Goal: Information Seeking & Learning: Learn about a topic

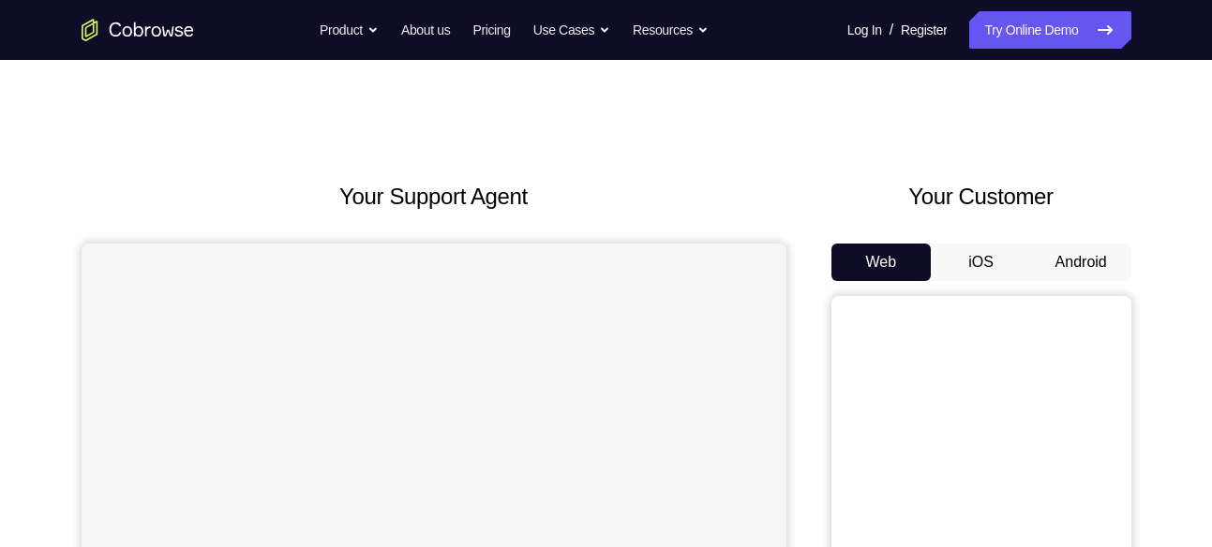
click at [1068, 260] on button "Android" at bounding box center [1081, 262] width 100 height 37
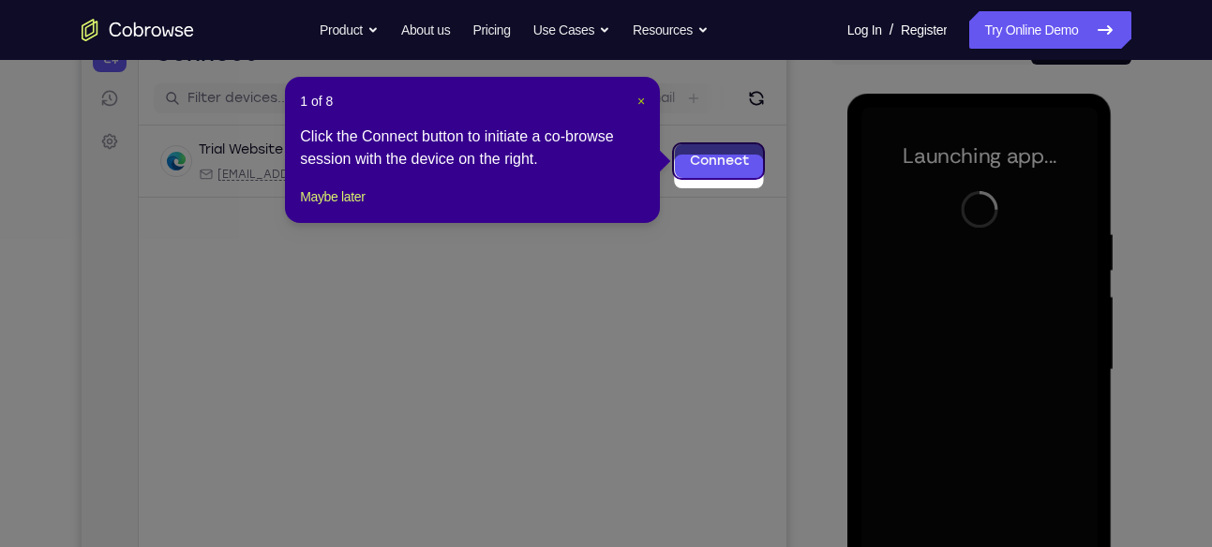
scroll to position [206, 0]
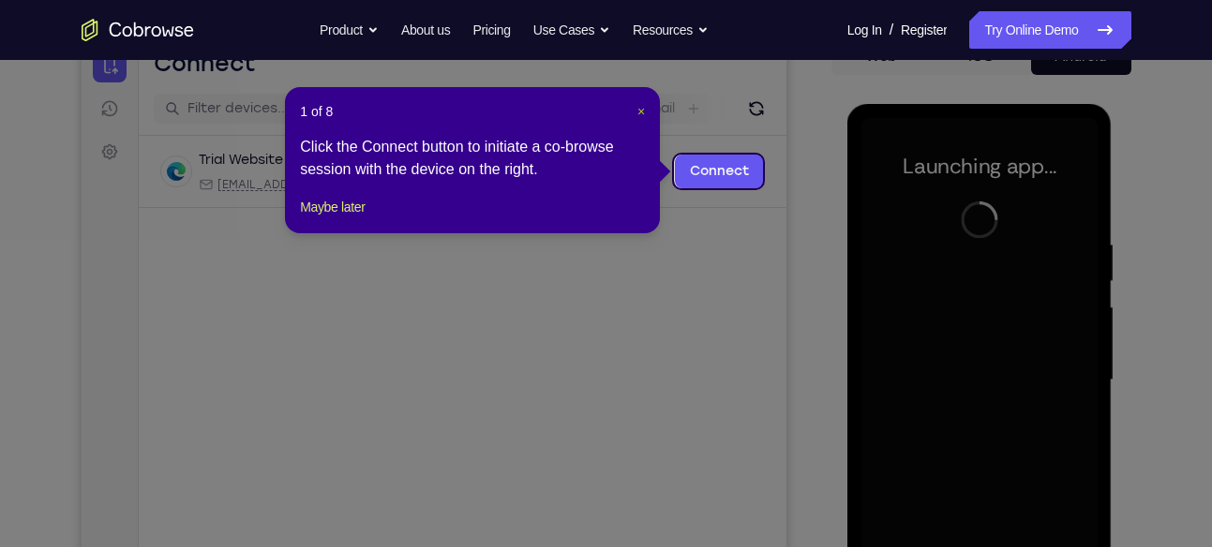
click at [637, 104] on span "×" at bounding box center [640, 111] width 7 height 15
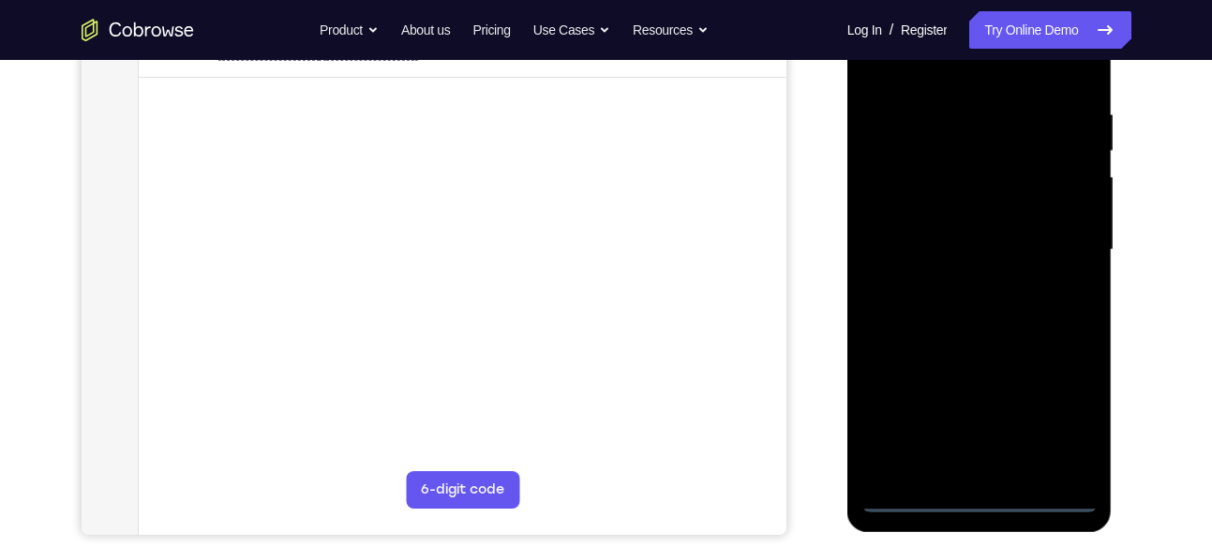
scroll to position [379, 0]
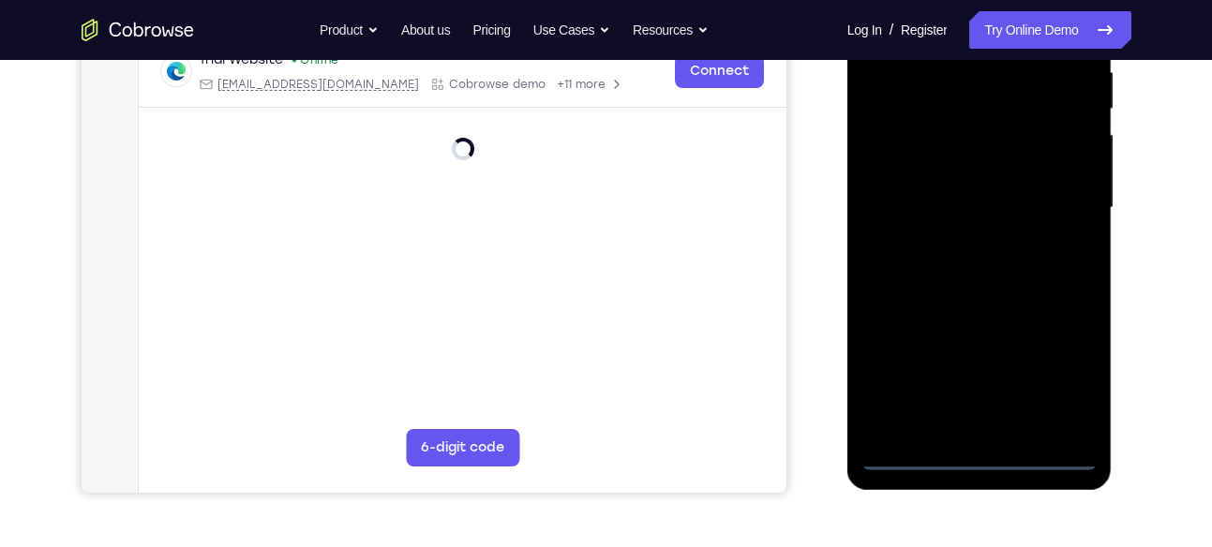
click at [975, 450] on div at bounding box center [979, 208] width 236 height 525
click at [1068, 380] on div at bounding box center [979, 208] width 236 height 525
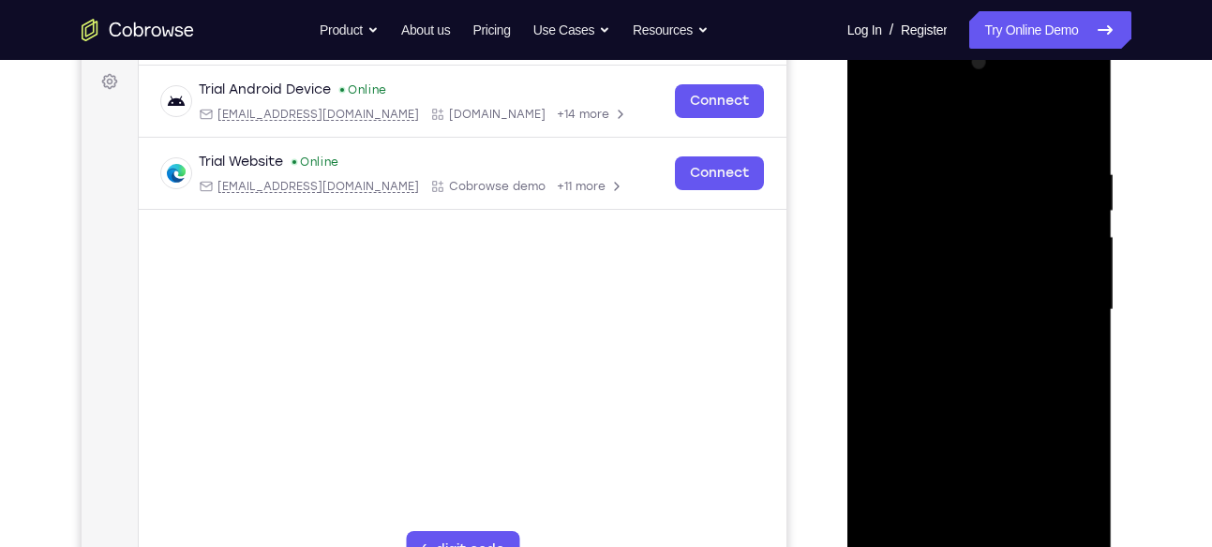
scroll to position [275, 0]
click at [926, 131] on div at bounding box center [979, 311] width 236 height 525
click at [1062, 310] on div at bounding box center [979, 311] width 236 height 525
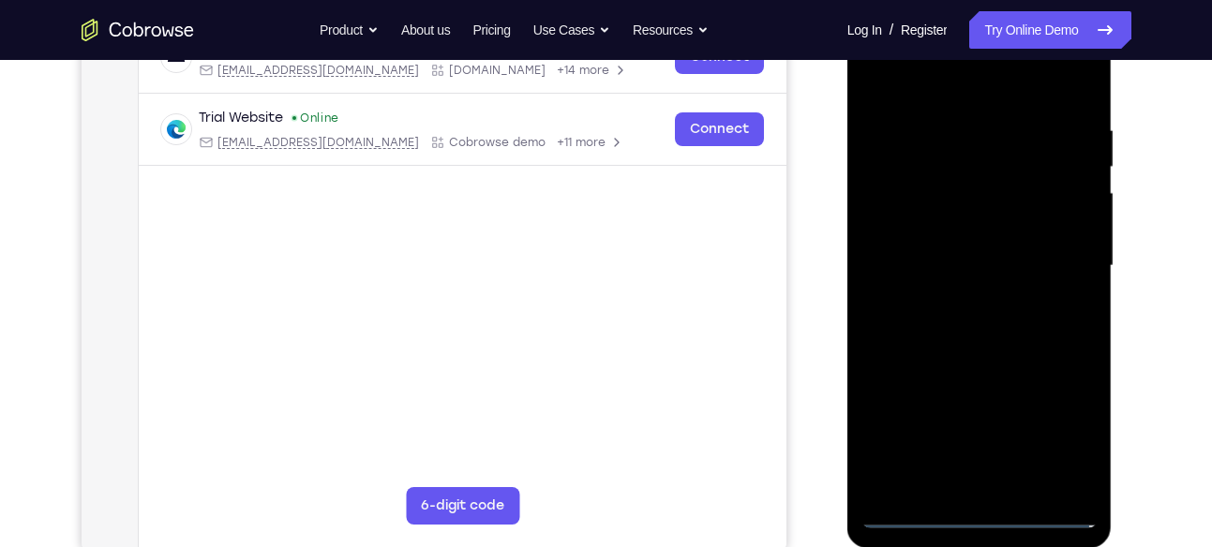
scroll to position [321, 0]
click at [950, 301] on div at bounding box center [979, 265] width 236 height 525
click at [928, 247] on div at bounding box center [979, 265] width 236 height 525
click at [936, 228] on div at bounding box center [979, 265] width 236 height 525
click at [988, 256] on div at bounding box center [979, 265] width 236 height 525
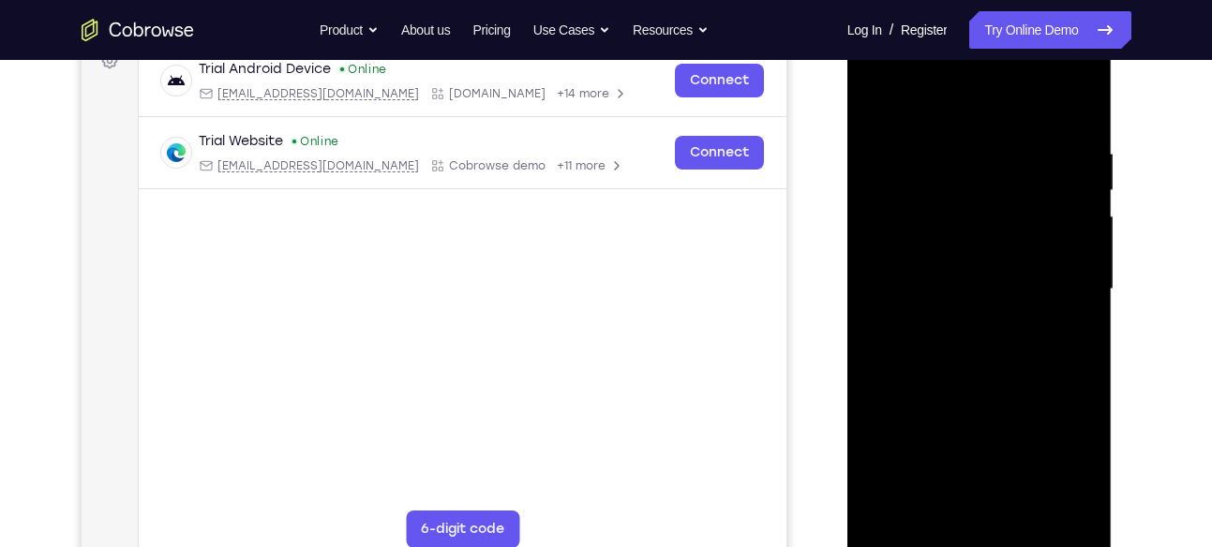
scroll to position [298, 0]
click at [1080, 123] on div at bounding box center [979, 288] width 236 height 525
click at [1081, 121] on div at bounding box center [979, 288] width 236 height 525
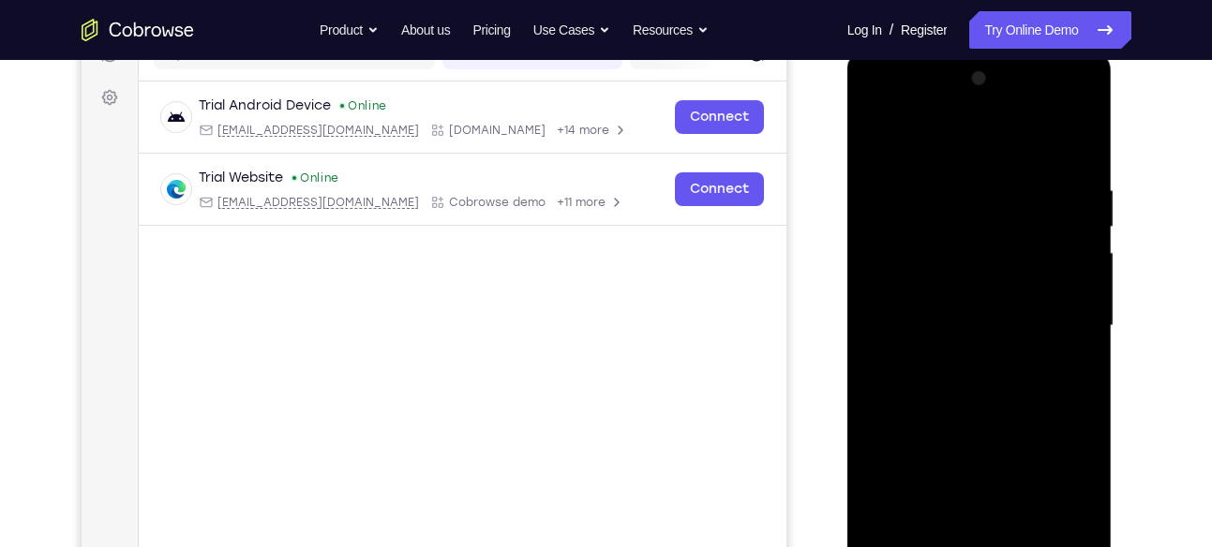
scroll to position [260, 0]
click at [1084, 132] on div at bounding box center [979, 327] width 236 height 525
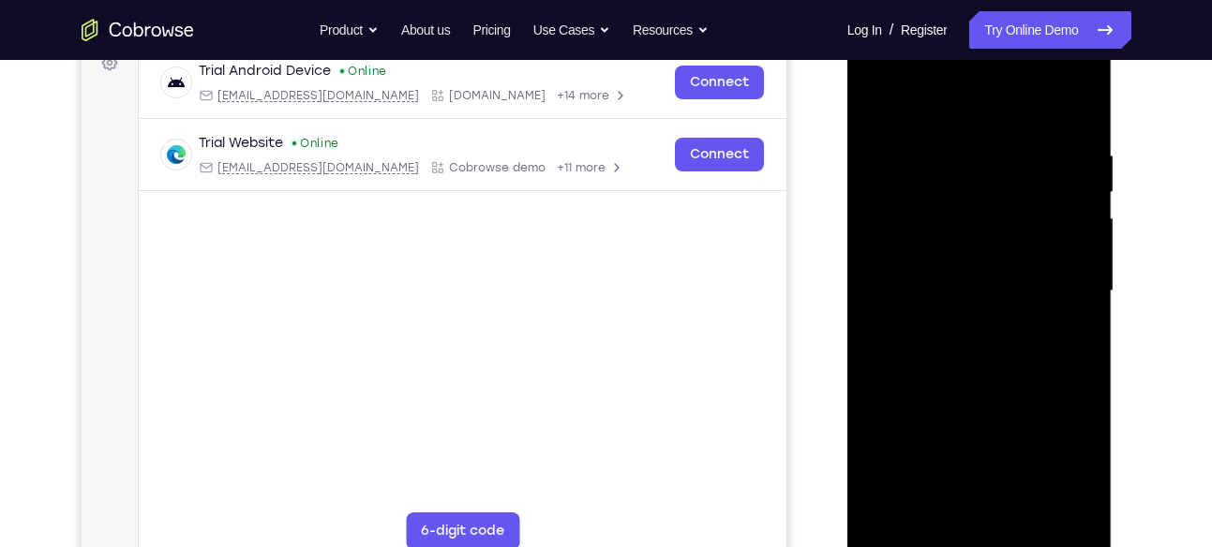
scroll to position [270, 0]
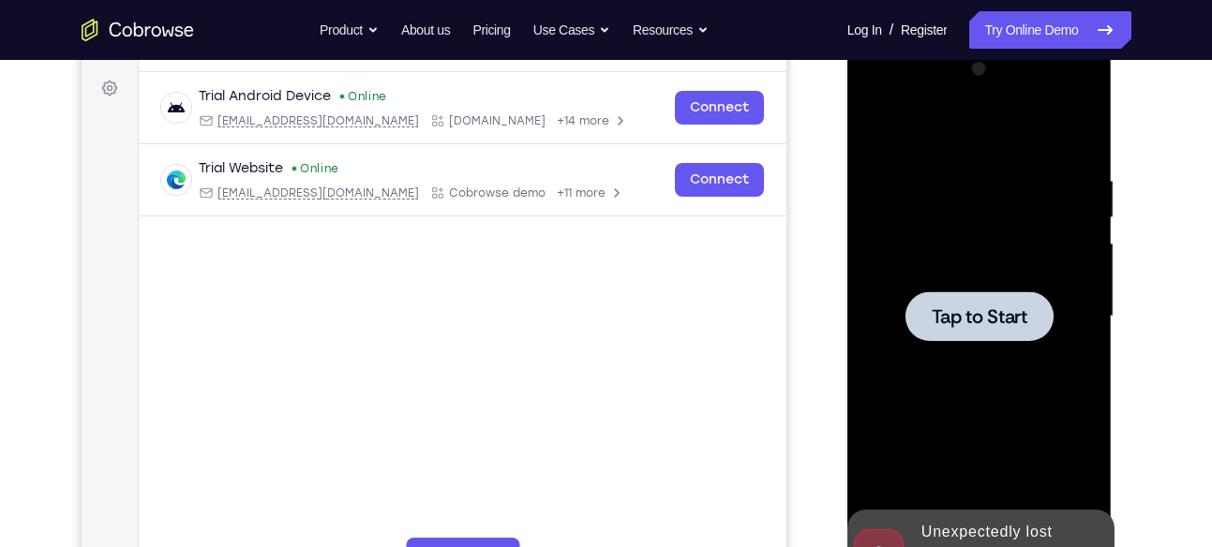
click at [1077, 122] on div at bounding box center [979, 316] width 236 height 525
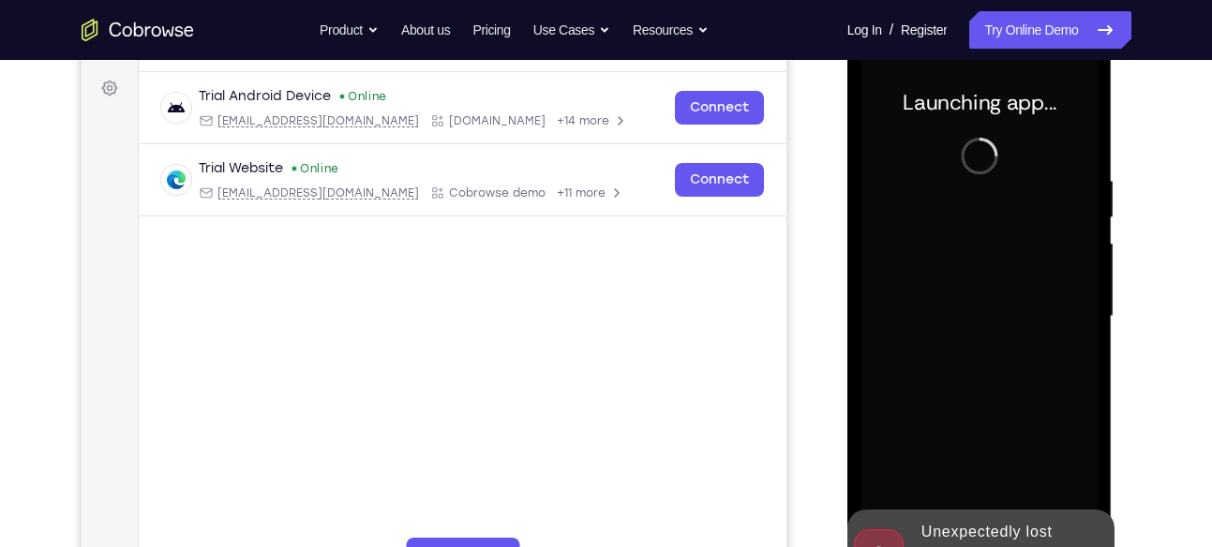
click at [1041, 304] on div at bounding box center [979, 316] width 236 height 525
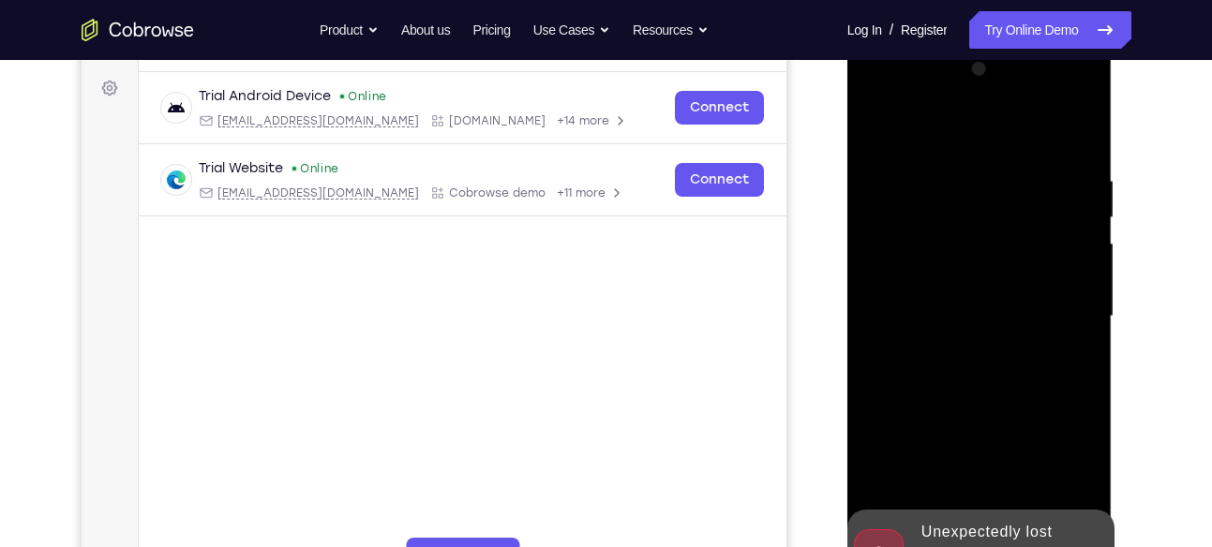
click at [1053, 262] on div at bounding box center [979, 316] width 236 height 525
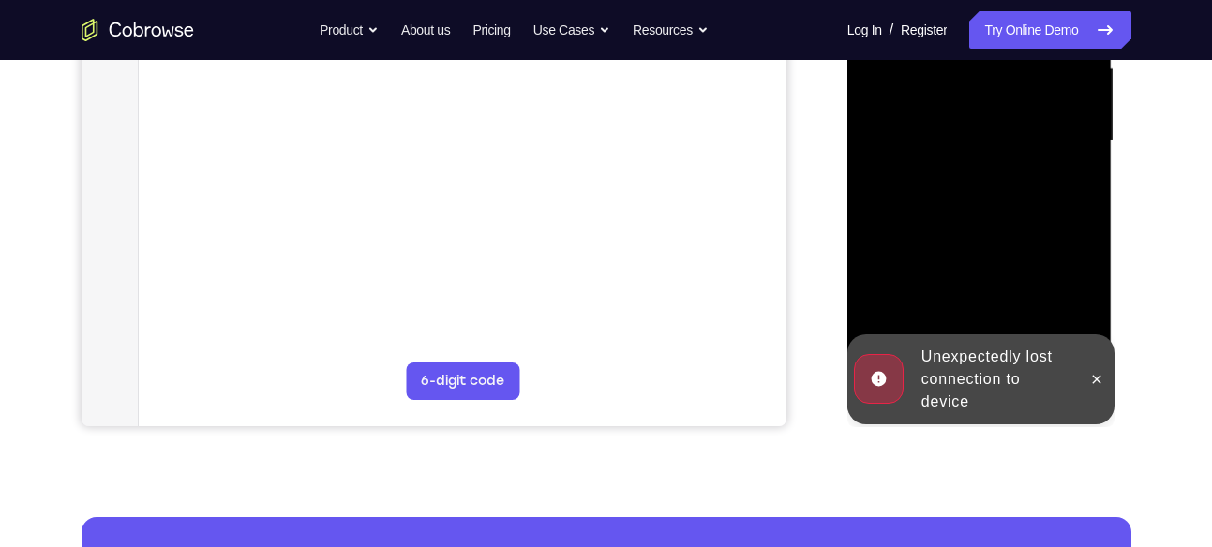
scroll to position [433, 0]
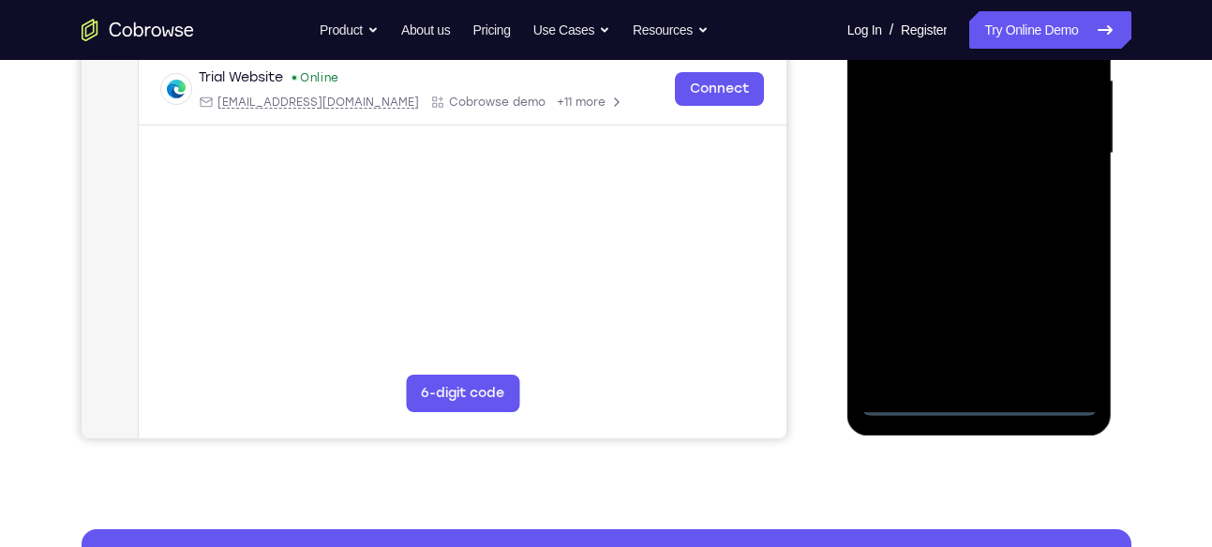
click at [979, 402] on div at bounding box center [979, 153] width 236 height 525
click at [1044, 311] on div at bounding box center [979, 153] width 236 height 525
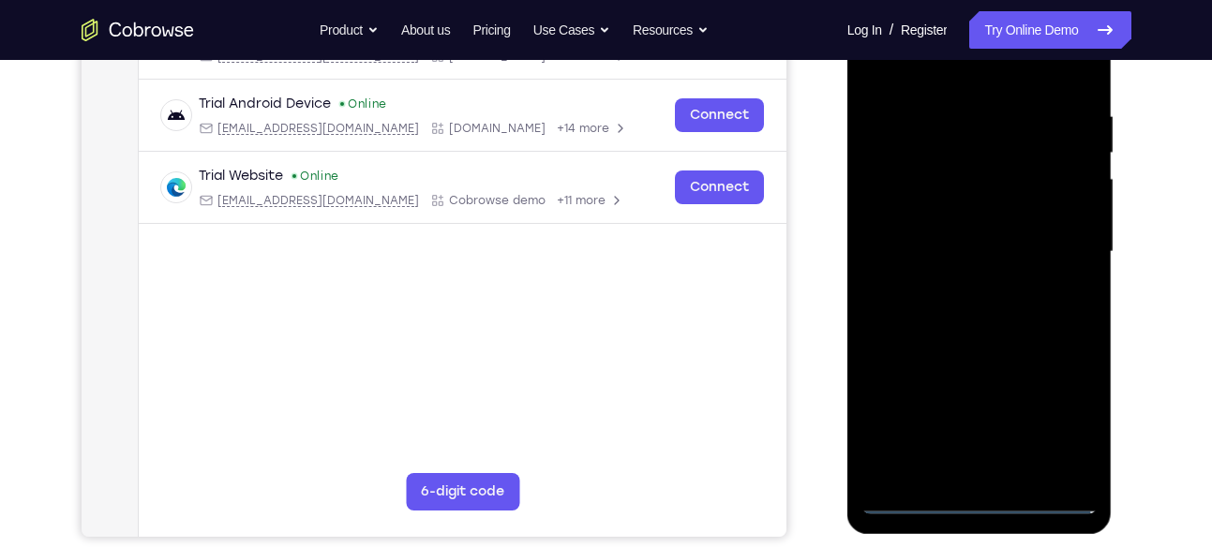
click at [1063, 422] on div at bounding box center [979, 252] width 236 height 525
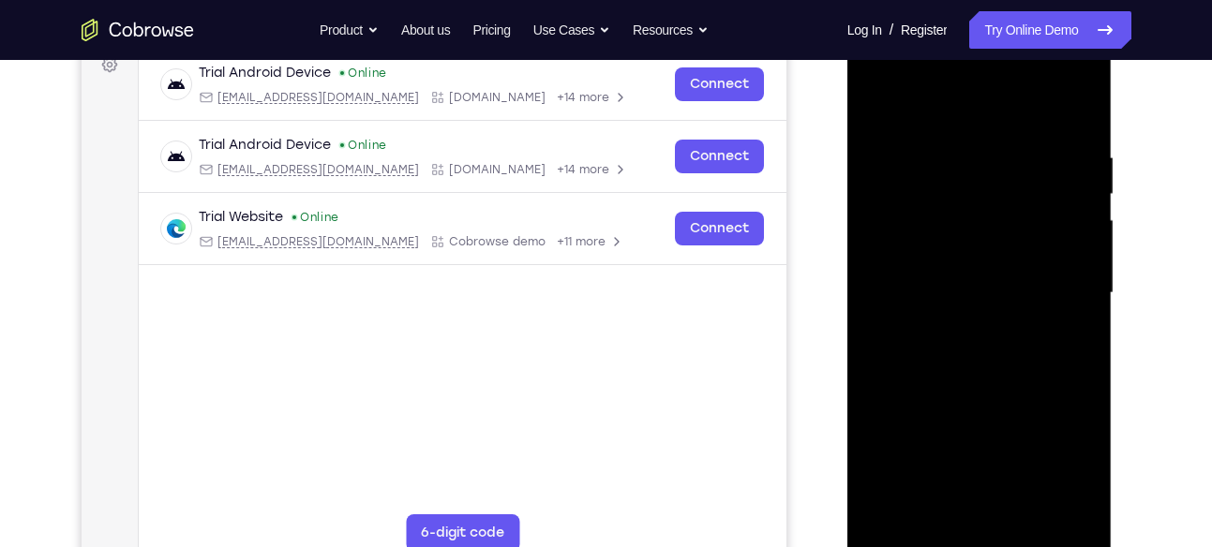
scroll to position [290, 0]
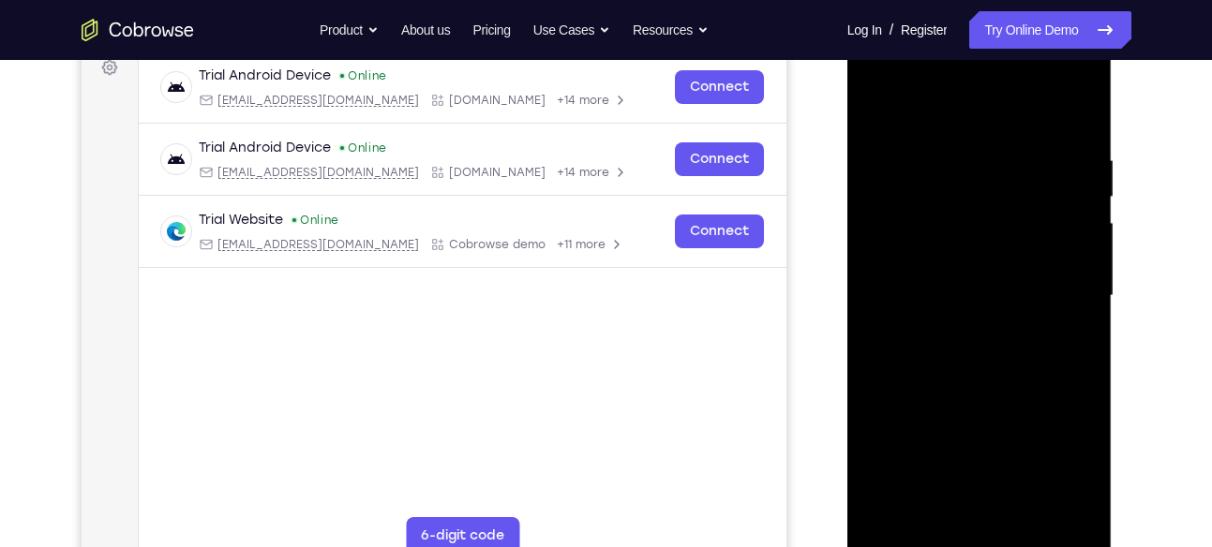
click at [897, 102] on div at bounding box center [979, 296] width 236 height 525
click at [1058, 284] on div at bounding box center [979, 296] width 236 height 525
click at [953, 323] on div at bounding box center [979, 296] width 236 height 525
click at [978, 278] on div at bounding box center [979, 296] width 236 height 525
click at [964, 261] on div at bounding box center [979, 296] width 236 height 525
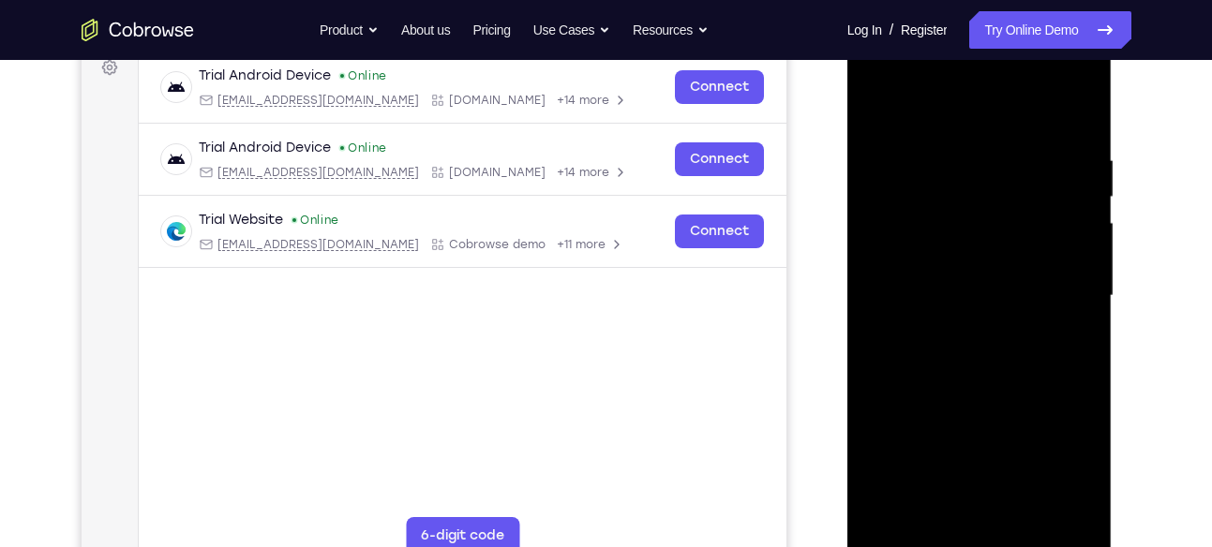
click at [998, 288] on div at bounding box center [979, 296] width 236 height 525
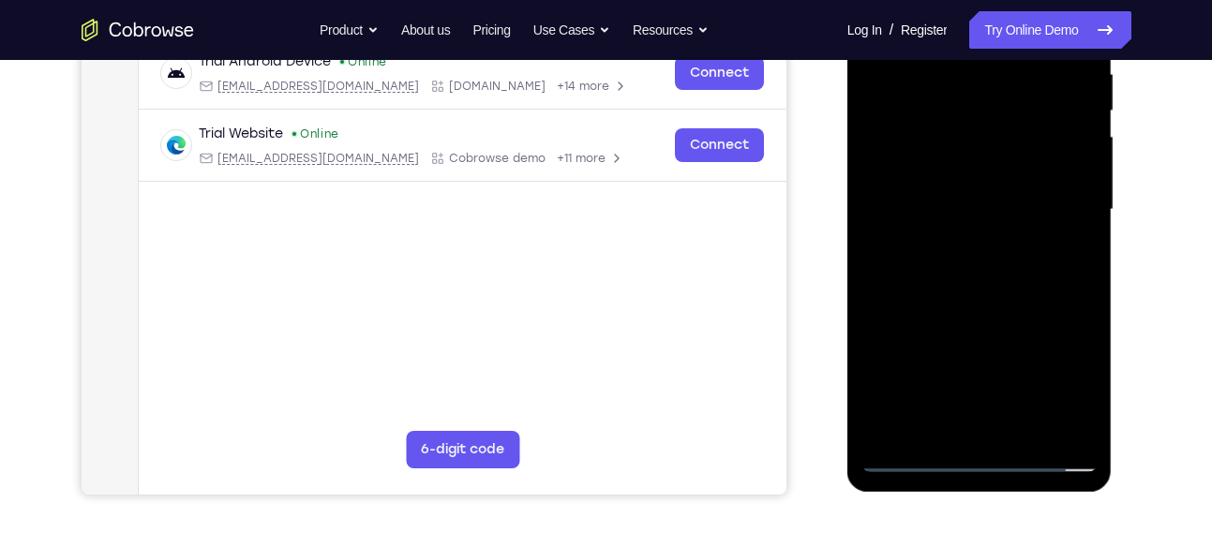
scroll to position [378, 0]
click at [988, 269] on div at bounding box center [979, 209] width 236 height 525
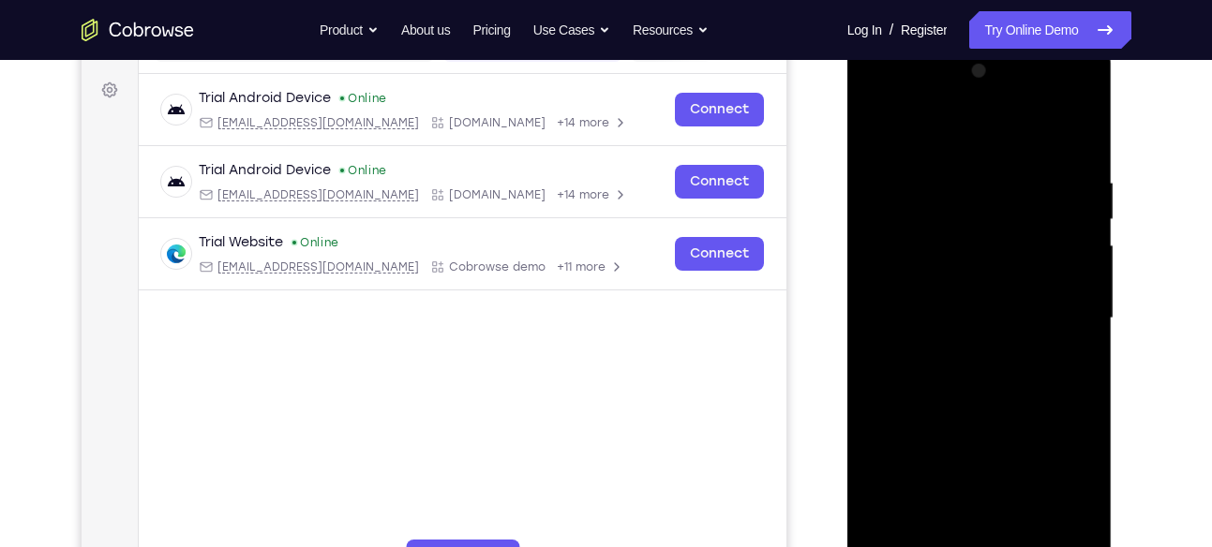
scroll to position [267, 0]
click at [984, 399] on div at bounding box center [979, 319] width 236 height 525
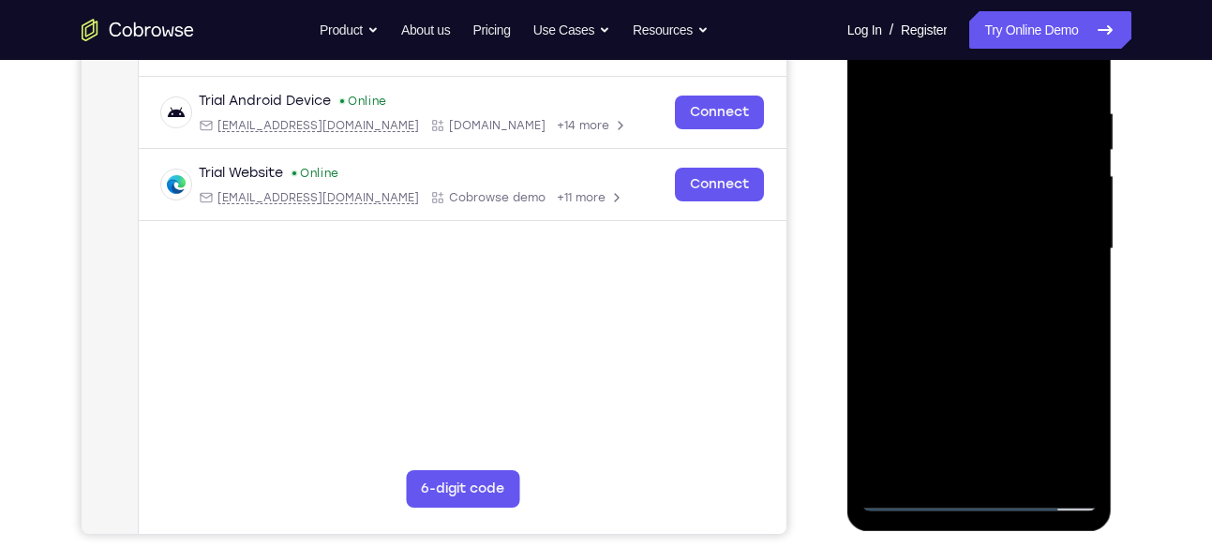
scroll to position [342, 0]
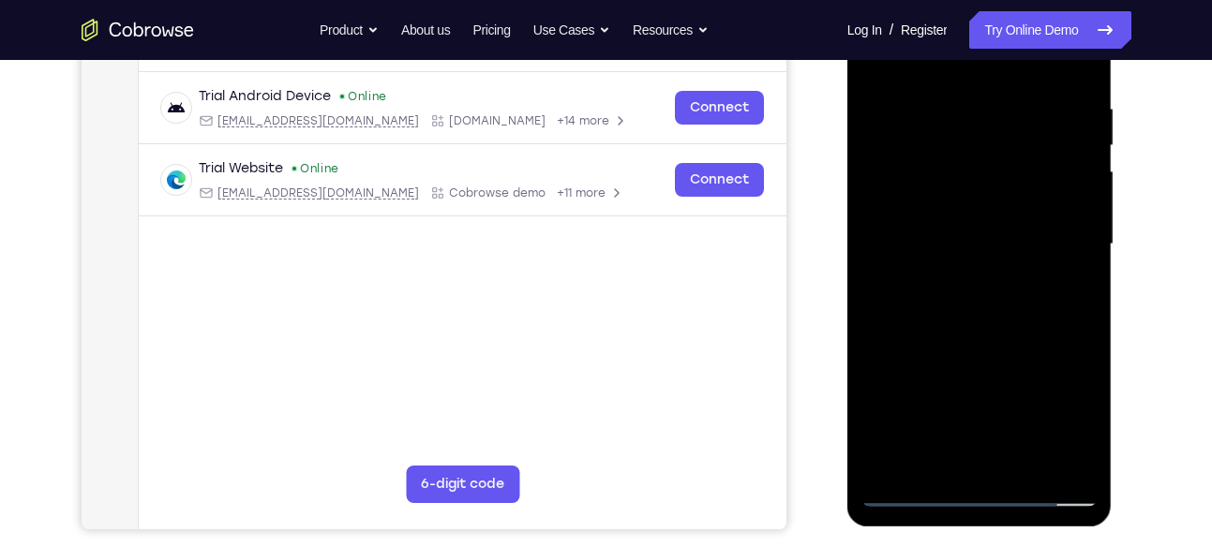
click at [1022, 460] on div at bounding box center [979, 244] width 236 height 525
click at [1013, 340] on div at bounding box center [979, 244] width 236 height 525
drag, startPoint x: 975, startPoint y: 359, endPoint x: 975, endPoint y: 216, distance: 142.4
click at [975, 216] on div at bounding box center [979, 244] width 236 height 525
click at [913, 486] on div at bounding box center [979, 244] width 236 height 525
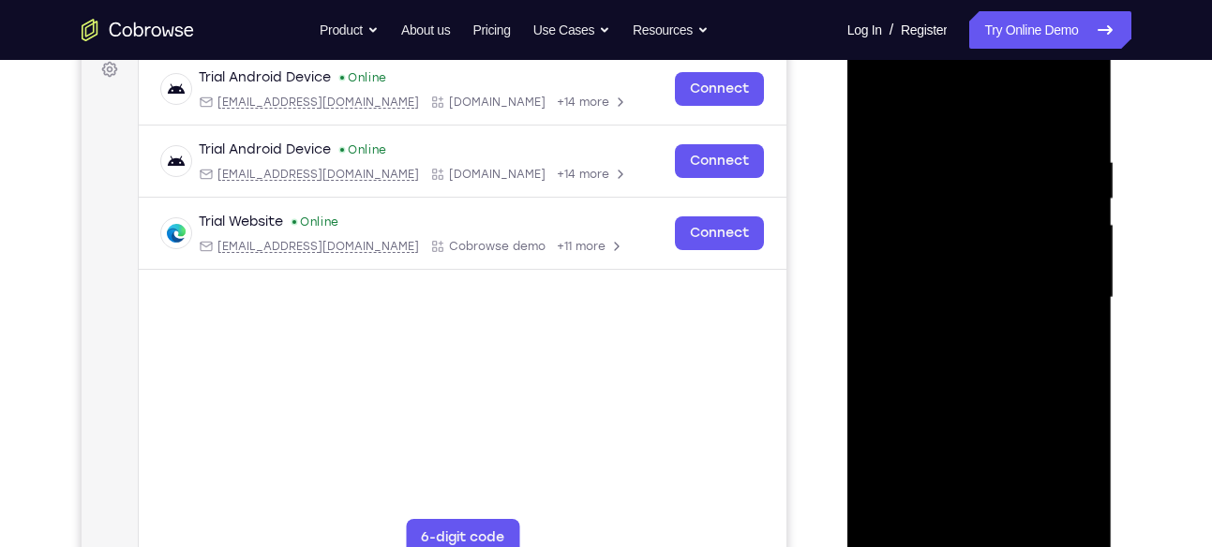
scroll to position [288, 0]
click at [953, 163] on div at bounding box center [979, 299] width 236 height 525
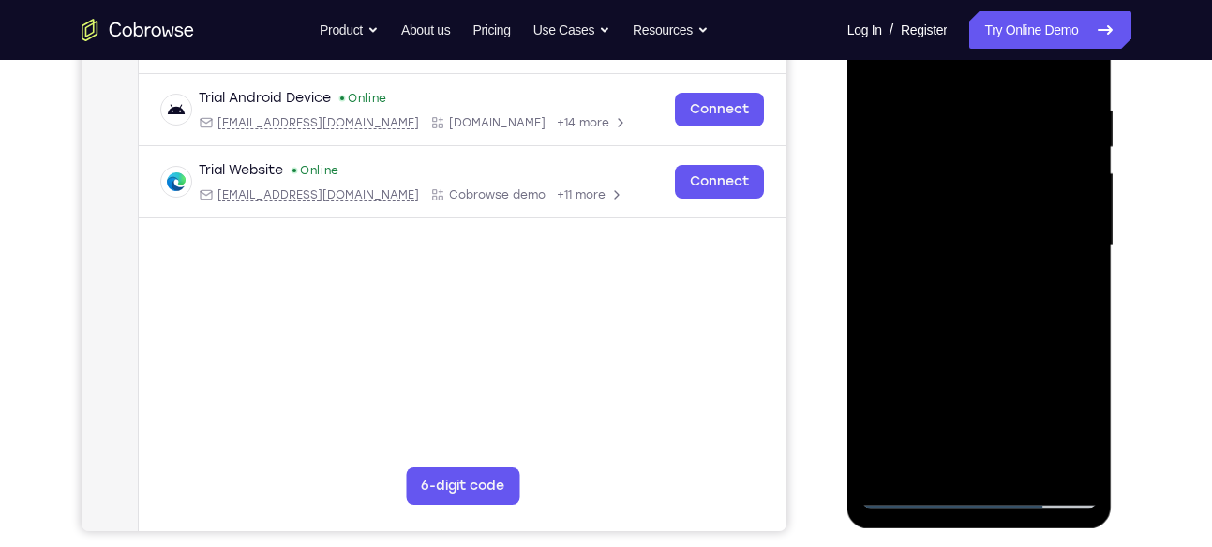
scroll to position [341, 0]
click at [1072, 264] on div at bounding box center [979, 245] width 236 height 525
click at [909, 493] on div at bounding box center [979, 245] width 236 height 525
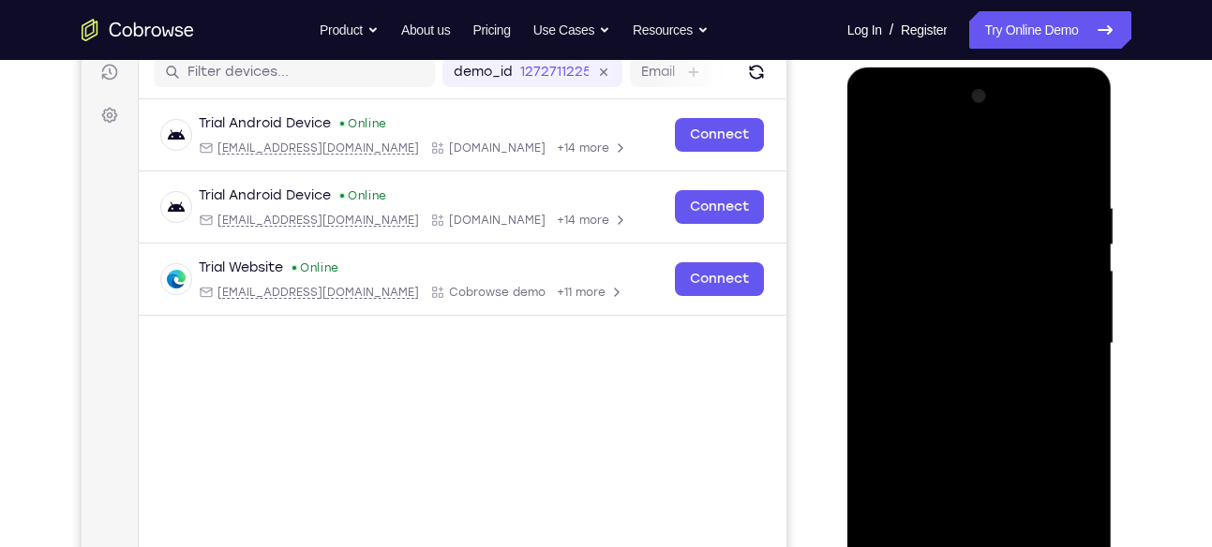
scroll to position [242, 0]
click at [1078, 154] on div at bounding box center [979, 344] width 236 height 525
click at [886, 289] on div at bounding box center [979, 344] width 236 height 525
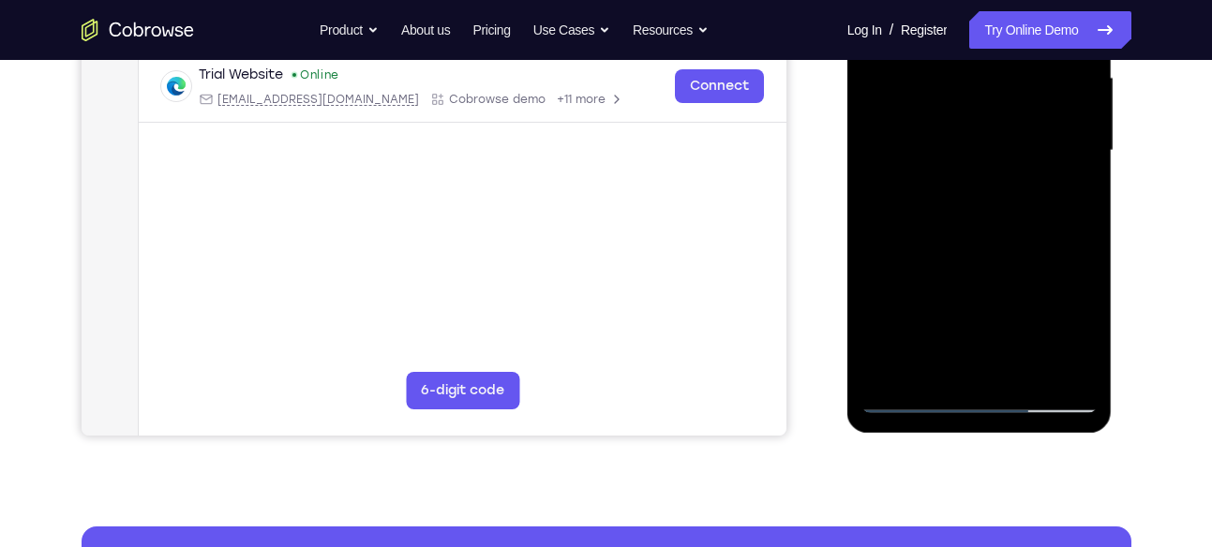
scroll to position [437, 0]
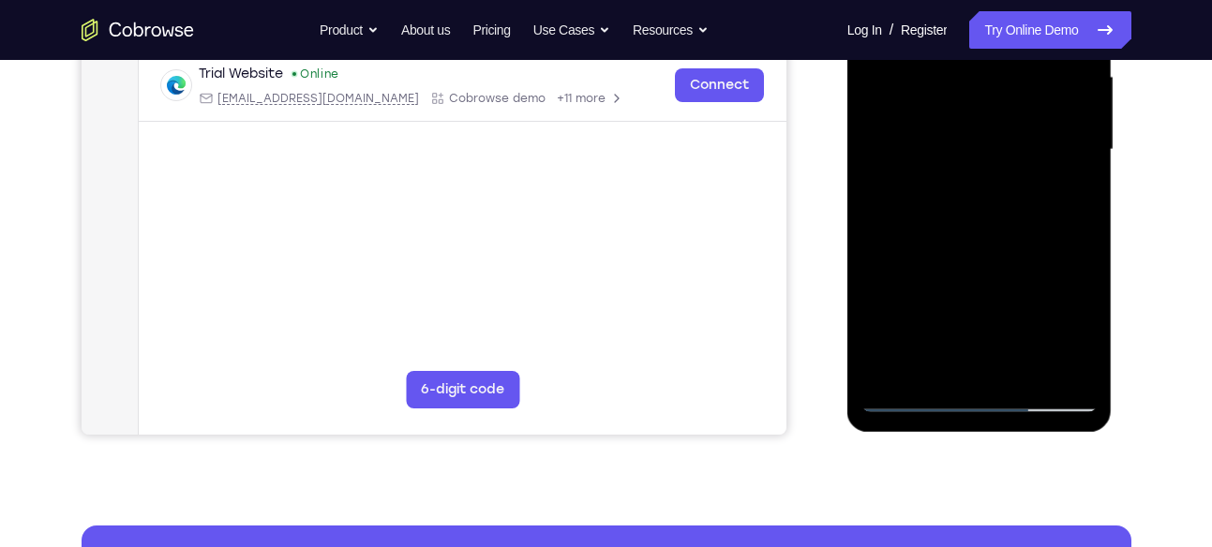
click at [1052, 359] on div at bounding box center [979, 150] width 236 height 525
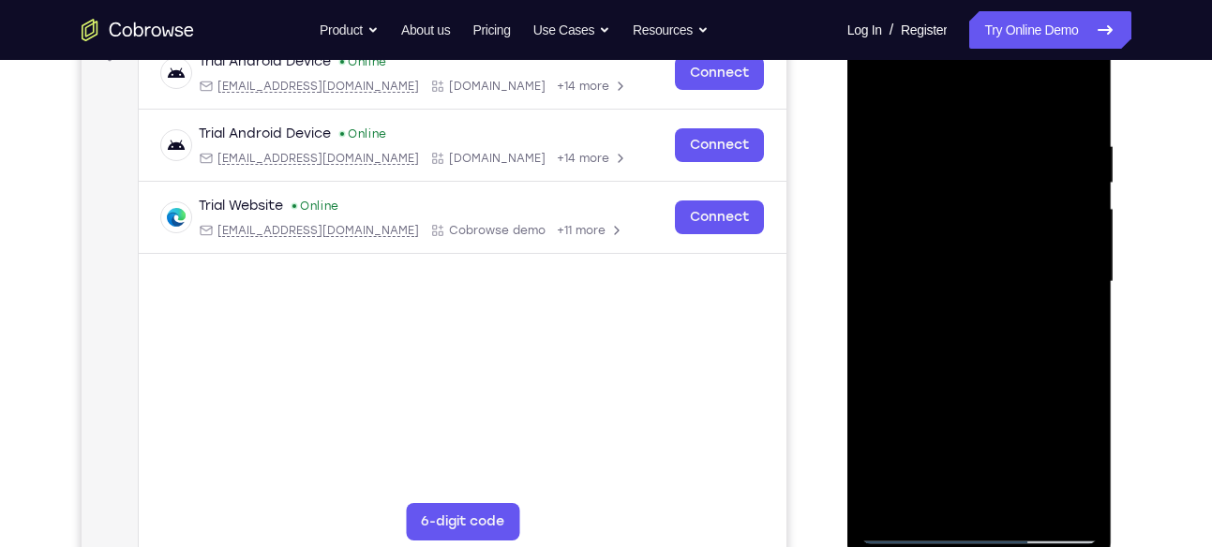
scroll to position [301, 0]
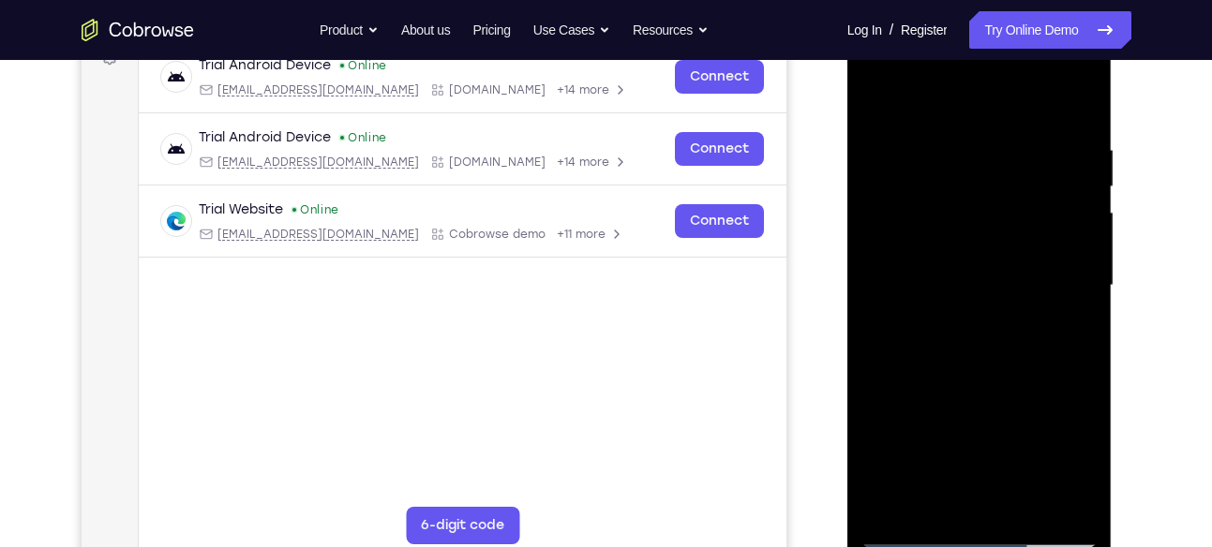
click at [1078, 105] on div at bounding box center [979, 285] width 236 height 525
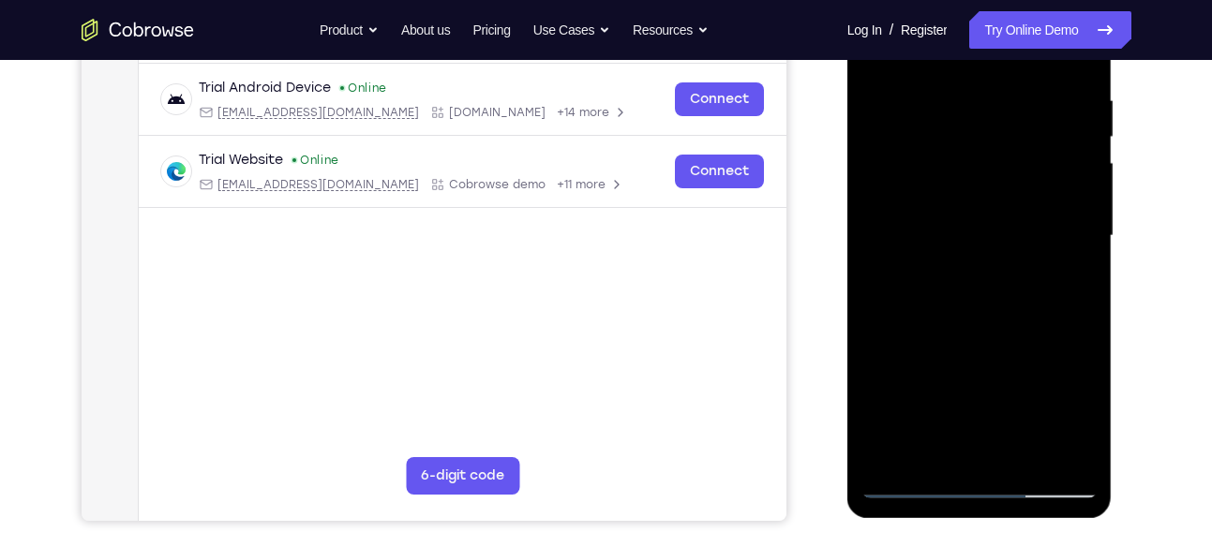
scroll to position [362, 0]
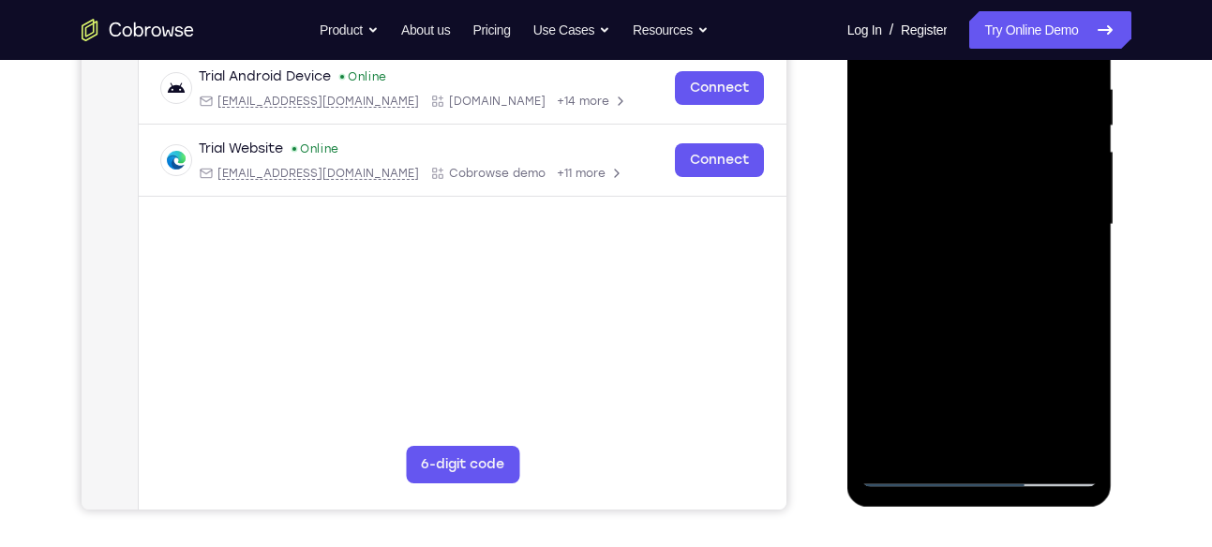
click at [942, 310] on div at bounding box center [979, 225] width 236 height 525
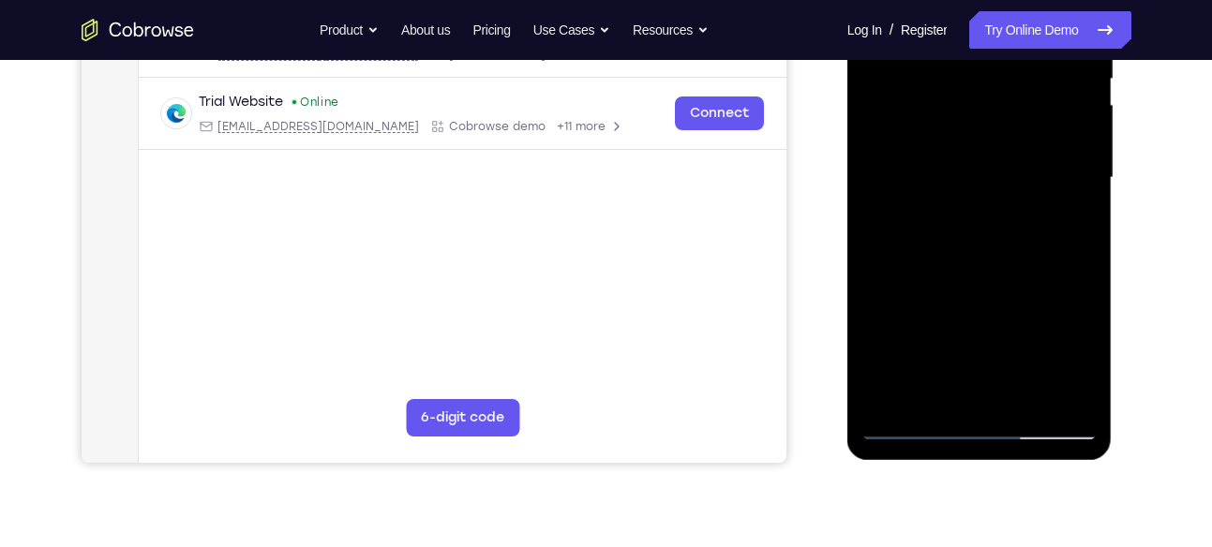
scroll to position [410, 0]
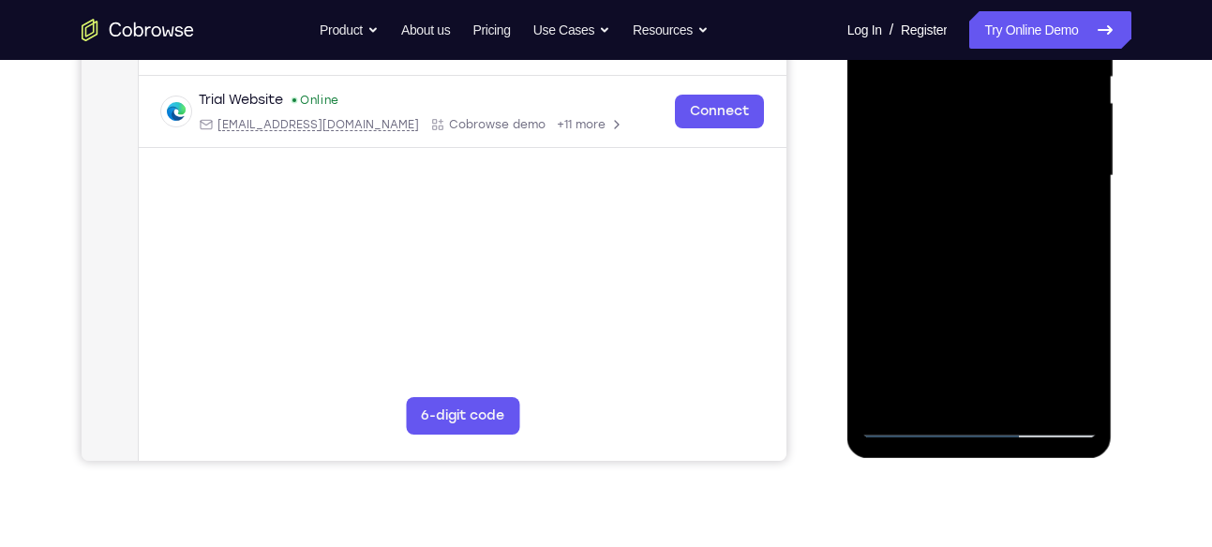
drag, startPoint x: 988, startPoint y: 308, endPoint x: 986, endPoint y: 240, distance: 68.4
click at [986, 240] on div at bounding box center [979, 176] width 236 height 525
click at [977, 246] on div at bounding box center [979, 176] width 236 height 525
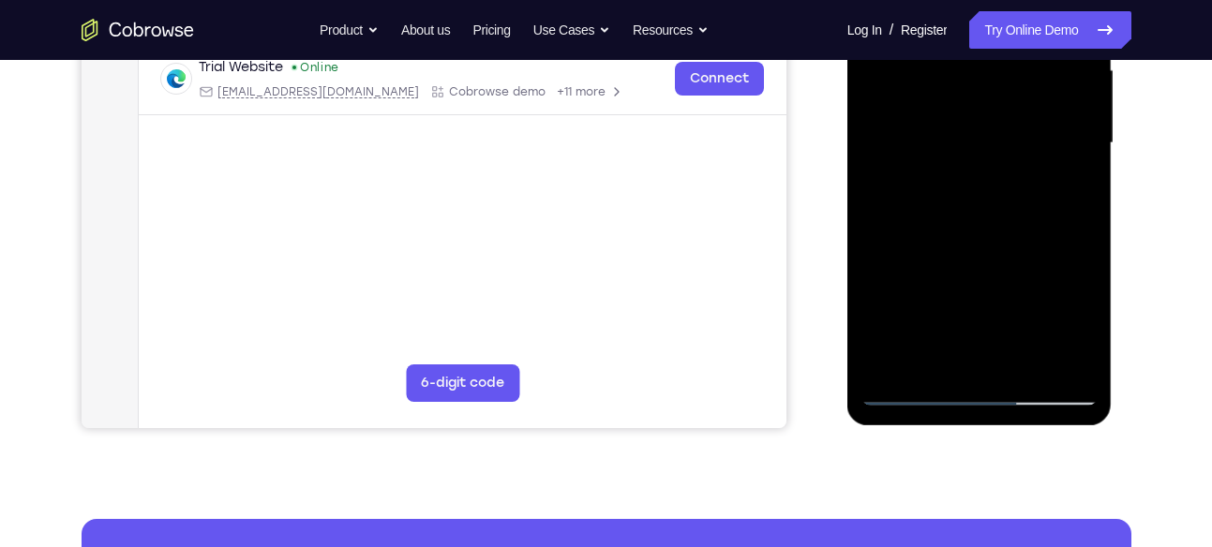
click at [932, 237] on div at bounding box center [979, 143] width 236 height 525
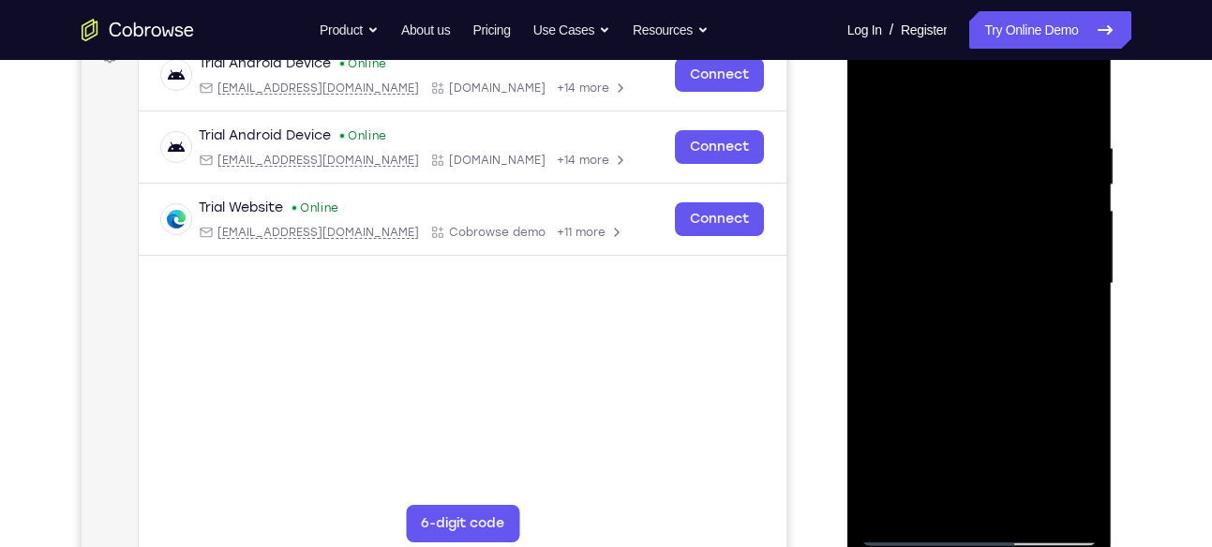
scroll to position [265, 0]
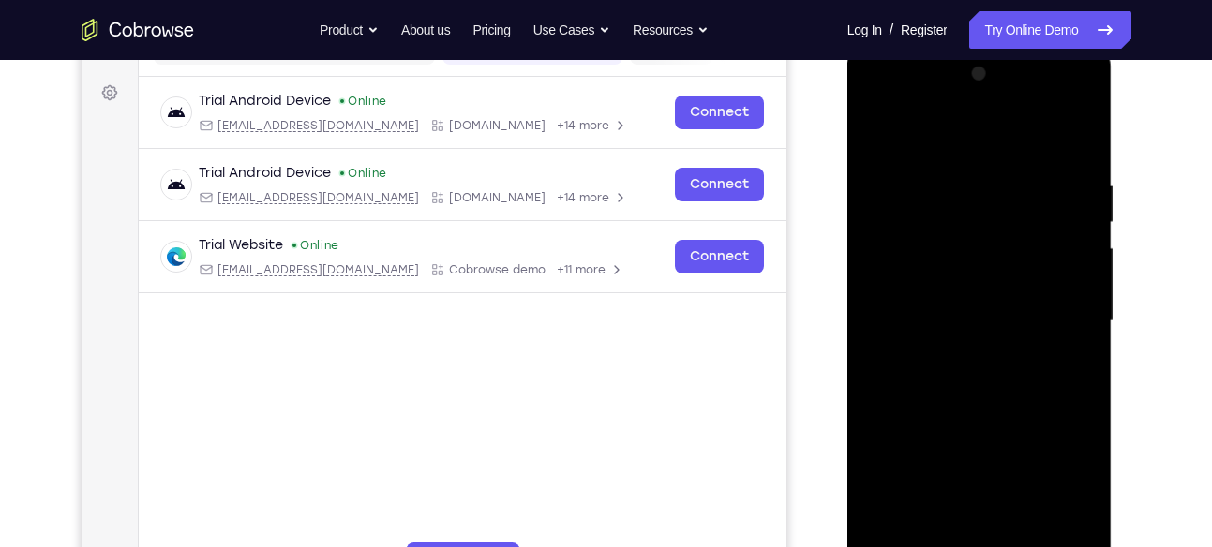
drag, startPoint x: 940, startPoint y: 208, endPoint x: 937, endPoint y: 248, distance: 40.4
click at [937, 248] on div at bounding box center [979, 321] width 236 height 525
click at [909, 185] on div at bounding box center [979, 321] width 236 height 525
drag, startPoint x: 977, startPoint y: 246, endPoint x: 982, endPoint y: 186, distance: 60.2
click at [982, 186] on div at bounding box center [979, 321] width 236 height 525
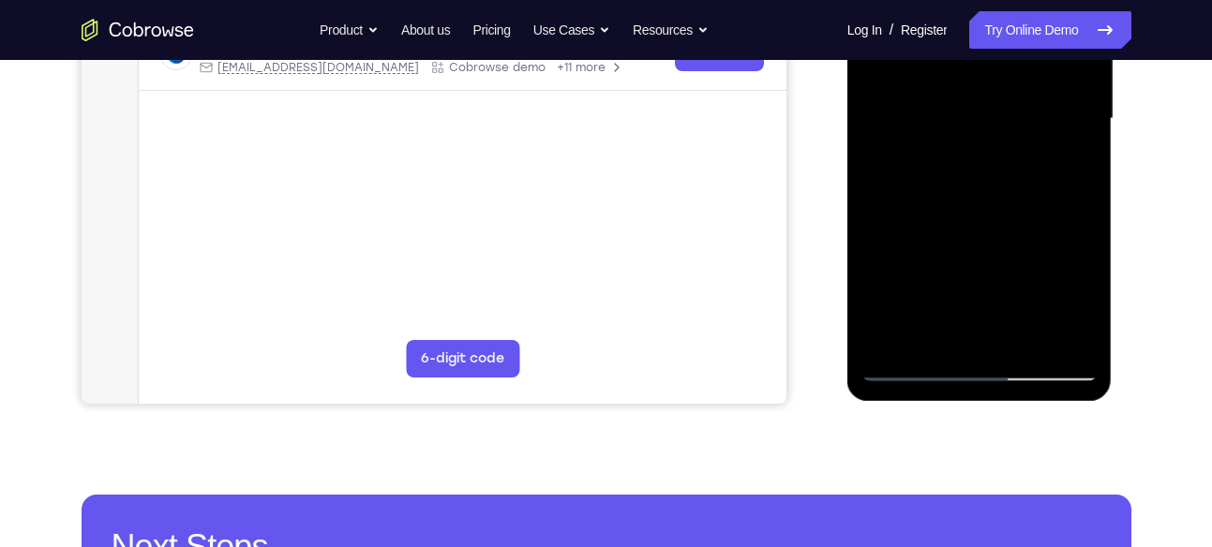
scroll to position [470, 0]
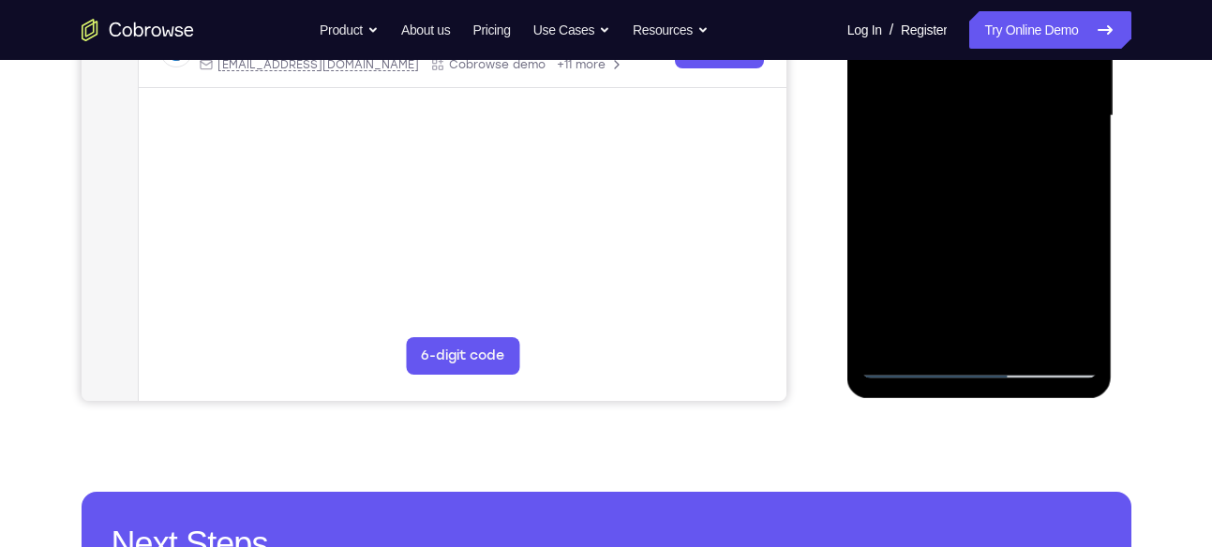
click at [912, 369] on div at bounding box center [979, 116] width 236 height 525
click at [910, 362] on div at bounding box center [979, 116] width 236 height 525
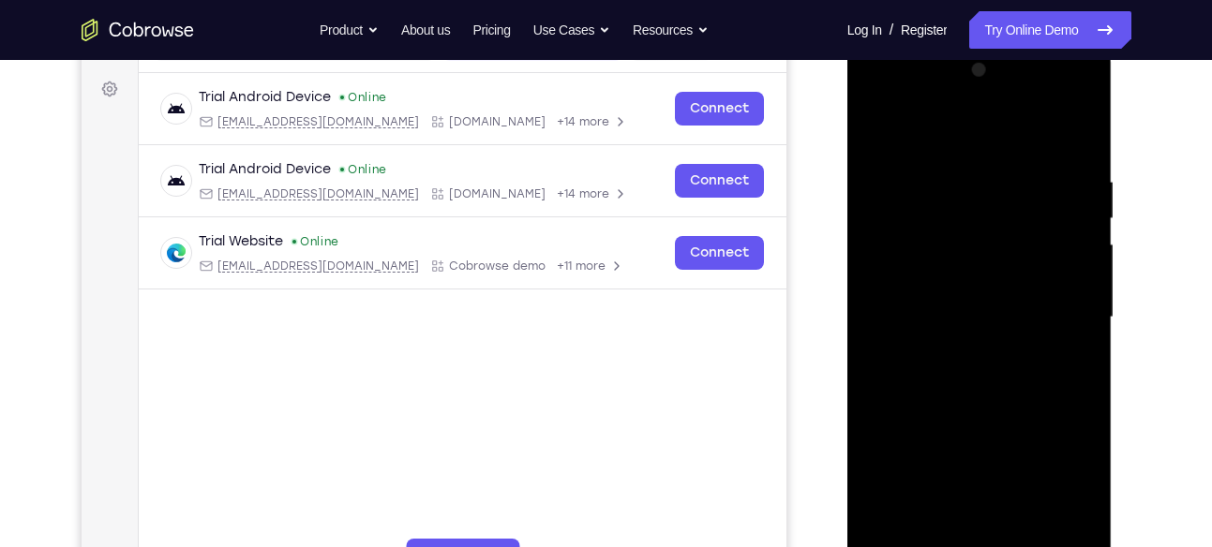
scroll to position [266, 0]
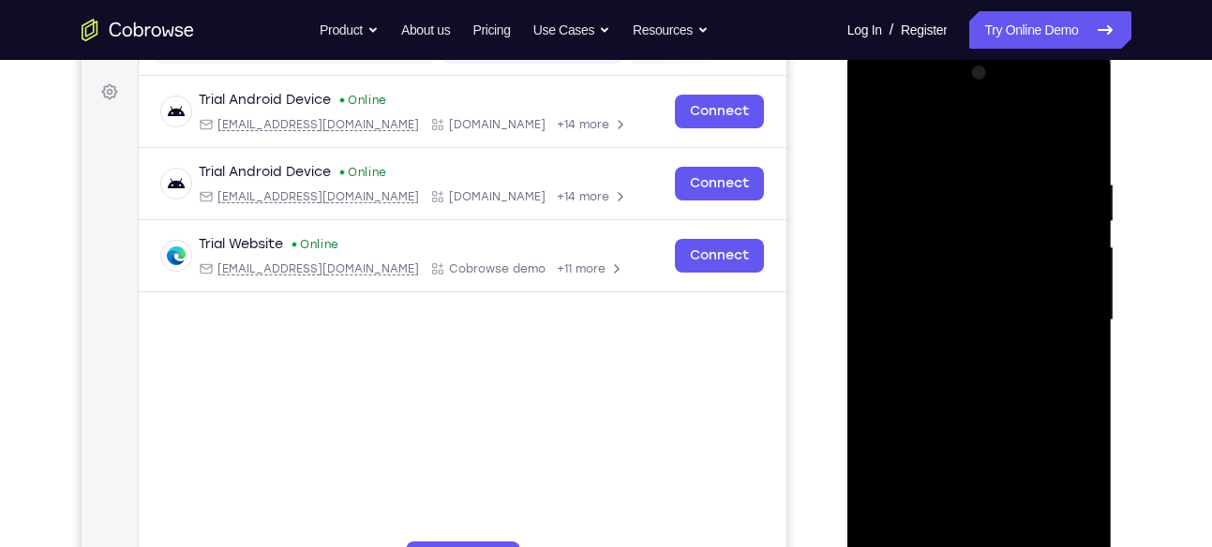
click at [879, 128] on div at bounding box center [979, 320] width 236 height 525
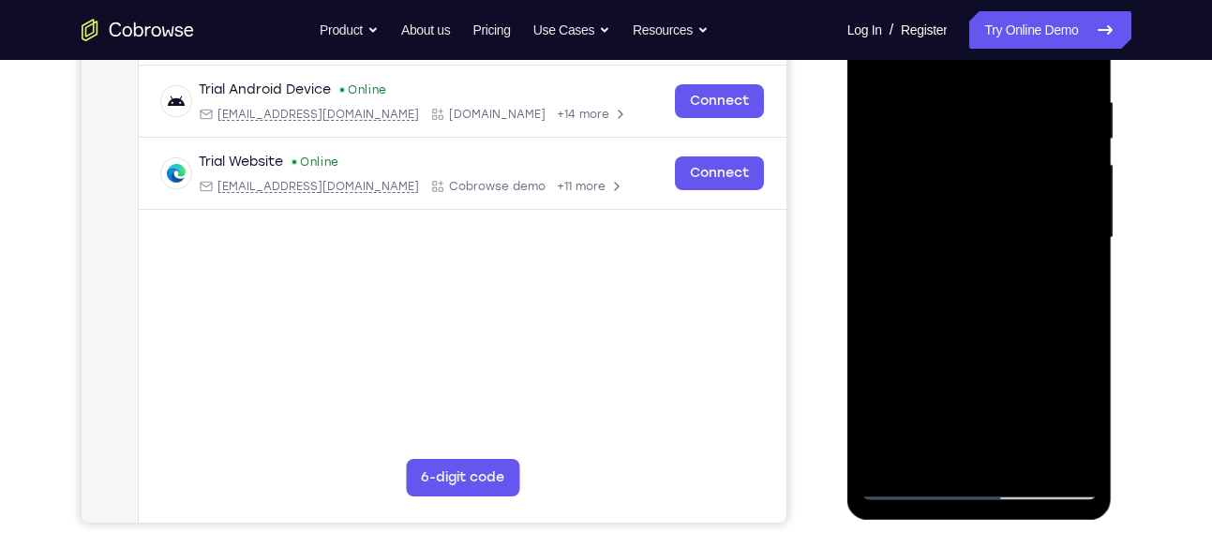
scroll to position [352, 0]
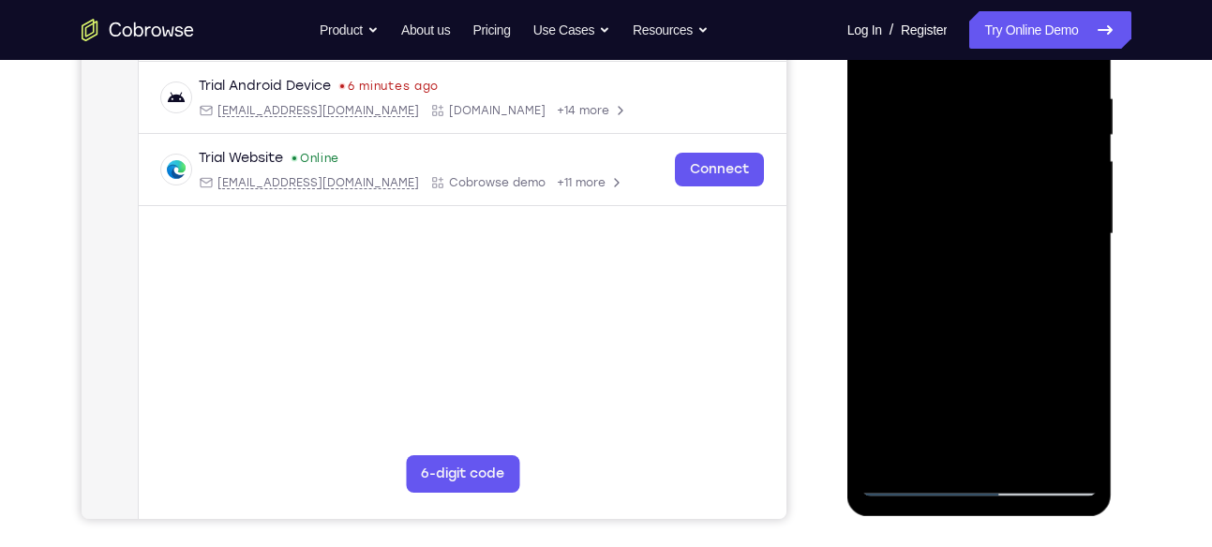
click at [875, 305] on div at bounding box center [979, 234] width 236 height 525
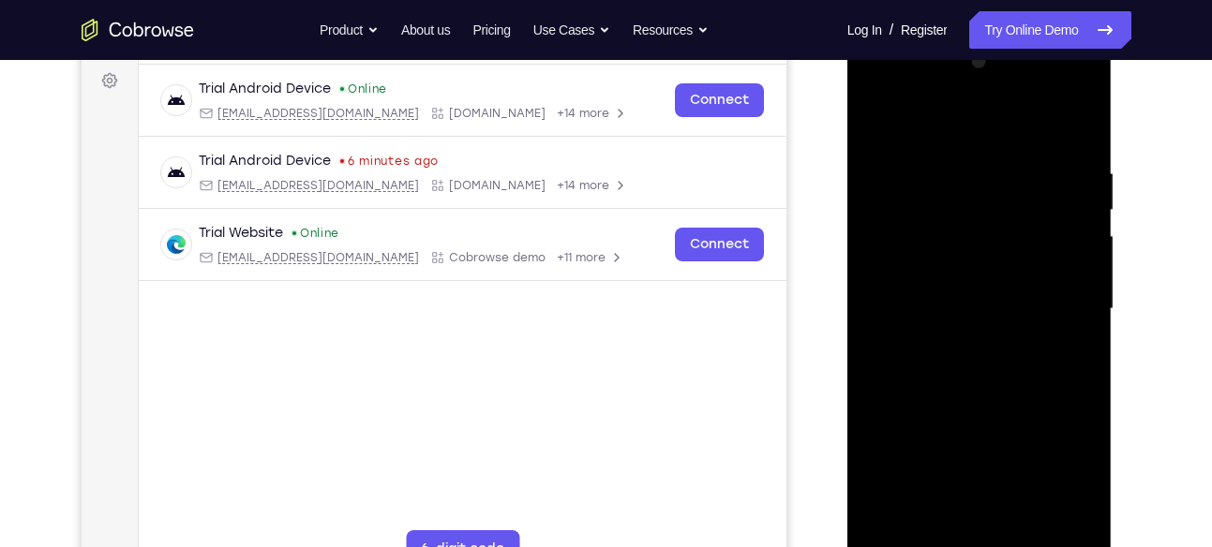
scroll to position [271, 0]
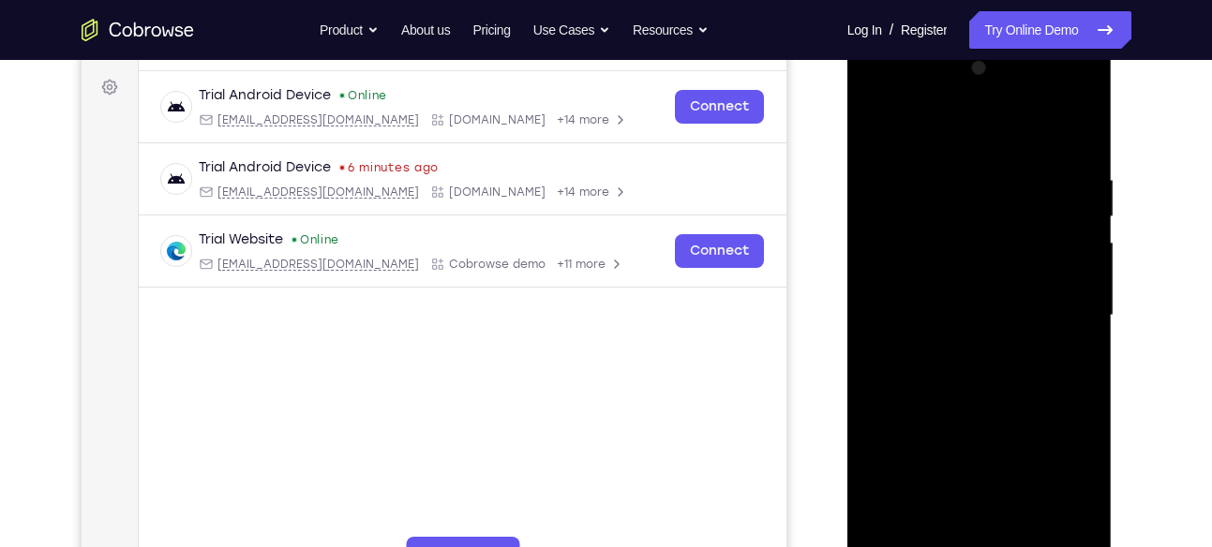
click at [878, 387] on div at bounding box center [979, 315] width 236 height 525
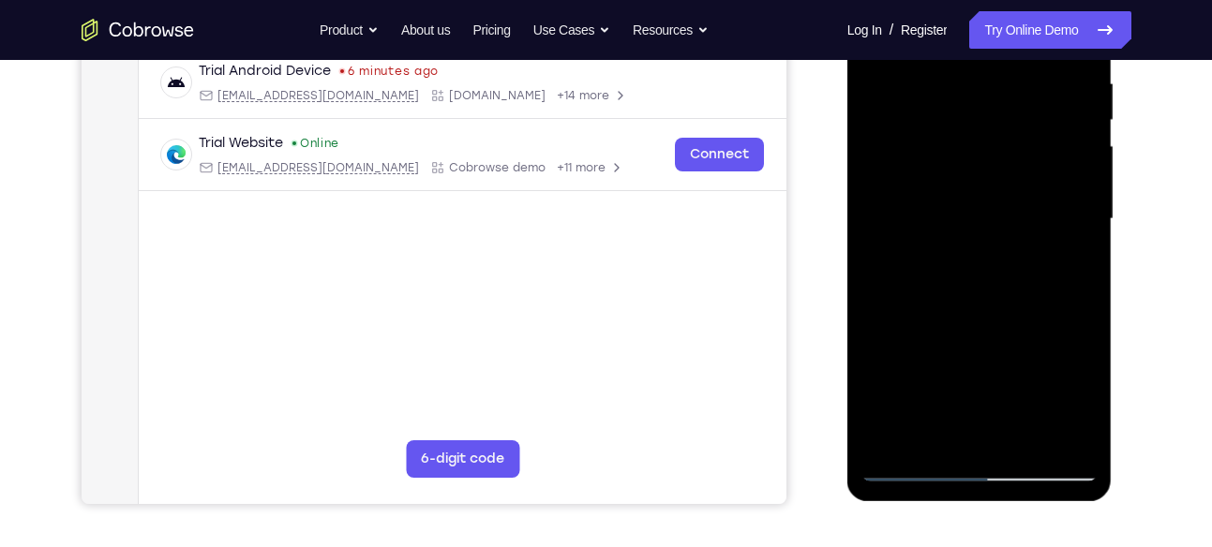
scroll to position [352, 0]
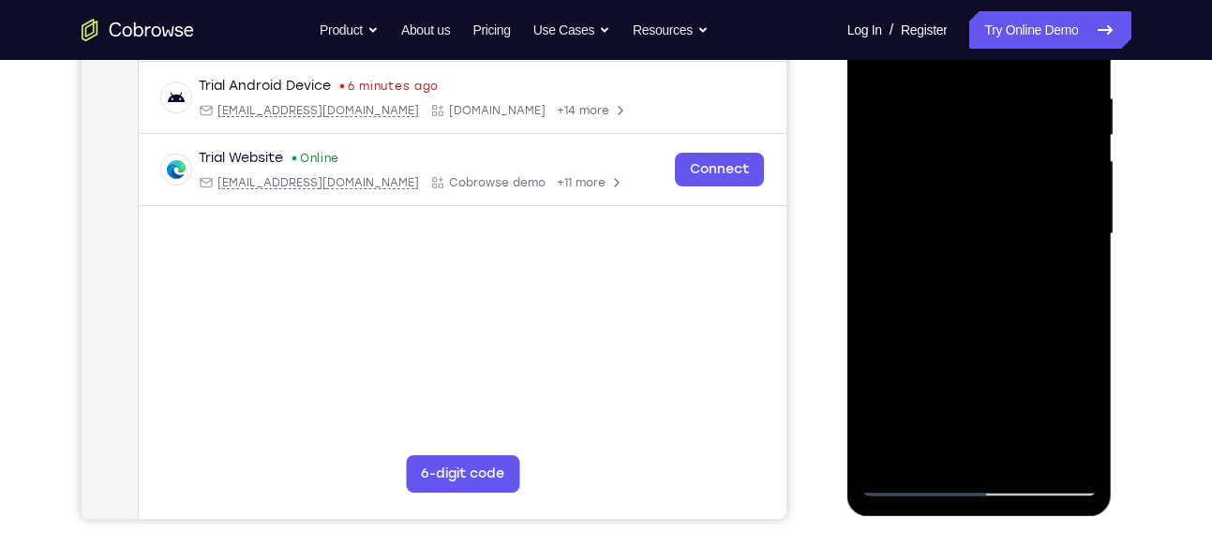
click at [900, 304] on div at bounding box center [979, 234] width 236 height 525
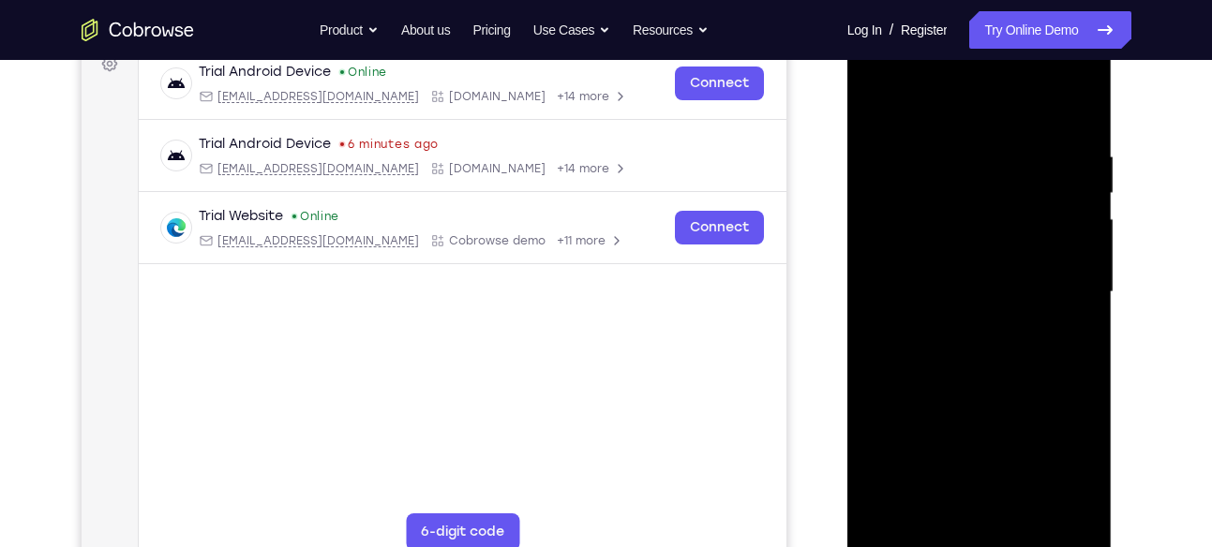
scroll to position [295, 0]
drag, startPoint x: 1000, startPoint y: 197, endPoint x: 1000, endPoint y: 209, distance: 12.2
click at [1000, 209] on div at bounding box center [979, 291] width 236 height 525
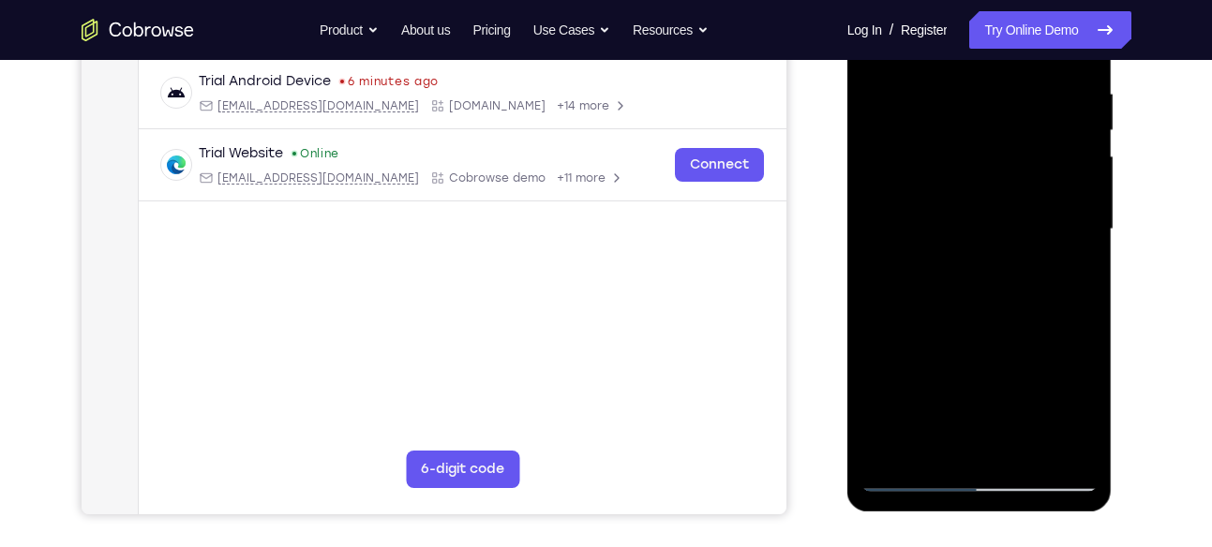
drag, startPoint x: 989, startPoint y: 186, endPoint x: 985, endPoint y: 407, distance: 221.2
click at [985, 407] on div at bounding box center [979, 229] width 236 height 525
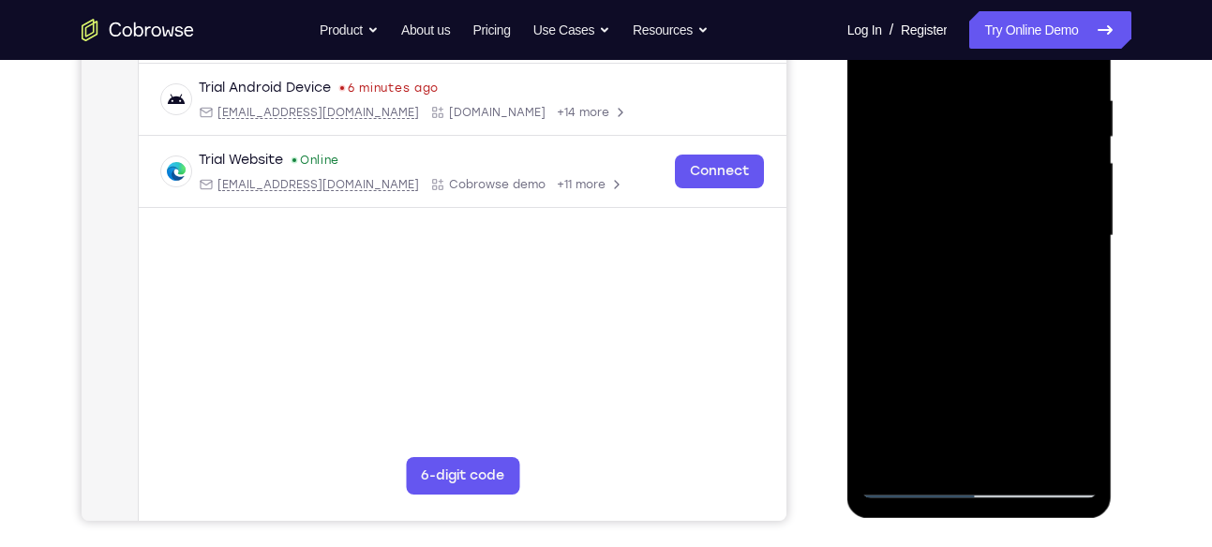
scroll to position [351, 0]
drag, startPoint x: 986, startPoint y: 340, endPoint x: 969, endPoint y: 201, distance: 139.7
click at [969, 201] on div at bounding box center [979, 235] width 236 height 525
drag, startPoint x: 990, startPoint y: 371, endPoint x: 984, endPoint y: 208, distance: 163.2
click at [984, 208] on div at bounding box center [979, 235] width 236 height 525
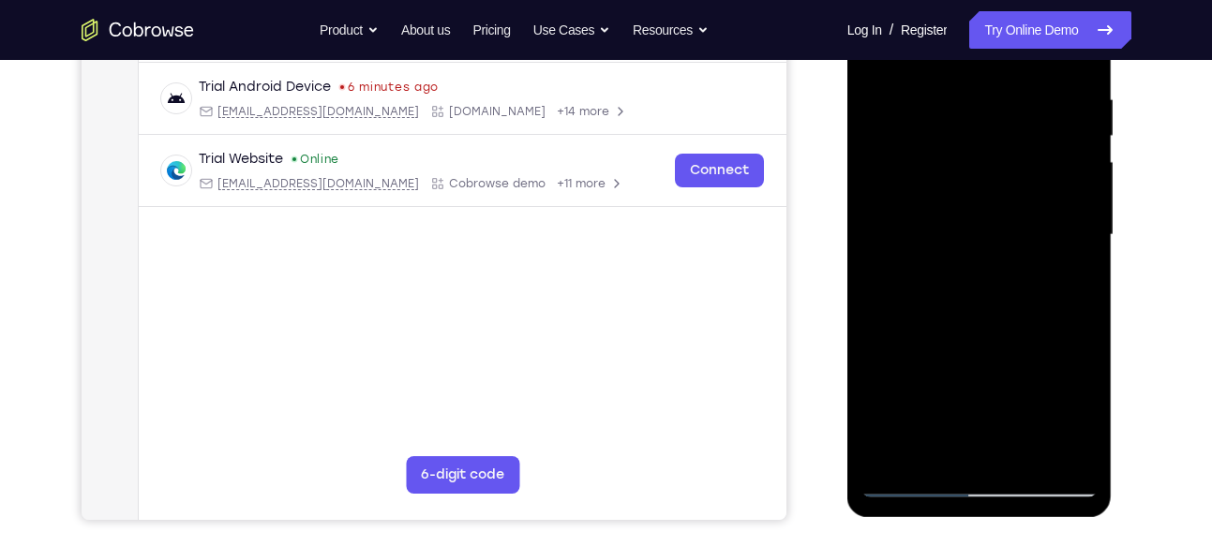
drag, startPoint x: 992, startPoint y: 335, endPoint x: 973, endPoint y: 146, distance: 190.3
click at [973, 146] on div at bounding box center [979, 235] width 236 height 525
drag, startPoint x: 988, startPoint y: 371, endPoint x: 978, endPoint y: 268, distance: 103.5
click at [978, 268] on div at bounding box center [979, 235] width 236 height 525
click at [888, 355] on div at bounding box center [979, 235] width 236 height 525
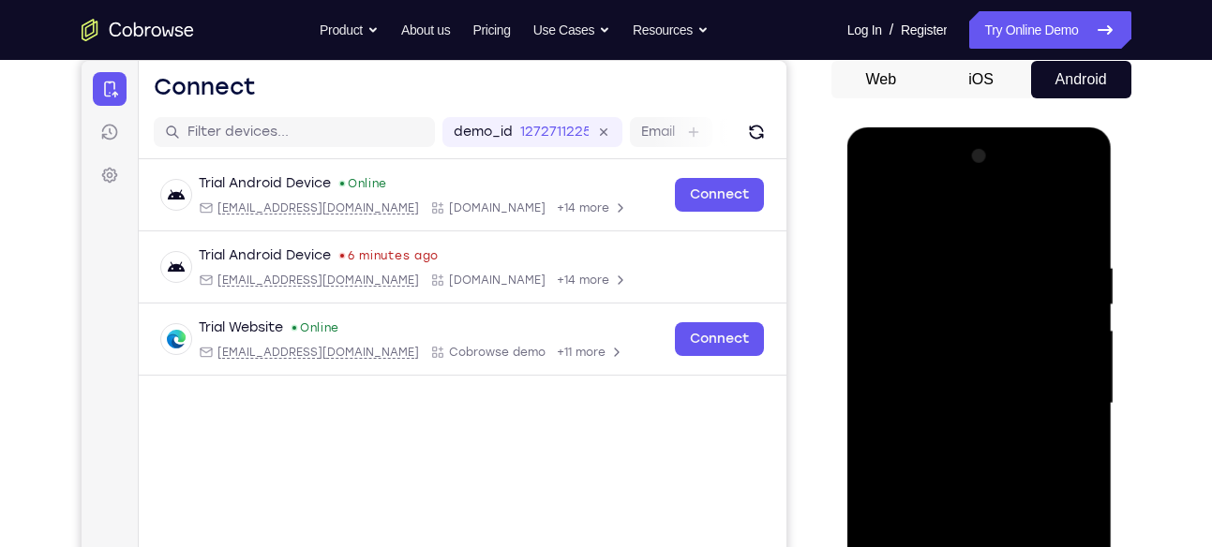
scroll to position [182, 0]
drag, startPoint x: 974, startPoint y: 258, endPoint x: 961, endPoint y: 409, distance: 152.4
click at [961, 409] on div at bounding box center [979, 404] width 236 height 525
click at [893, 266] on div at bounding box center [979, 404] width 236 height 525
click at [873, 211] on div at bounding box center [979, 404] width 236 height 525
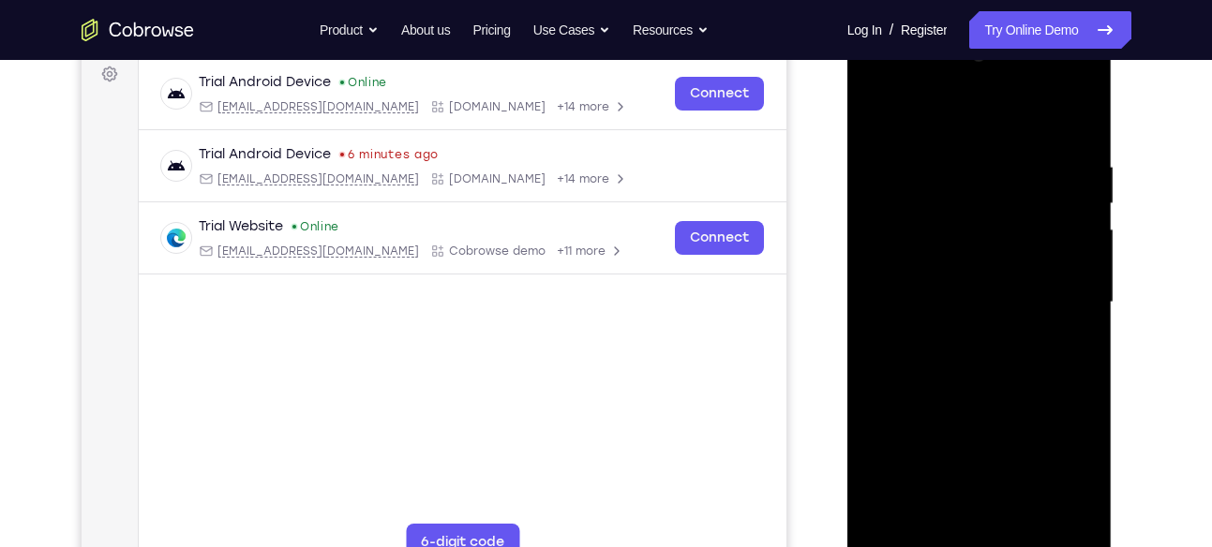
scroll to position [269, 0]
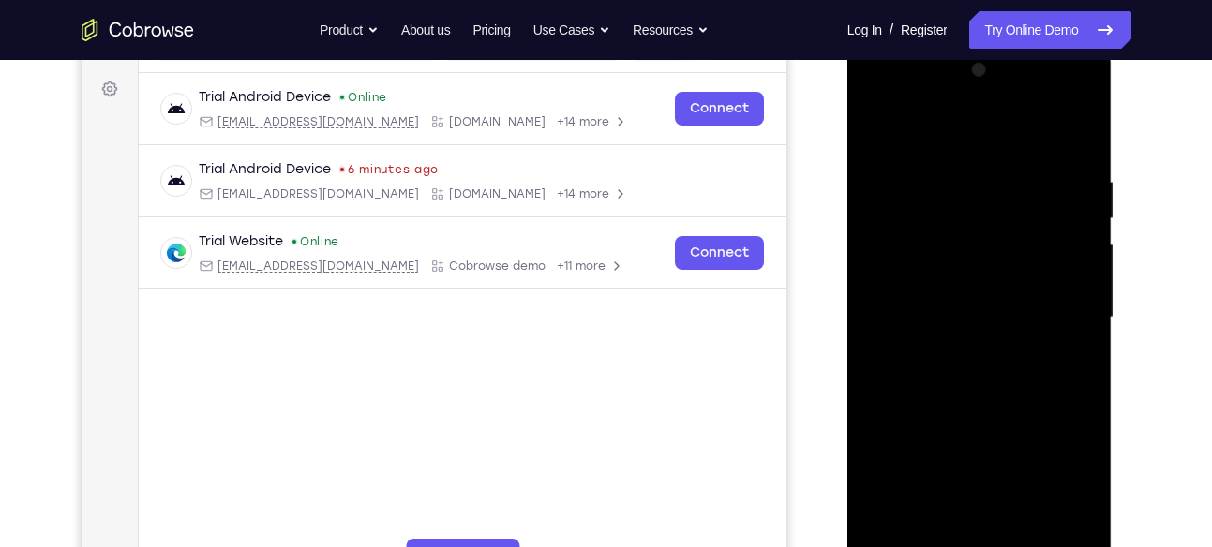
click at [878, 128] on div at bounding box center [979, 317] width 236 height 525
click at [878, 125] on div at bounding box center [979, 317] width 236 height 525
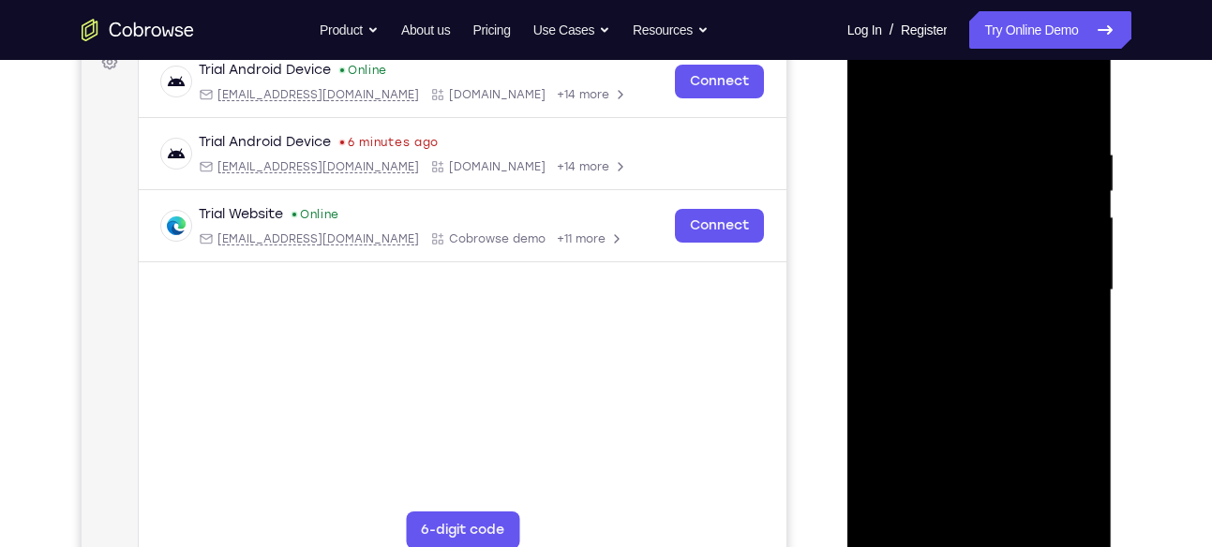
scroll to position [291, 0]
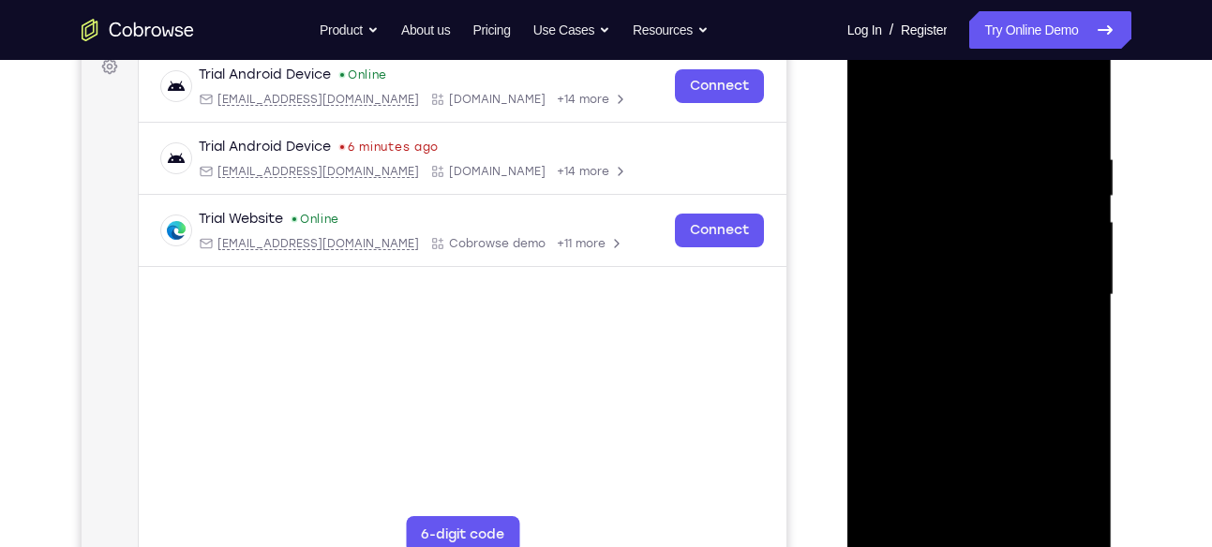
click at [1054, 305] on div at bounding box center [979, 295] width 236 height 525
click at [955, 134] on div at bounding box center [979, 295] width 236 height 525
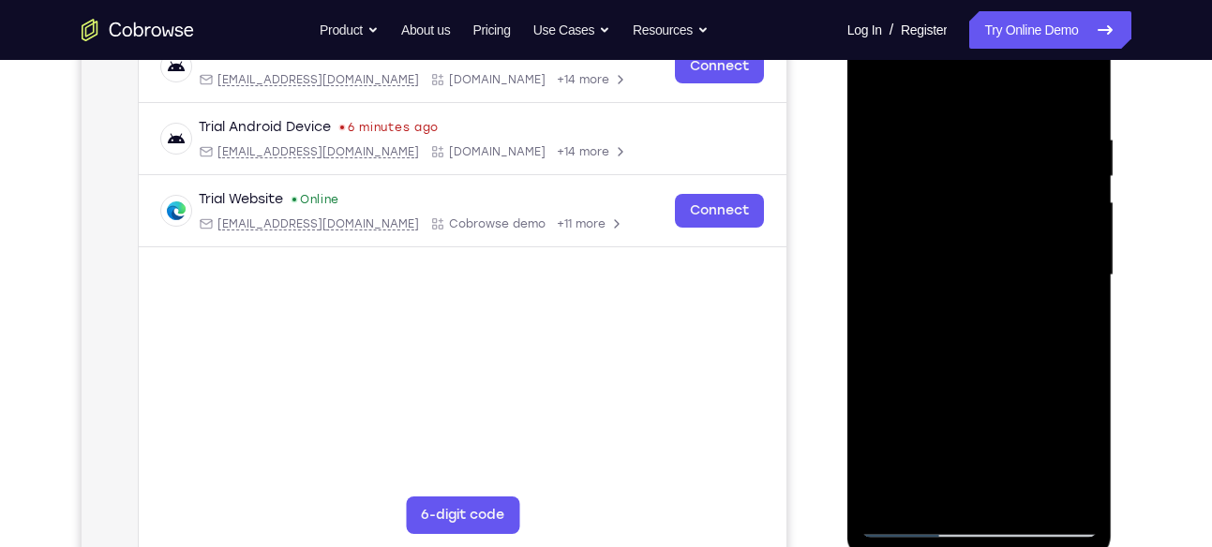
scroll to position [313, 0]
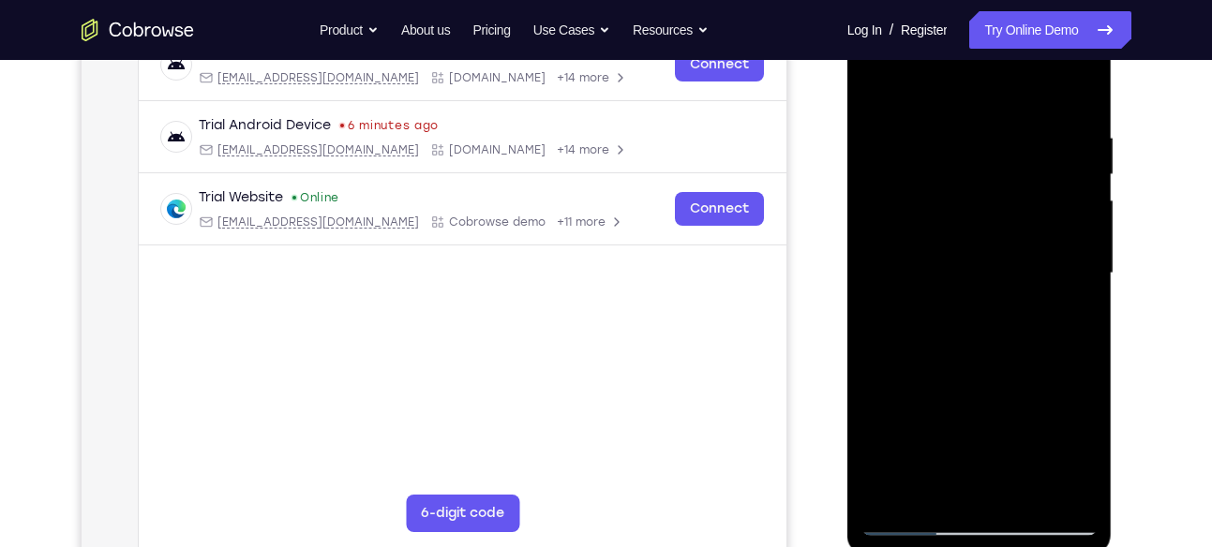
click at [873, 82] on div at bounding box center [979, 273] width 236 height 525
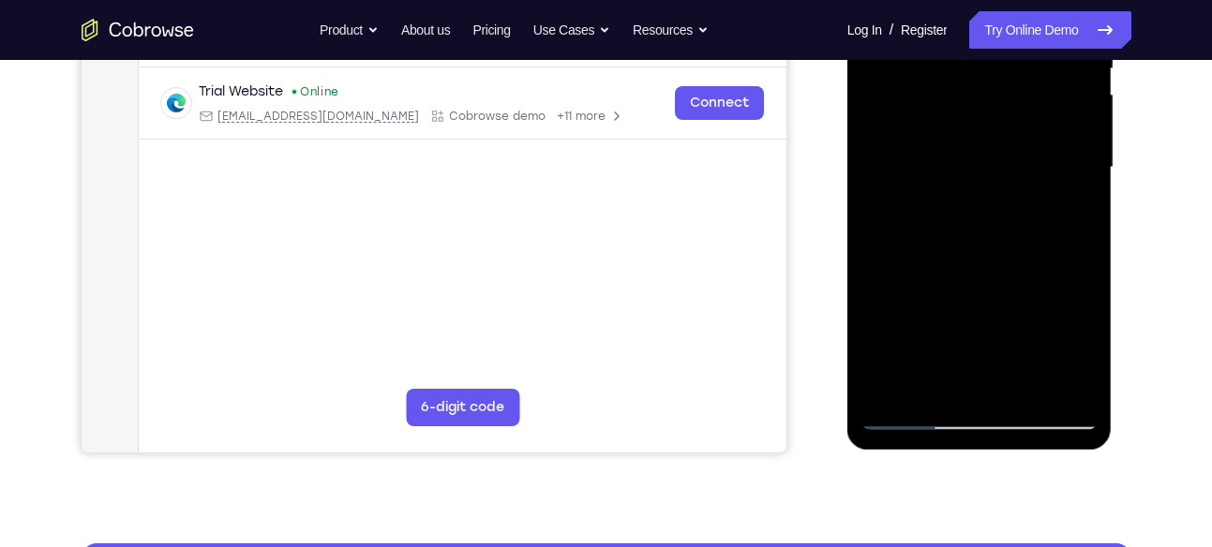
scroll to position [420, 0]
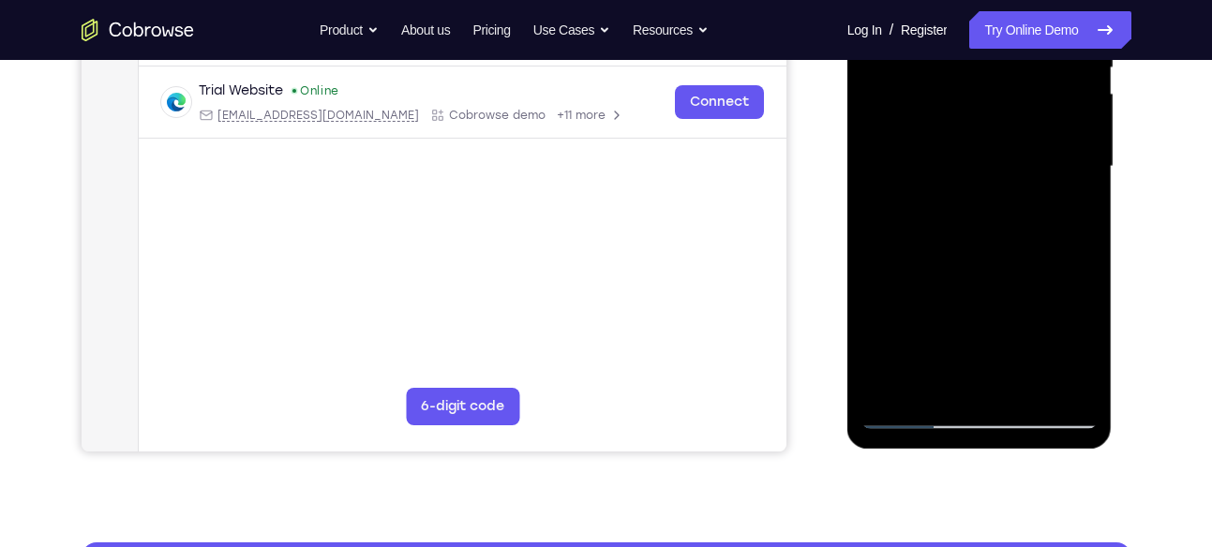
click at [898, 389] on div at bounding box center [979, 166] width 236 height 525
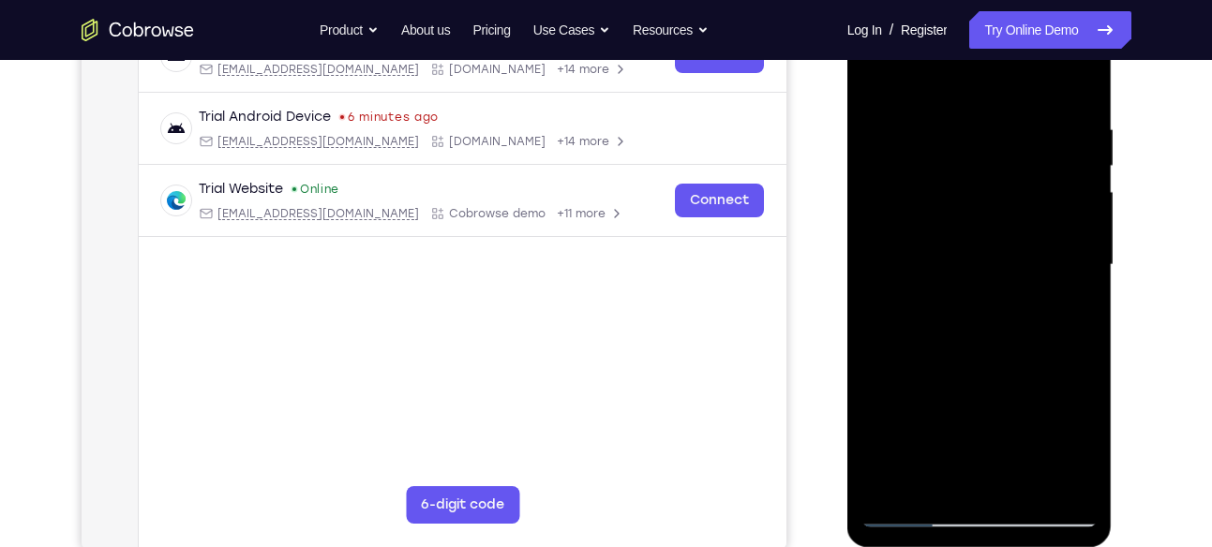
scroll to position [311, 0]
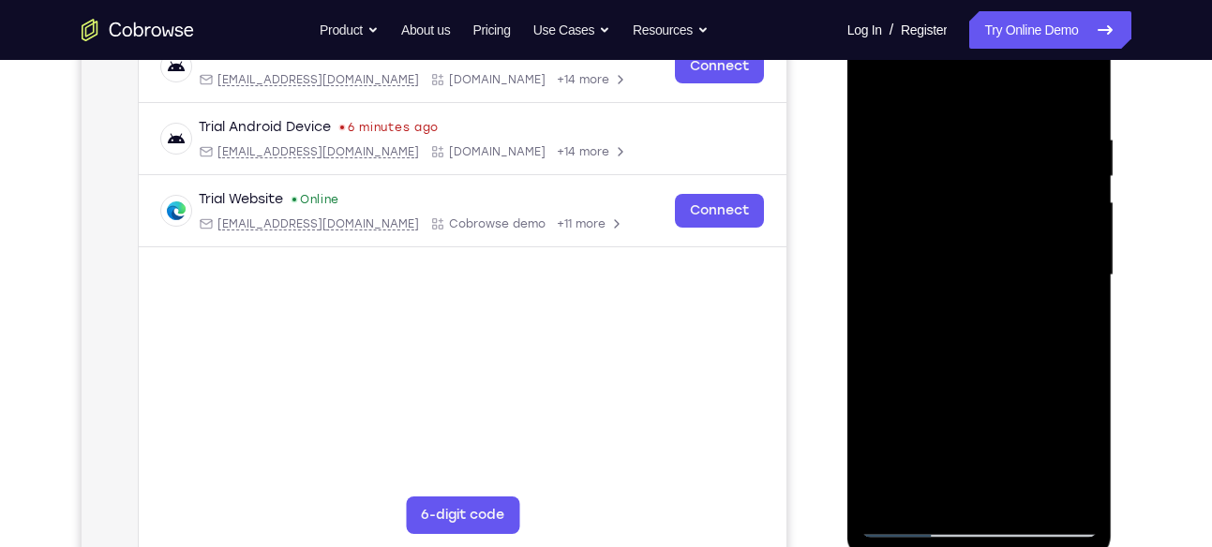
click at [1066, 137] on div at bounding box center [979, 275] width 236 height 525
click at [1076, 185] on div at bounding box center [979, 275] width 236 height 525
click at [1075, 94] on div at bounding box center [979, 275] width 236 height 525
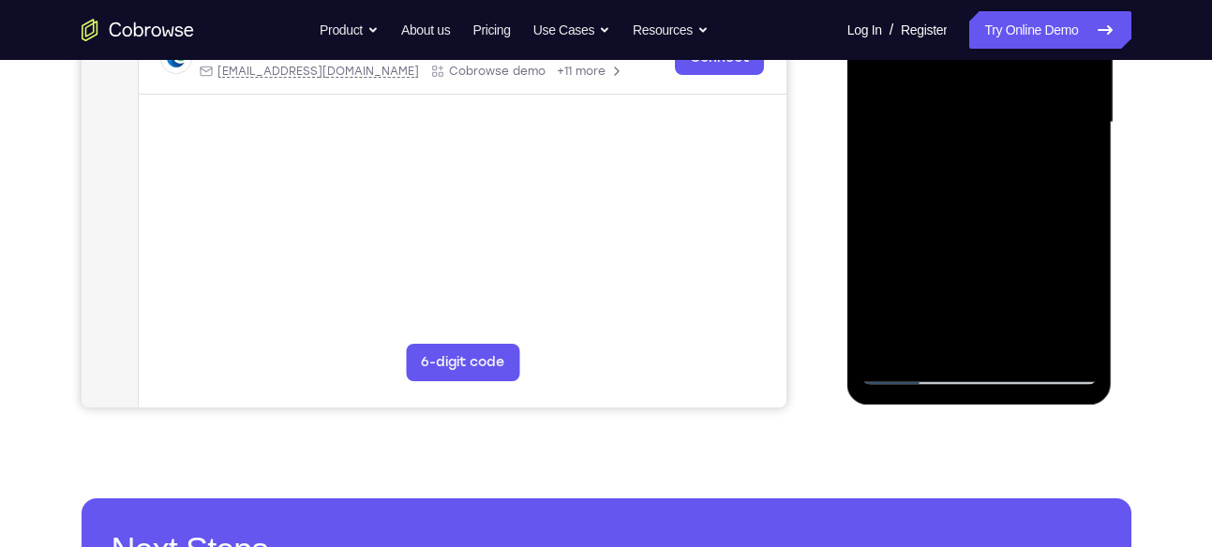
scroll to position [467, 0]
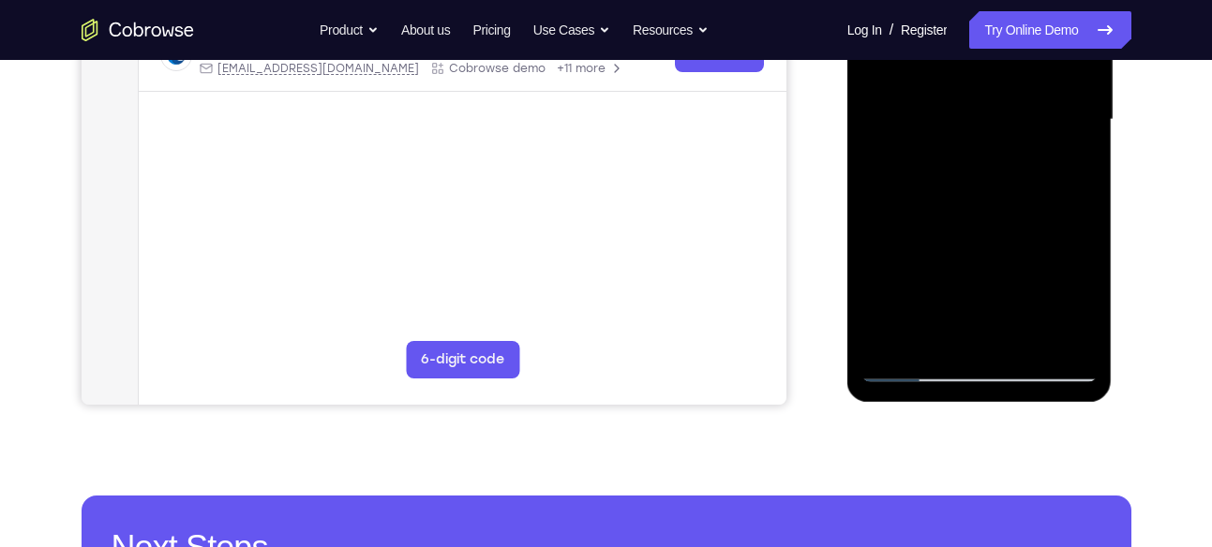
drag, startPoint x: 998, startPoint y: 237, endPoint x: 1000, endPoint y: 72, distance: 164.9
click at [1000, 72] on div at bounding box center [979, 120] width 236 height 525
drag, startPoint x: 999, startPoint y: 272, endPoint x: 1019, endPoint y: 10, distance: 262.2
click at [1019, 10] on div at bounding box center [979, 120] width 236 height 525
drag, startPoint x: 1033, startPoint y: 106, endPoint x: 1023, endPoint y: 264, distance: 158.7
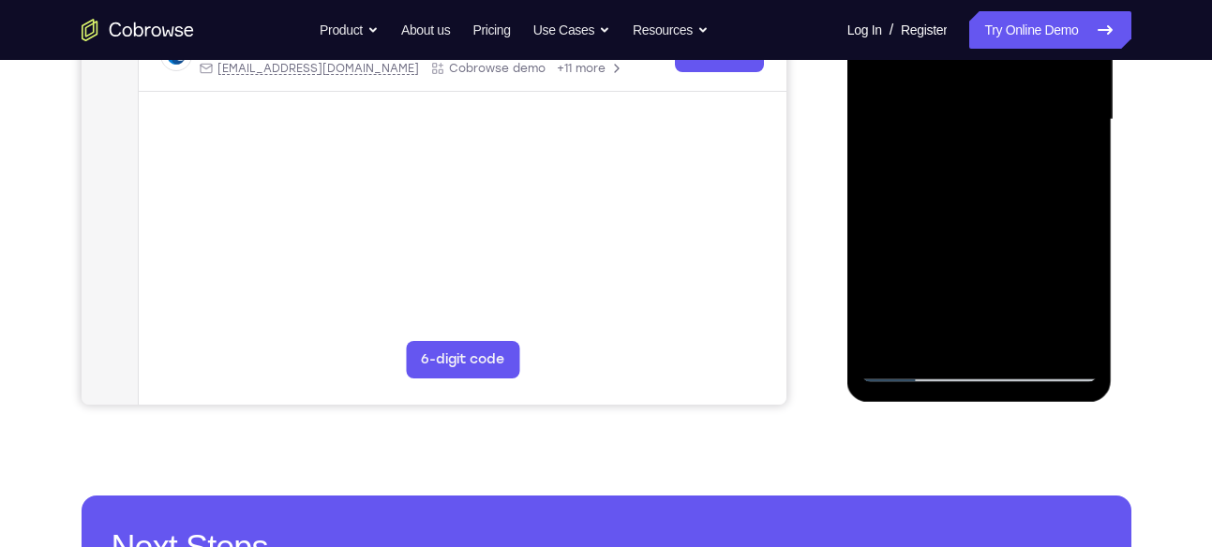
click at [1023, 264] on div at bounding box center [979, 120] width 236 height 525
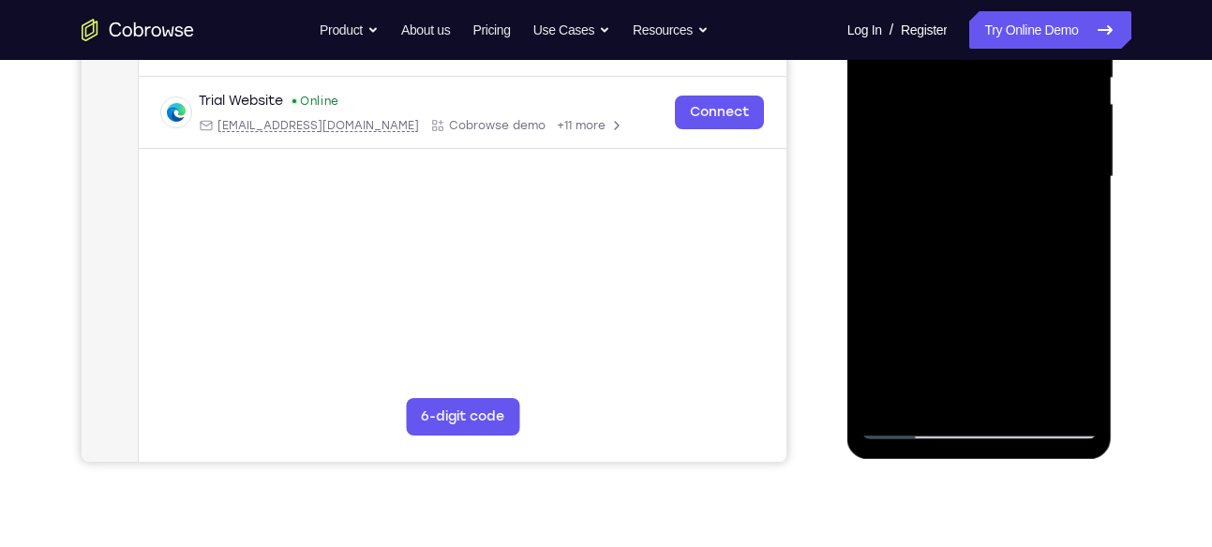
scroll to position [403, 0]
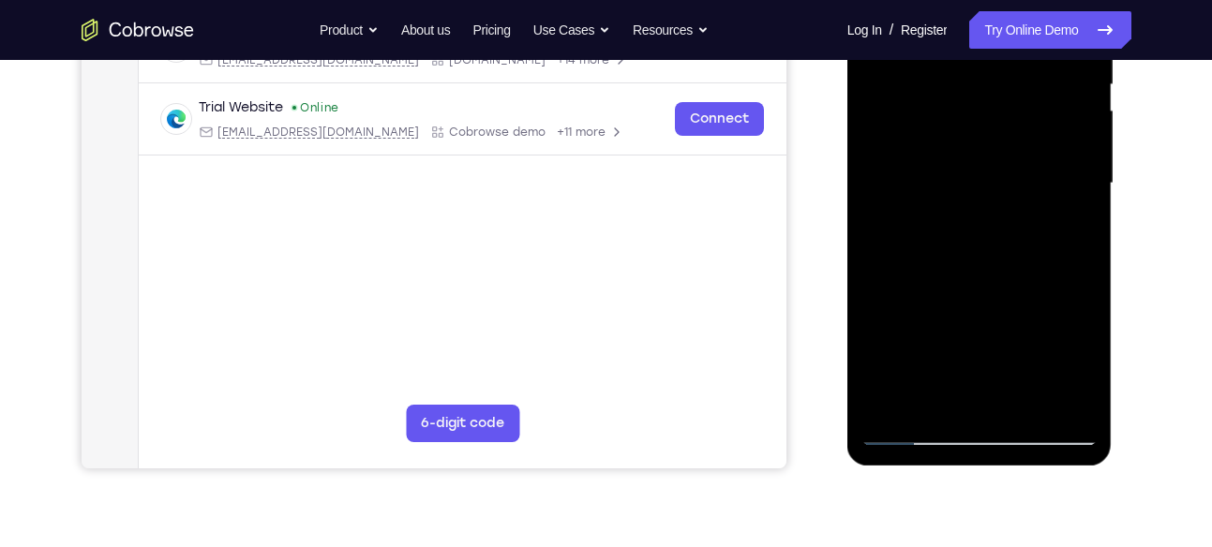
click at [1079, 136] on div at bounding box center [979, 183] width 236 height 525
click at [1086, 133] on div at bounding box center [979, 183] width 236 height 525
drag, startPoint x: 1005, startPoint y: 300, endPoint x: 1023, endPoint y: 28, distance: 272.3
click at [1023, 28] on div at bounding box center [979, 183] width 236 height 525
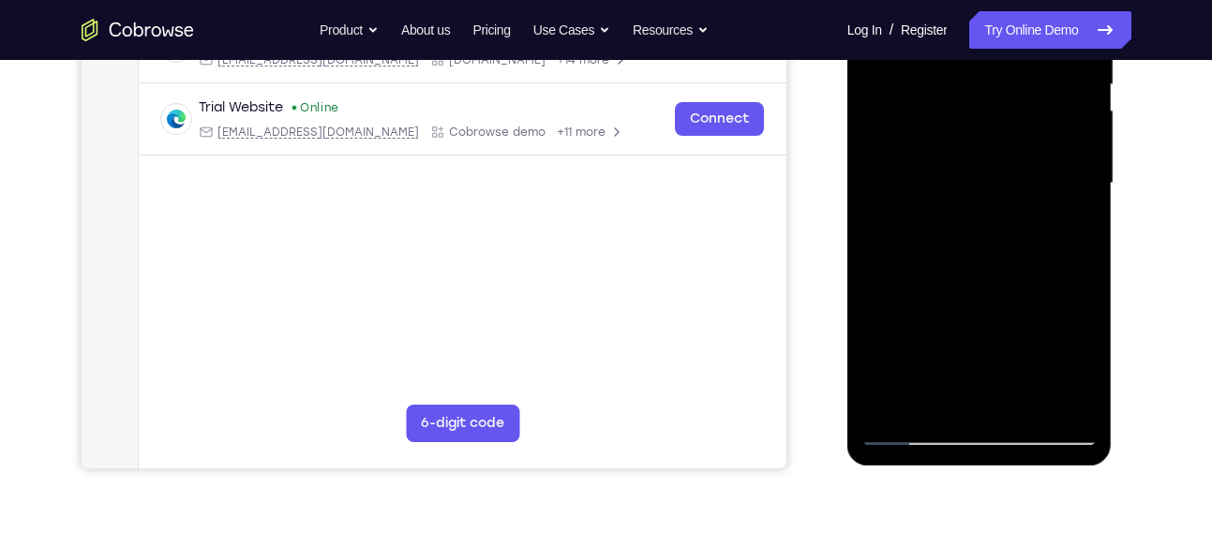
drag, startPoint x: 1008, startPoint y: 290, endPoint x: 1017, endPoint y: 112, distance: 178.2
click at [1017, 112] on div at bounding box center [979, 183] width 236 height 525
drag, startPoint x: 1010, startPoint y: 326, endPoint x: 1021, endPoint y: 105, distance: 221.4
click at [1021, 105] on div at bounding box center [979, 183] width 236 height 525
drag, startPoint x: 994, startPoint y: 291, endPoint x: 1019, endPoint y: 97, distance: 196.4
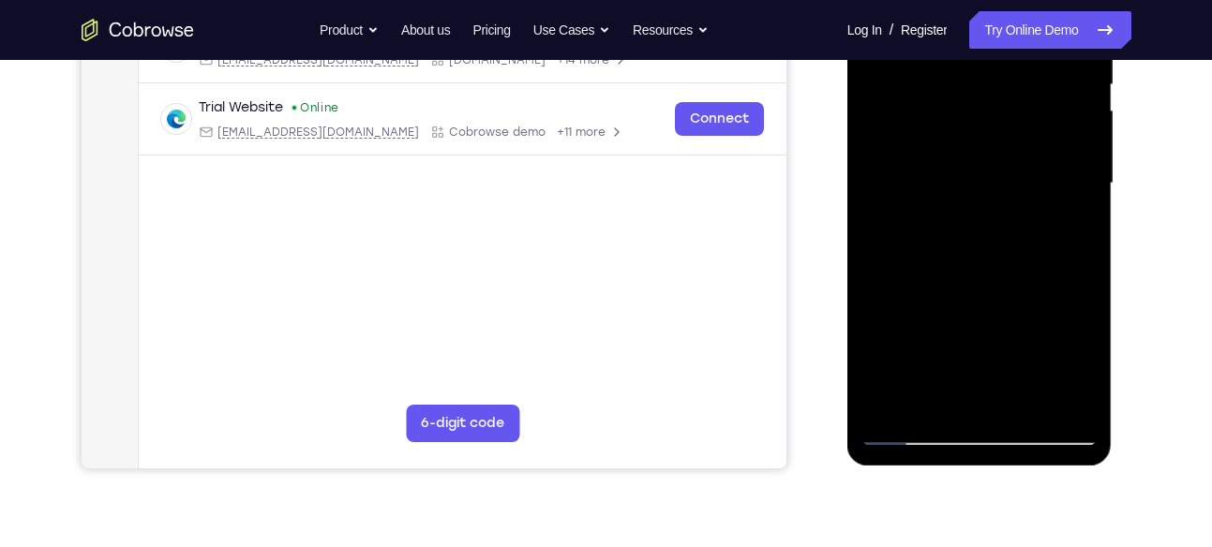
click at [1019, 97] on div at bounding box center [979, 183] width 236 height 525
drag, startPoint x: 1015, startPoint y: 166, endPoint x: 975, endPoint y: 376, distance: 213.5
click at [975, 376] on div at bounding box center [979, 183] width 236 height 525
drag, startPoint x: 1011, startPoint y: 237, endPoint x: 992, endPoint y: 356, distance: 120.5
click at [992, 356] on div at bounding box center [979, 183] width 236 height 525
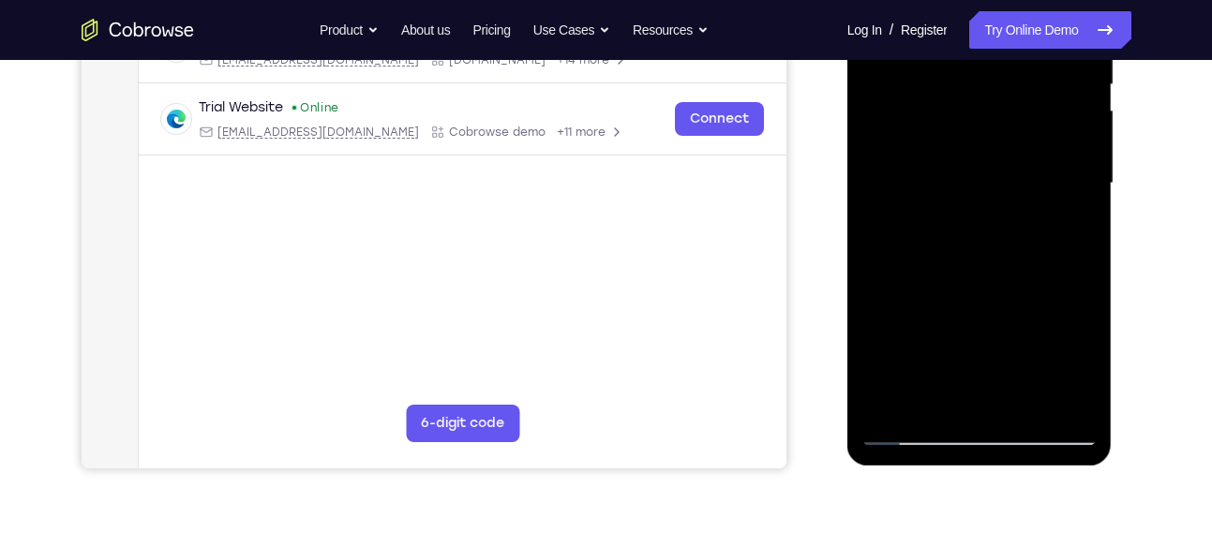
drag, startPoint x: 998, startPoint y: 330, endPoint x: 1018, endPoint y: 24, distance: 306.1
click at [1018, 24] on div at bounding box center [979, 183] width 236 height 525
drag, startPoint x: 1010, startPoint y: 298, endPoint x: 1043, endPoint y: 49, distance: 251.4
click at [1043, 49] on div at bounding box center [979, 183] width 236 height 525
drag, startPoint x: 992, startPoint y: 305, endPoint x: 1036, endPoint y: 82, distance: 227.3
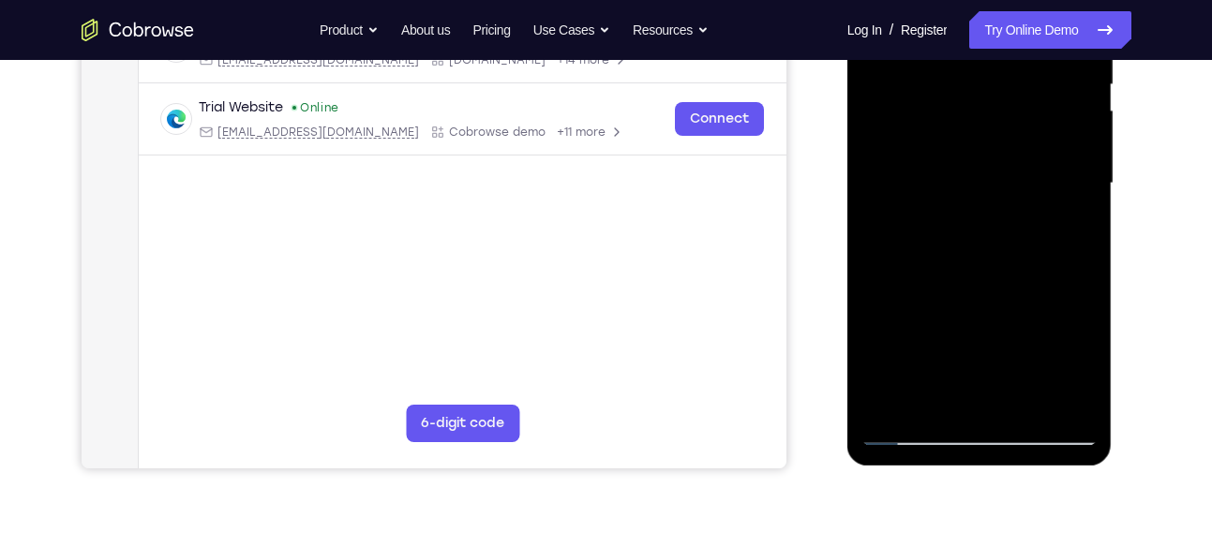
click at [1036, 82] on div at bounding box center [979, 183] width 236 height 525
drag, startPoint x: 959, startPoint y: 313, endPoint x: 989, endPoint y: 176, distance: 140.0
click at [989, 176] on div at bounding box center [979, 183] width 236 height 525
click at [894, 405] on div at bounding box center [979, 183] width 236 height 525
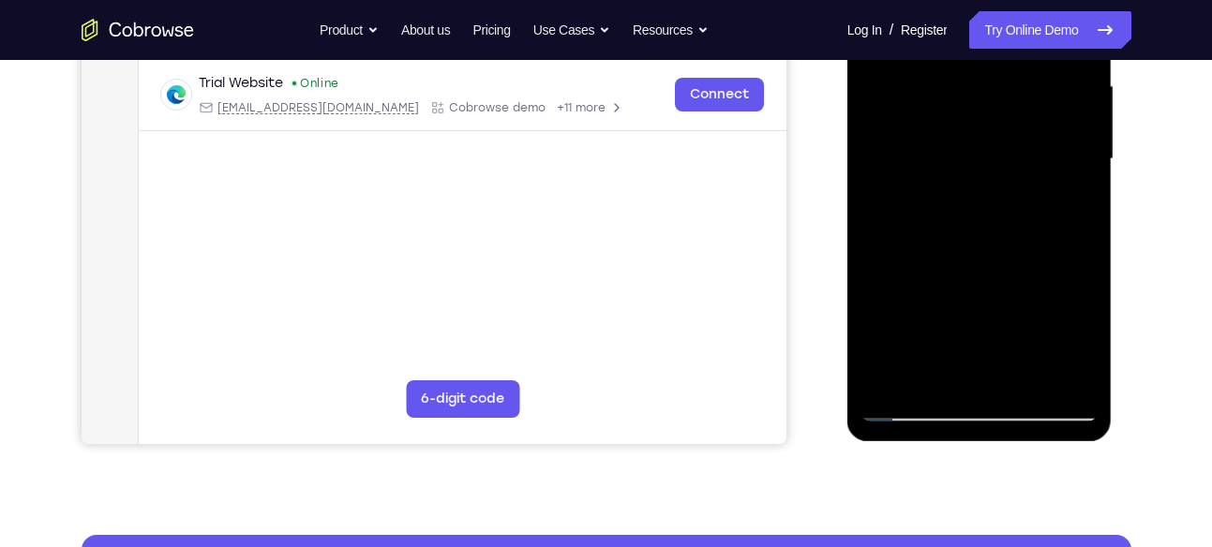
scroll to position [446, 0]
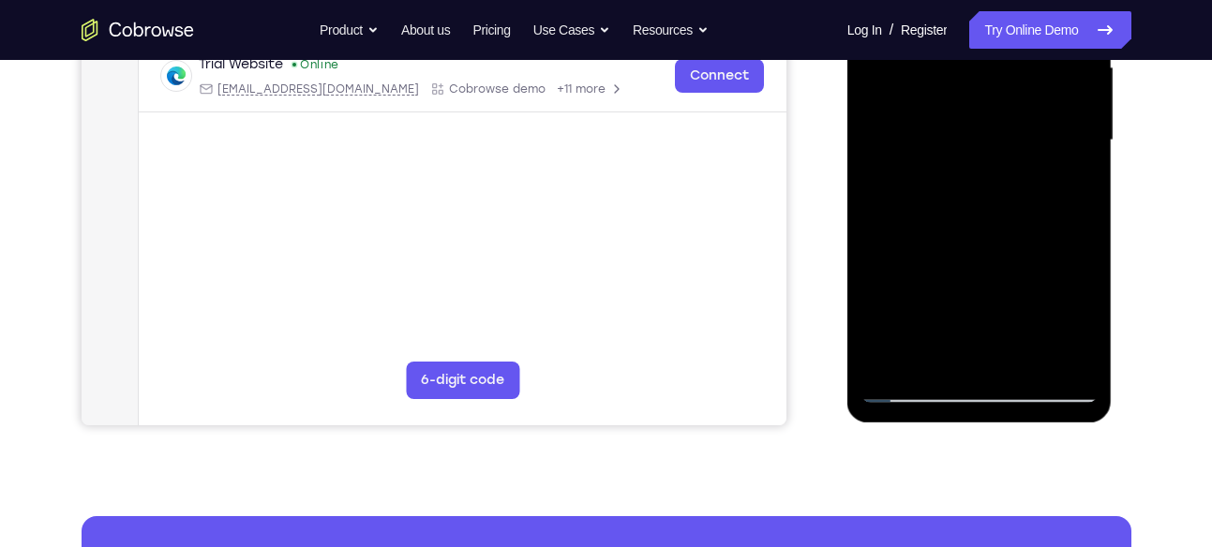
click at [1018, 356] on div at bounding box center [979, 140] width 236 height 525
drag, startPoint x: 946, startPoint y: 255, endPoint x: 948, endPoint y: 128, distance: 126.5
click at [948, 128] on div at bounding box center [979, 140] width 236 height 525
click at [891, 300] on div at bounding box center [979, 140] width 236 height 525
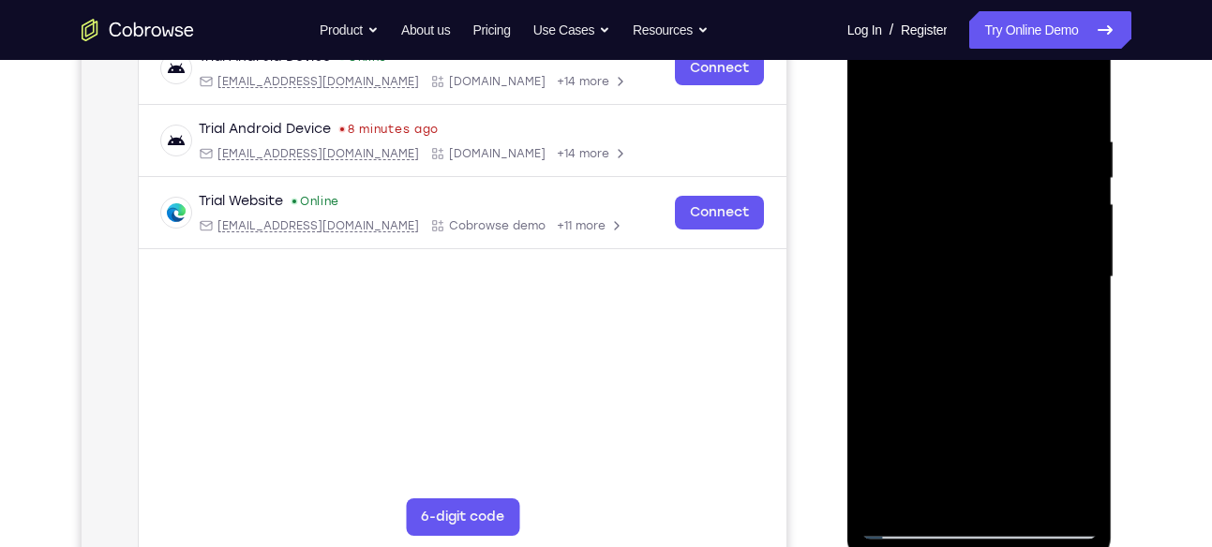
scroll to position [308, 0]
click at [906, 93] on div at bounding box center [979, 278] width 236 height 525
drag, startPoint x: 934, startPoint y: 274, endPoint x: 925, endPoint y: 149, distance: 125.0
click at [925, 149] on div at bounding box center [979, 278] width 236 height 525
drag, startPoint x: 981, startPoint y: 375, endPoint x: 974, endPoint y: 402, distance: 28.0
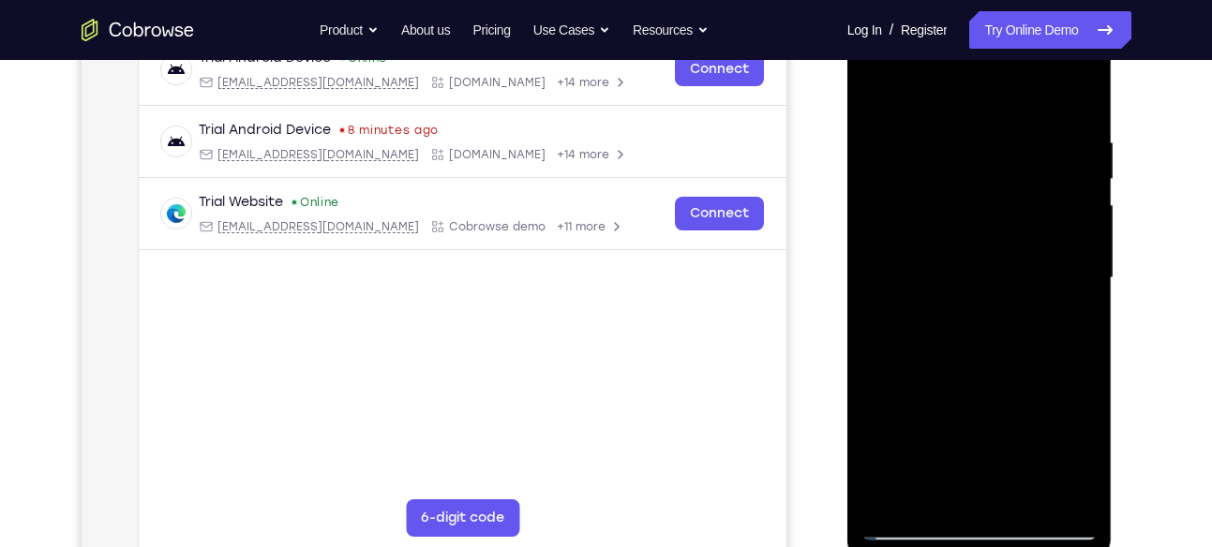
click at [974, 402] on div at bounding box center [979, 278] width 236 height 525
click at [924, 151] on div at bounding box center [979, 278] width 236 height 525
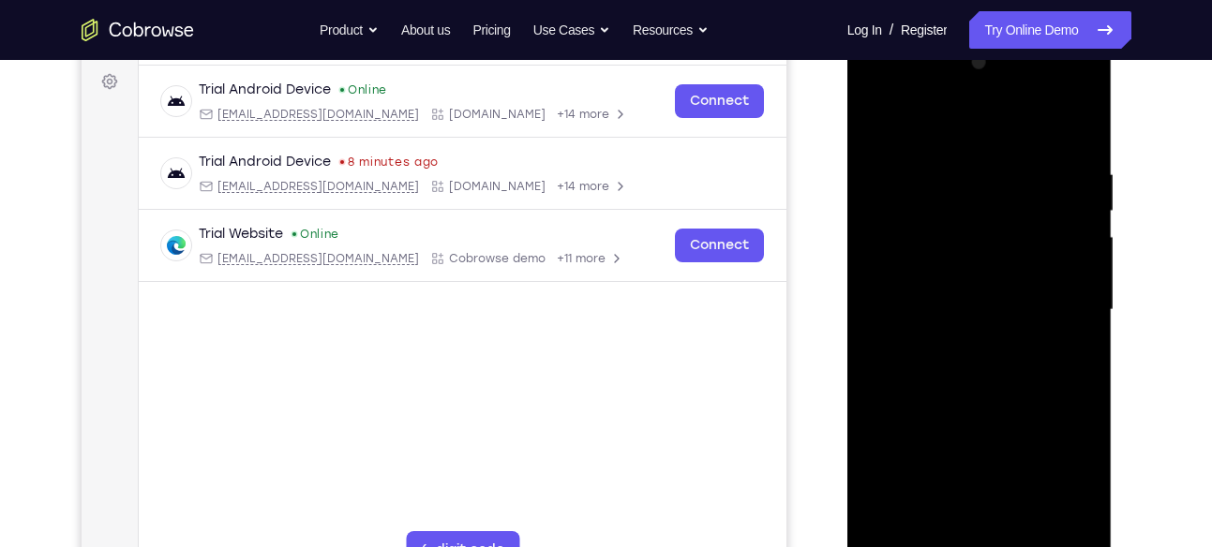
scroll to position [289, 0]
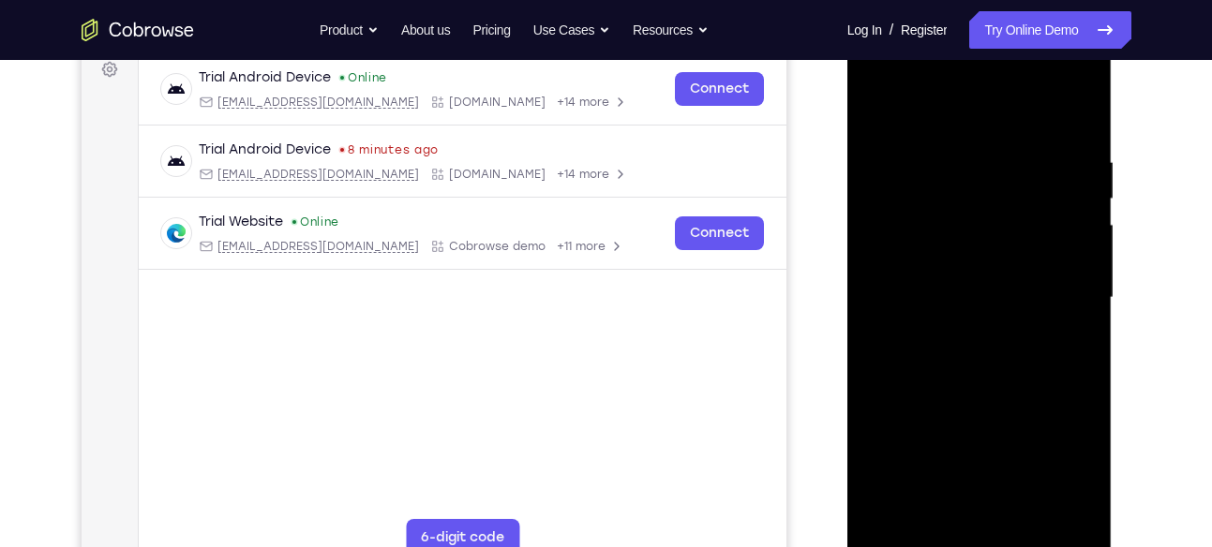
click at [1052, 253] on div at bounding box center [979, 298] width 236 height 525
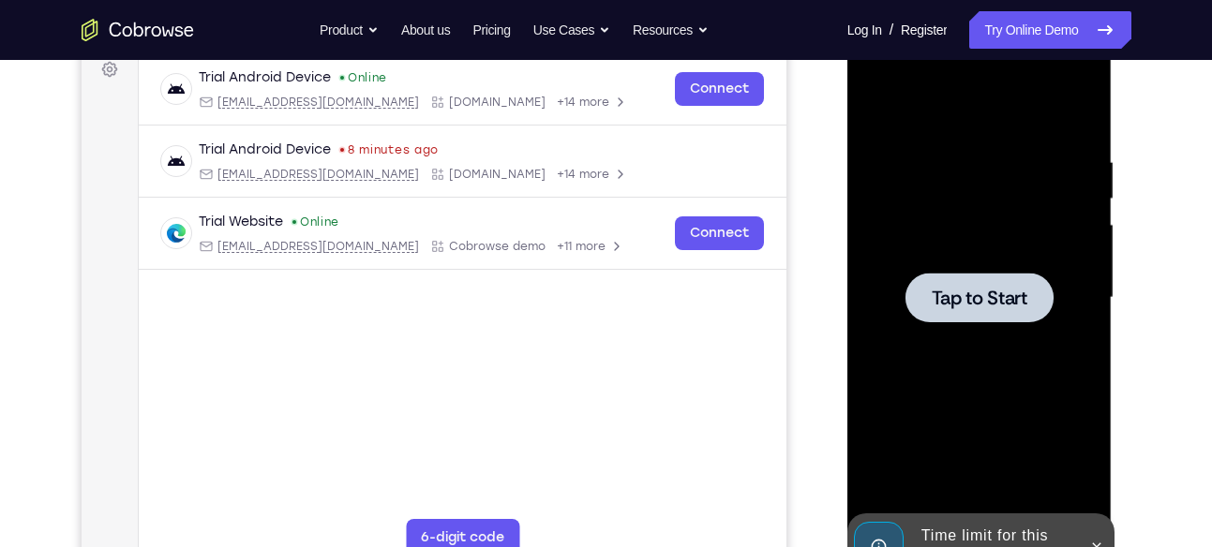
click at [1052, 253] on div at bounding box center [979, 298] width 236 height 525
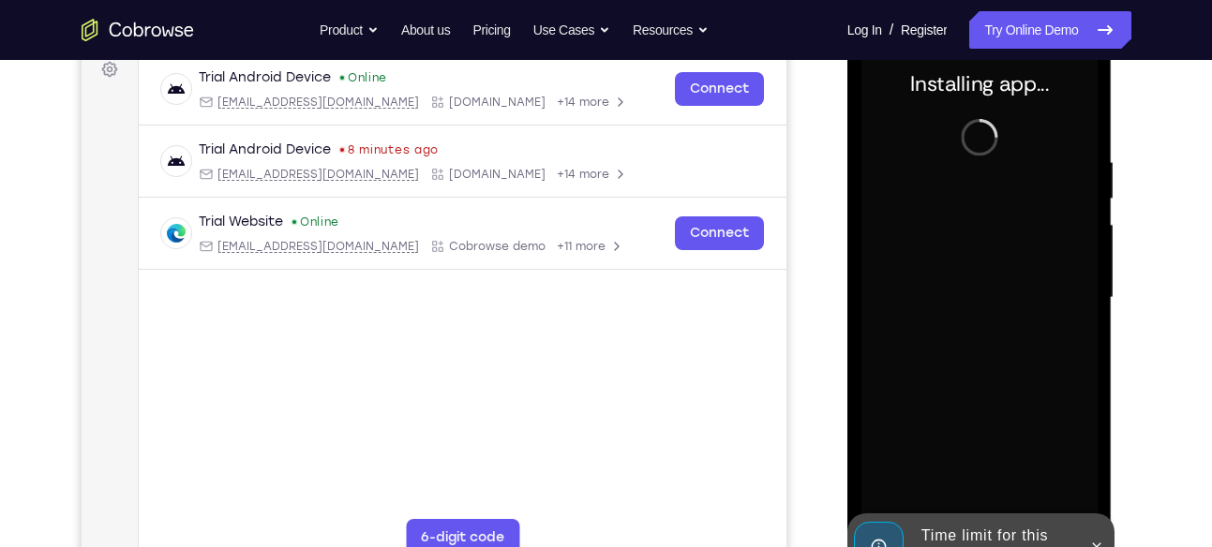
scroll to position [290, 0]
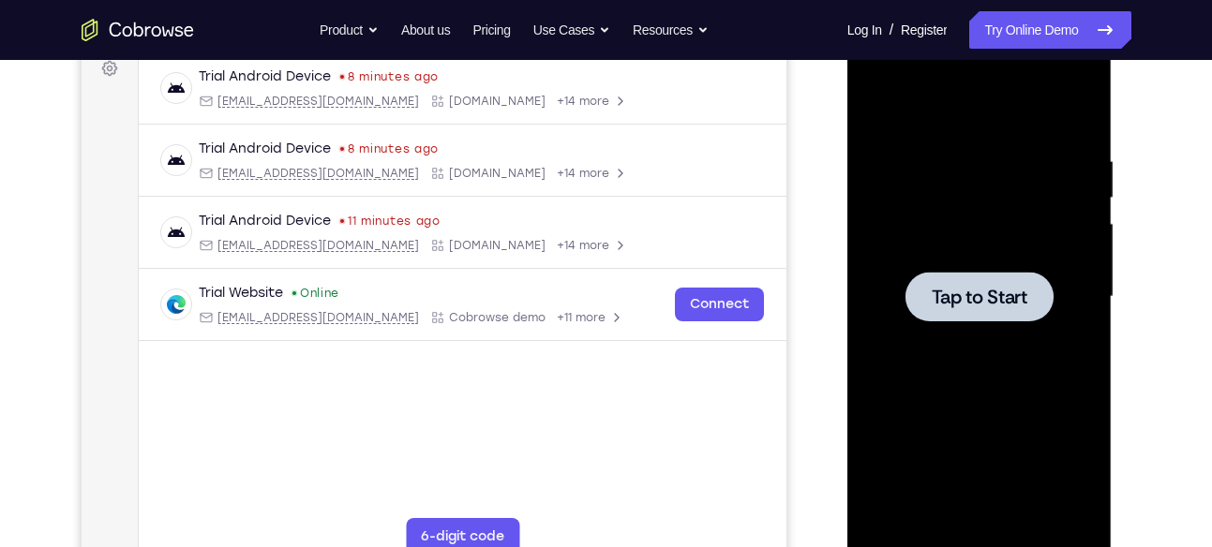
click at [983, 277] on div at bounding box center [979, 297] width 148 height 50
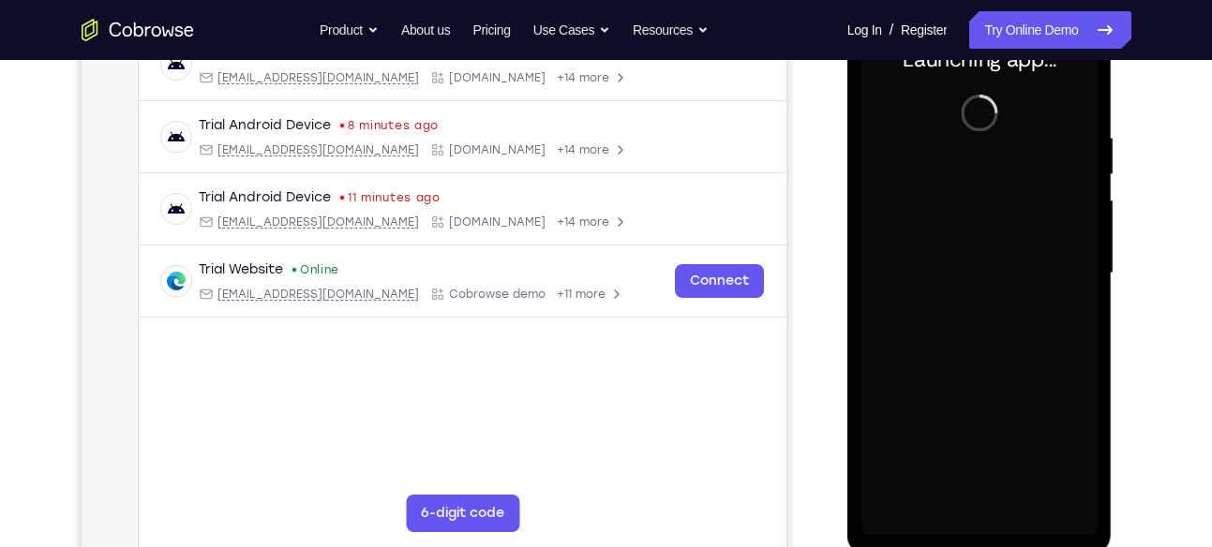
scroll to position [314, 0]
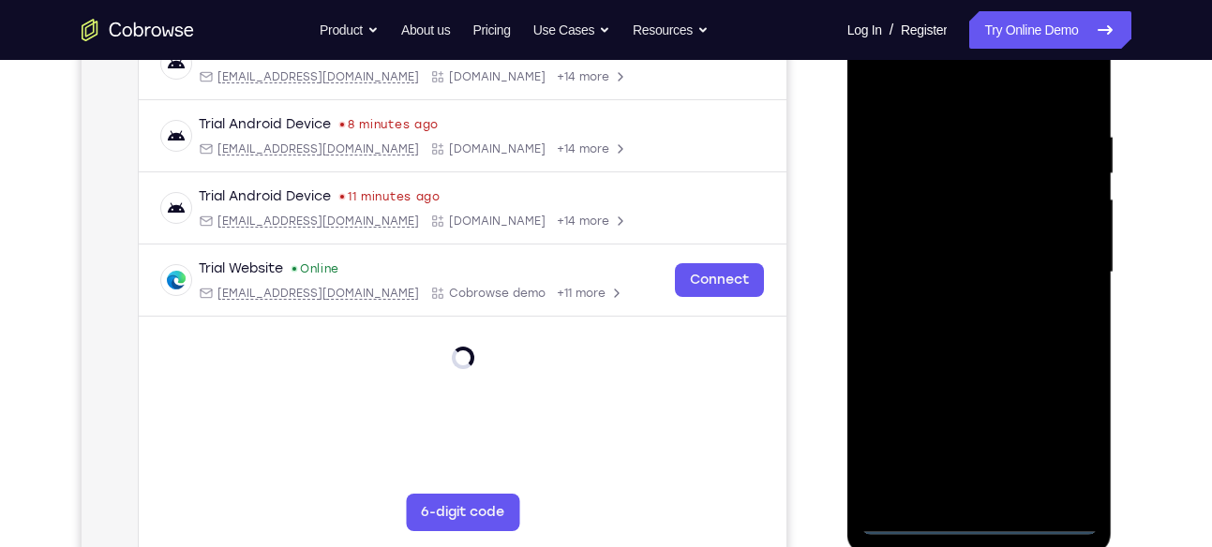
click at [977, 523] on div at bounding box center [979, 272] width 236 height 525
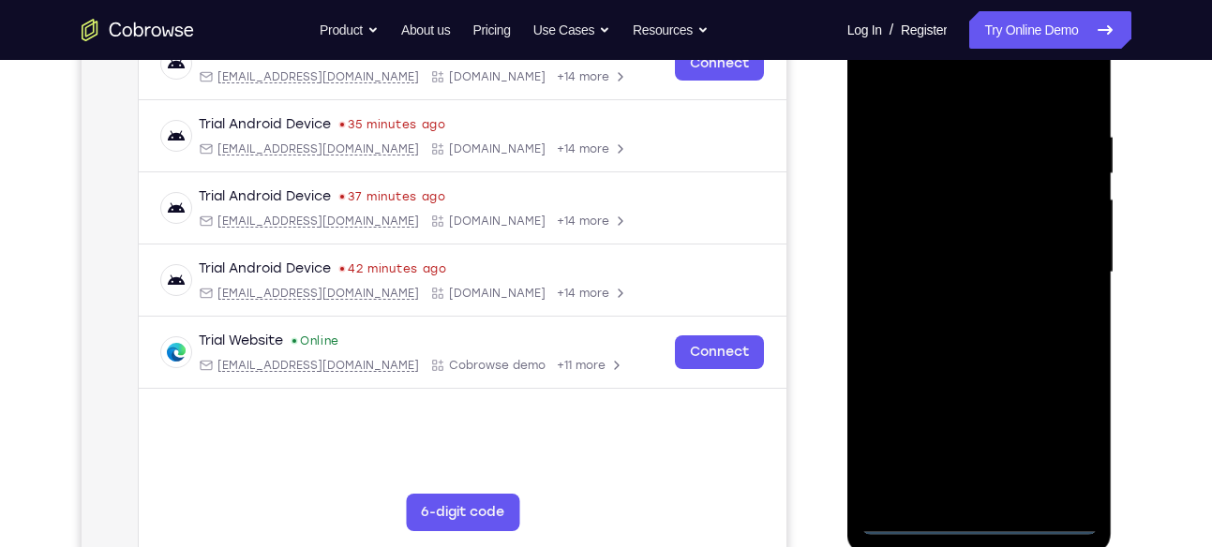
click at [1056, 450] on div at bounding box center [979, 272] width 236 height 525
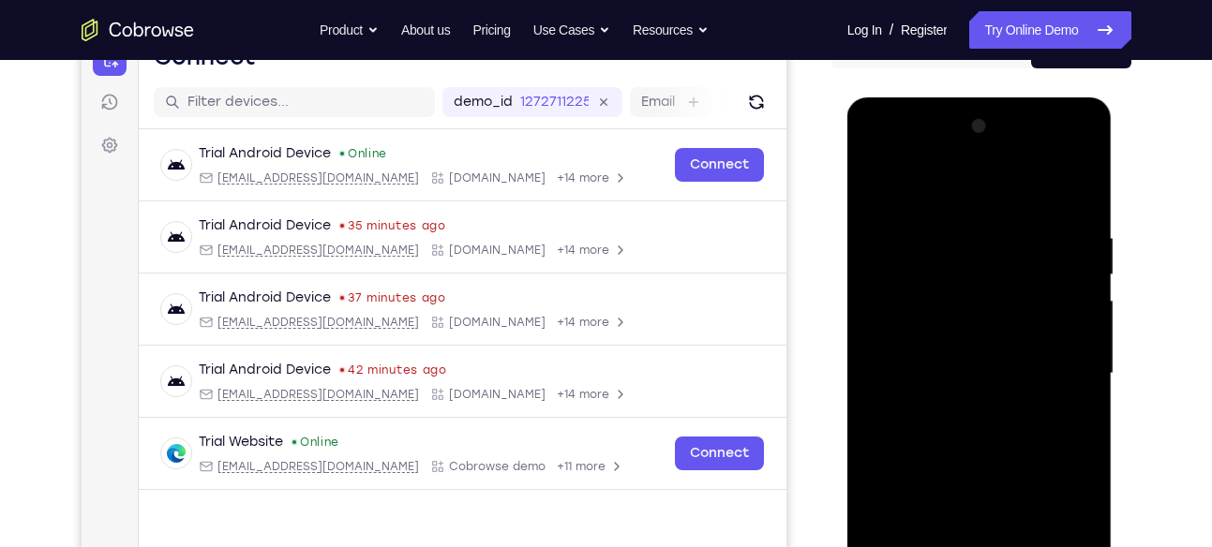
scroll to position [211, 0]
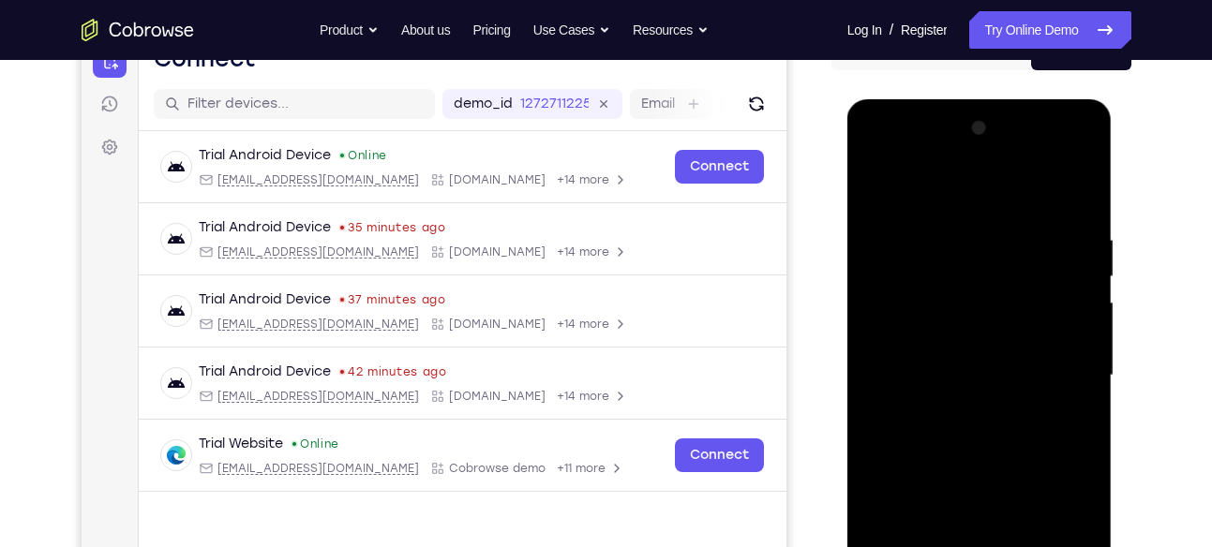
click at [915, 187] on div at bounding box center [979, 375] width 236 height 525
click at [1056, 367] on div at bounding box center [979, 375] width 236 height 525
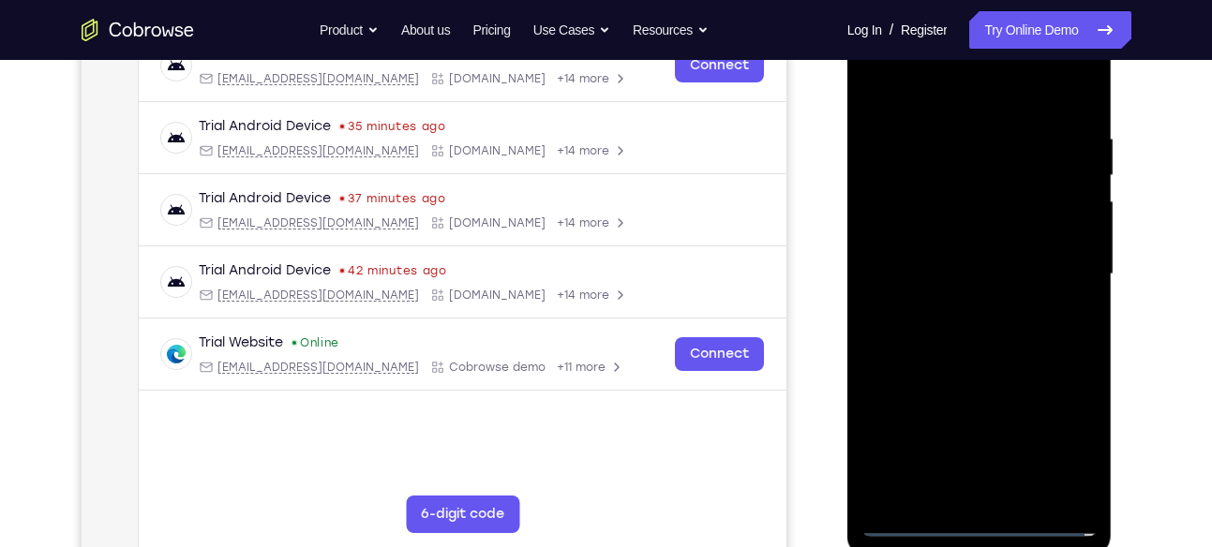
scroll to position [313, 0]
click at [953, 305] on div at bounding box center [979, 273] width 236 height 525
click at [965, 258] on div at bounding box center [979, 273] width 236 height 525
click at [1070, 192] on div at bounding box center [979, 273] width 236 height 525
click at [958, 230] on div at bounding box center [979, 273] width 236 height 525
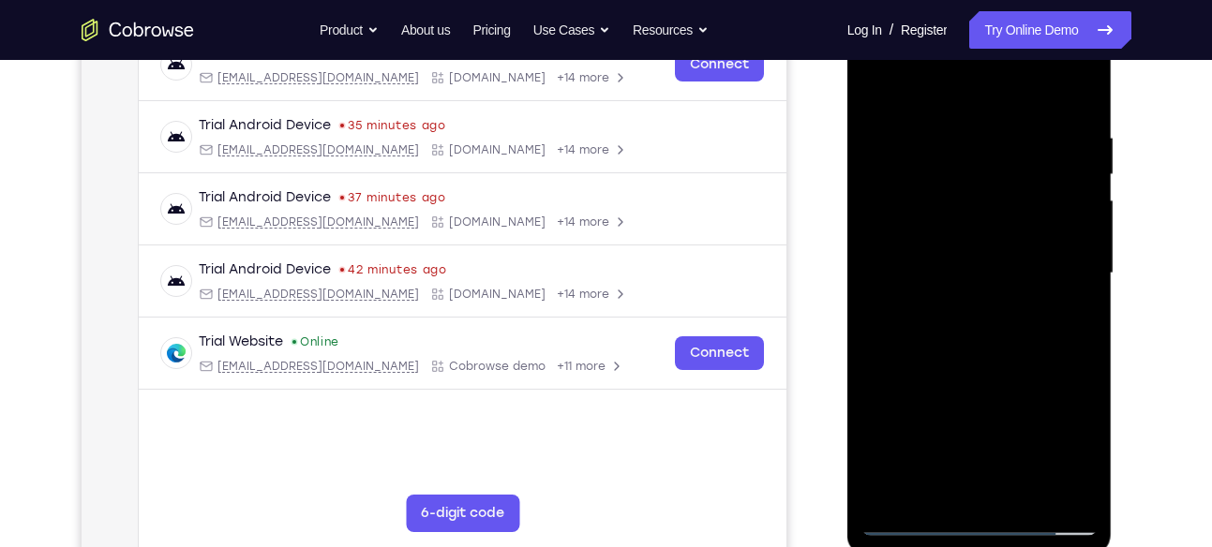
click at [974, 275] on div at bounding box center [979, 273] width 236 height 525
click at [974, 339] on div at bounding box center [979, 273] width 236 height 525
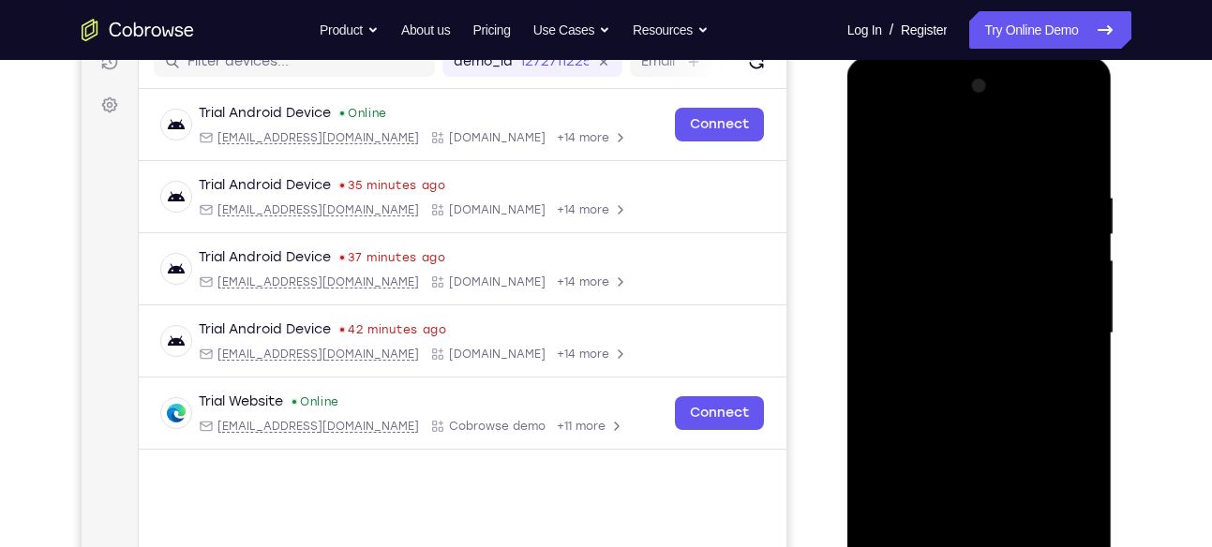
scroll to position [255, 0]
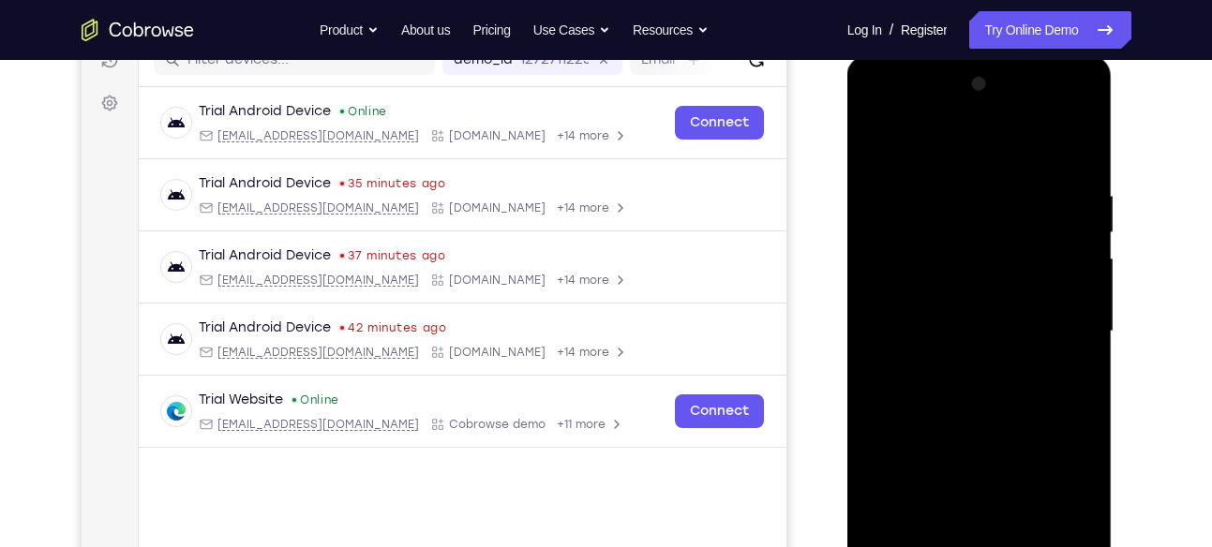
click at [970, 375] on div at bounding box center [979, 331] width 236 height 525
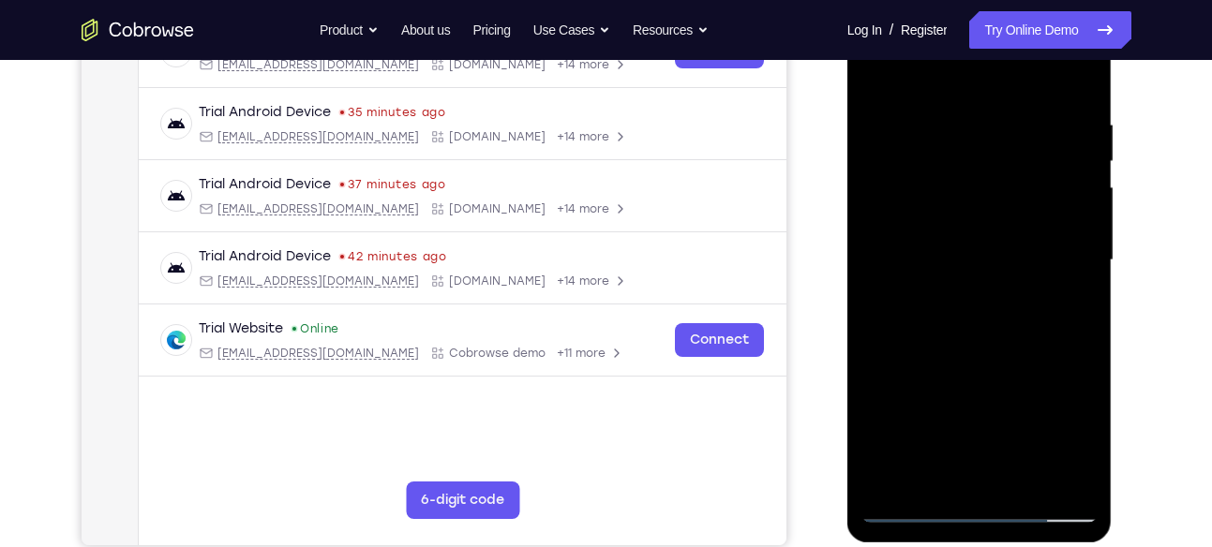
click at [1078, 102] on div at bounding box center [979, 260] width 236 height 525
click at [944, 119] on div at bounding box center [979, 260] width 236 height 525
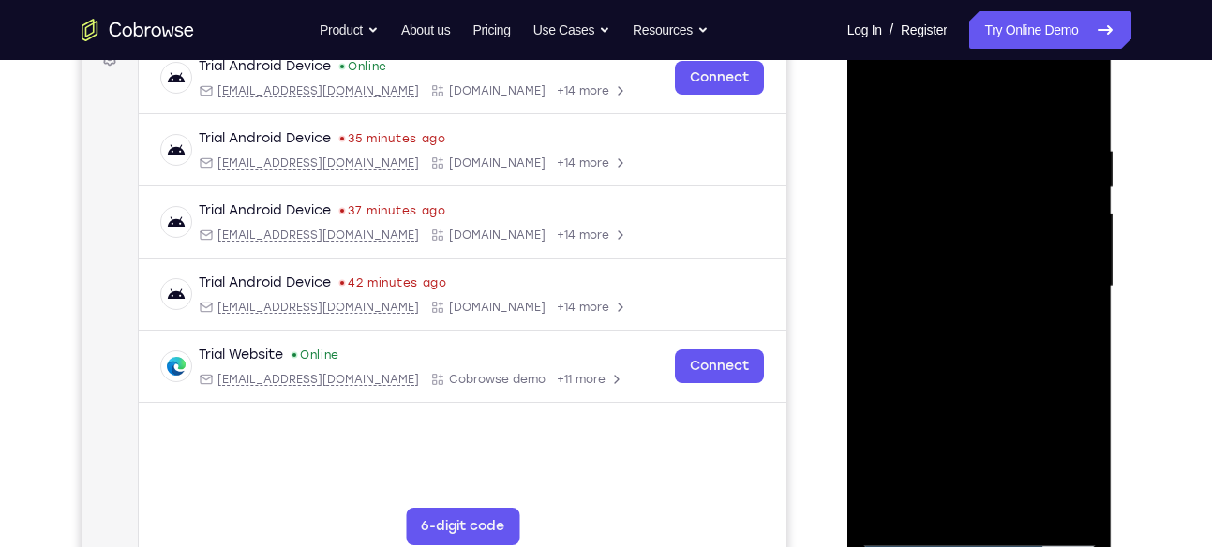
scroll to position [301, 0]
click at [1051, 499] on div at bounding box center [979, 285] width 236 height 525
click at [1067, 290] on div at bounding box center [979, 285] width 236 height 525
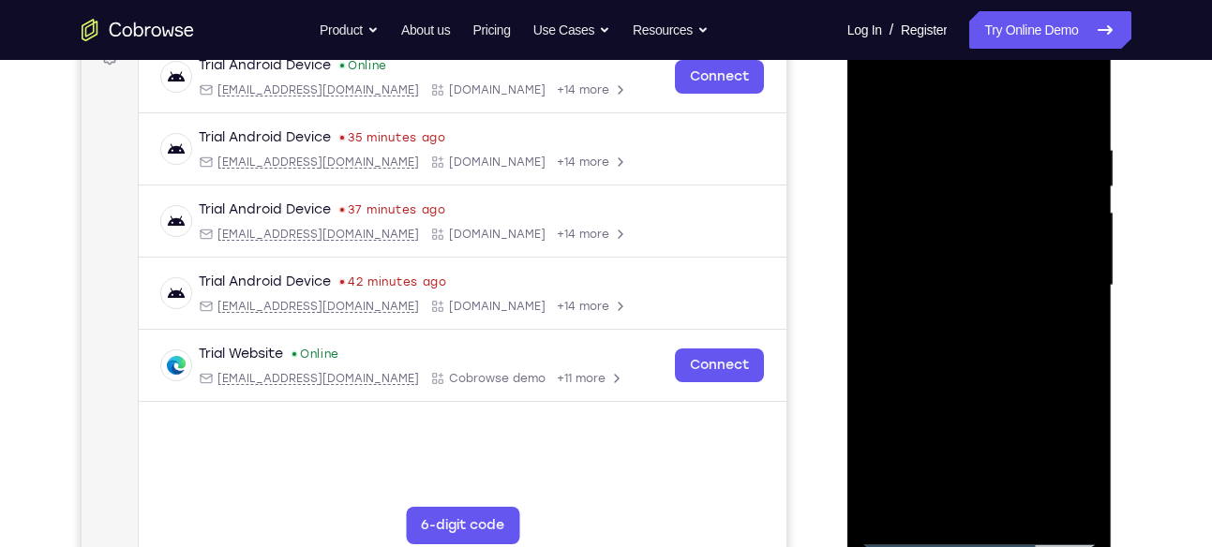
click at [1084, 107] on div at bounding box center [979, 285] width 236 height 525
click at [1084, 95] on div at bounding box center [979, 285] width 236 height 525
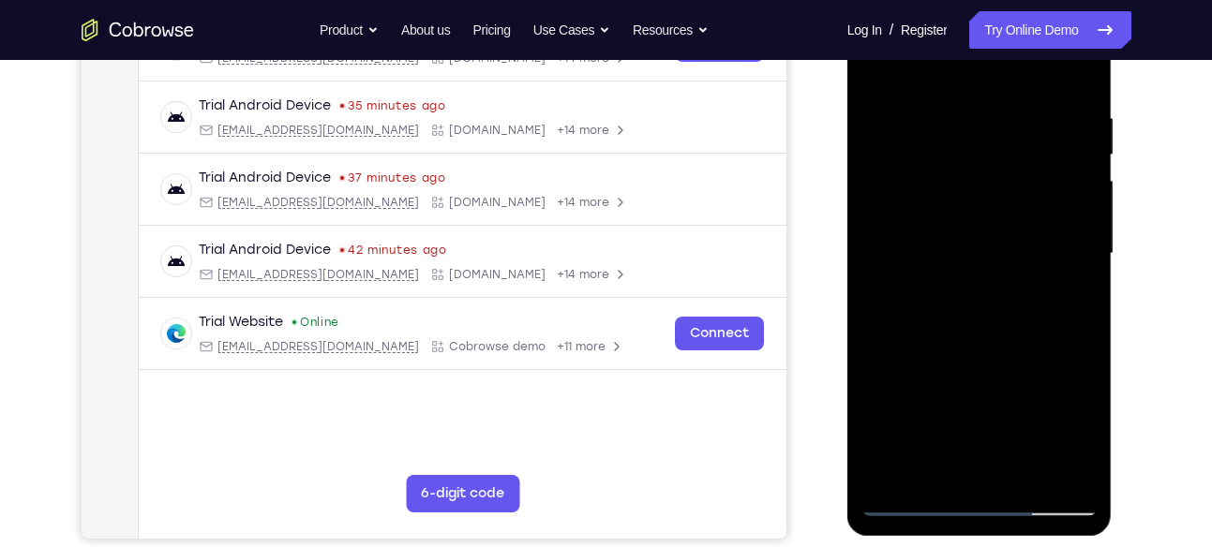
scroll to position [334, 0]
drag, startPoint x: 982, startPoint y: 356, endPoint x: 982, endPoint y: 209, distance: 147.1
click at [982, 209] on div at bounding box center [979, 253] width 236 height 525
click at [919, 324] on div at bounding box center [979, 253] width 236 height 525
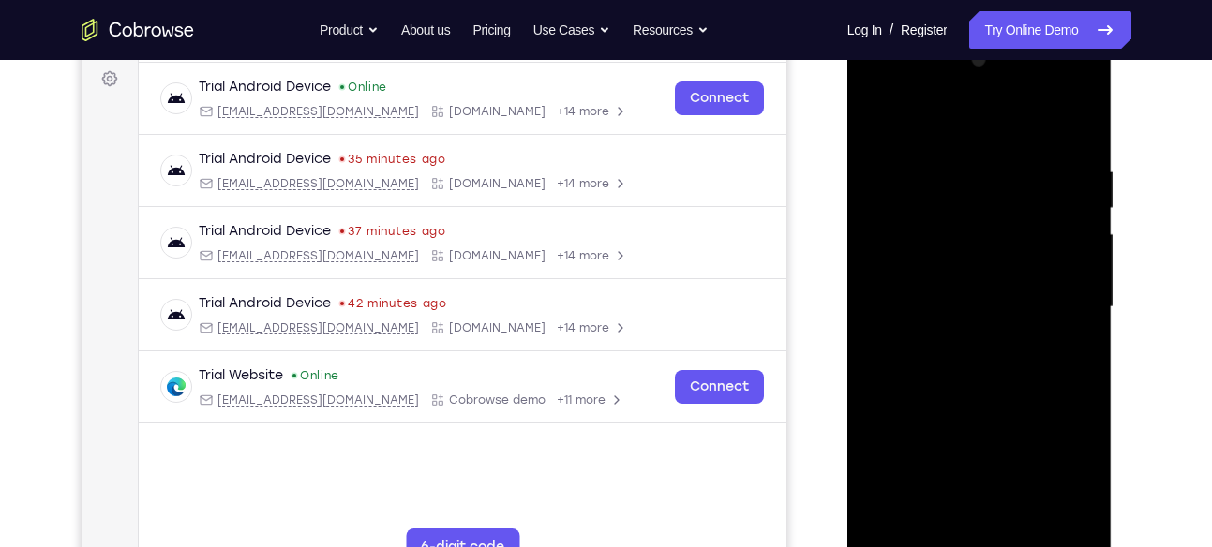
scroll to position [209, 0]
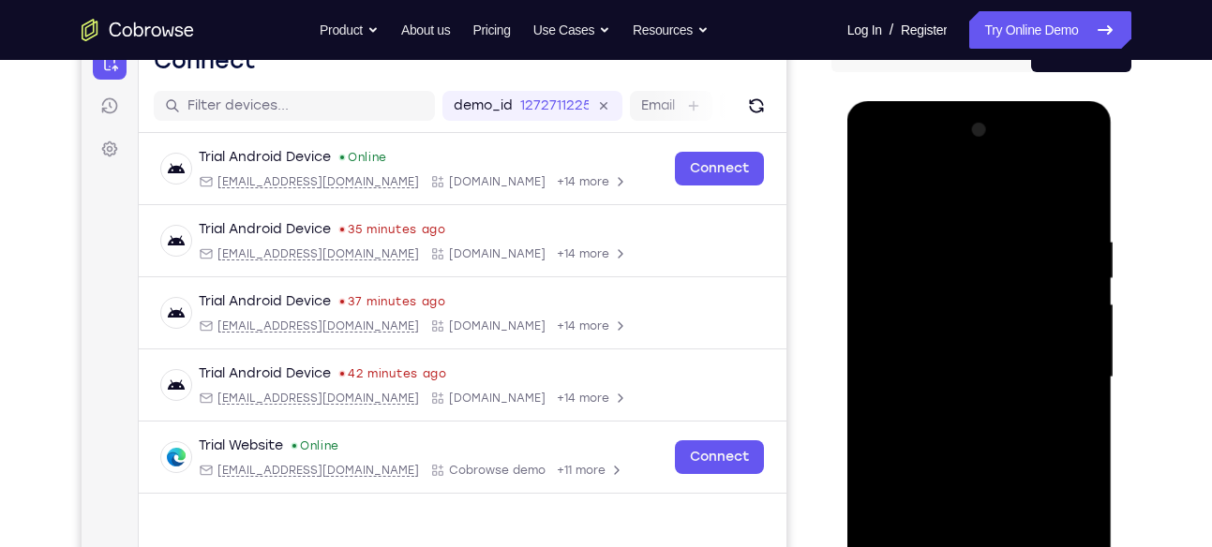
drag, startPoint x: 1018, startPoint y: 276, endPoint x: 1017, endPoint y: 349, distance: 72.2
click at [1017, 349] on div at bounding box center [979, 377] width 236 height 525
click at [873, 345] on div at bounding box center [979, 377] width 236 height 525
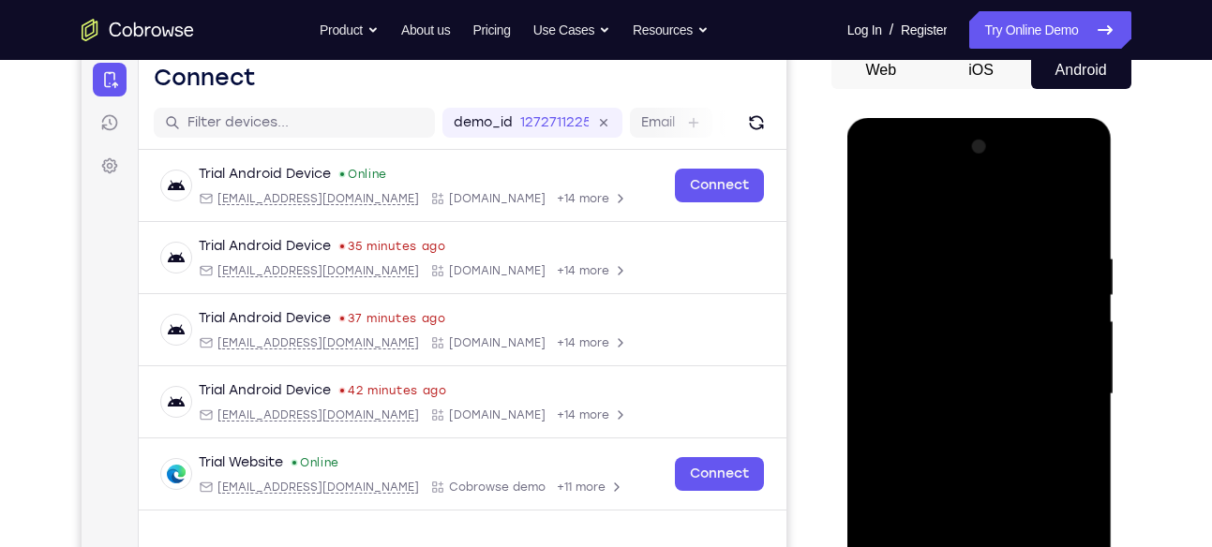
scroll to position [191, 0]
click at [1087, 156] on div at bounding box center [979, 395] width 236 height 525
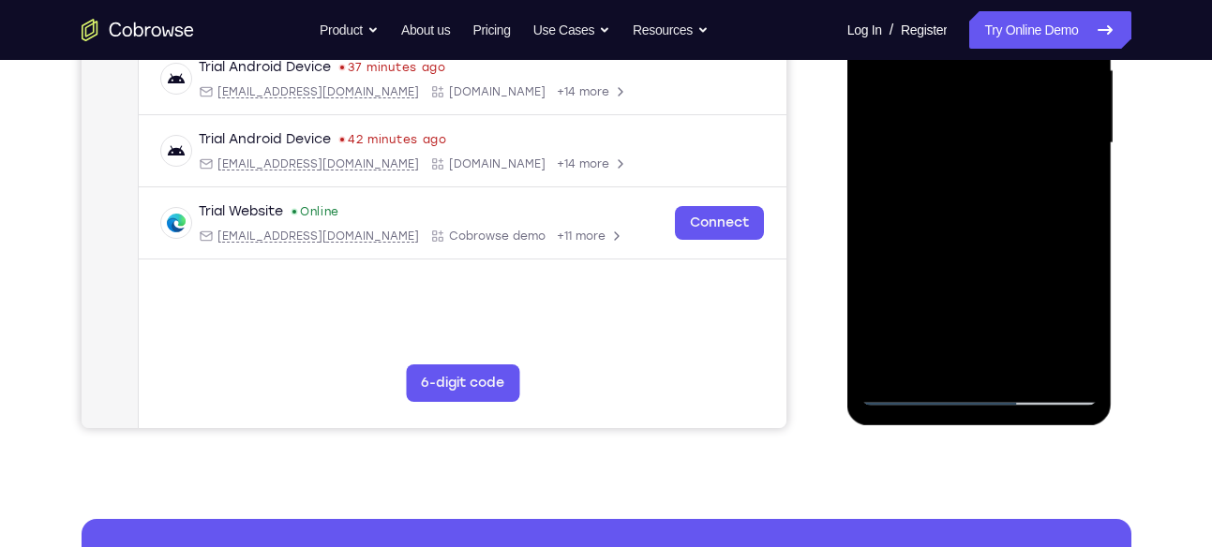
scroll to position [446, 0]
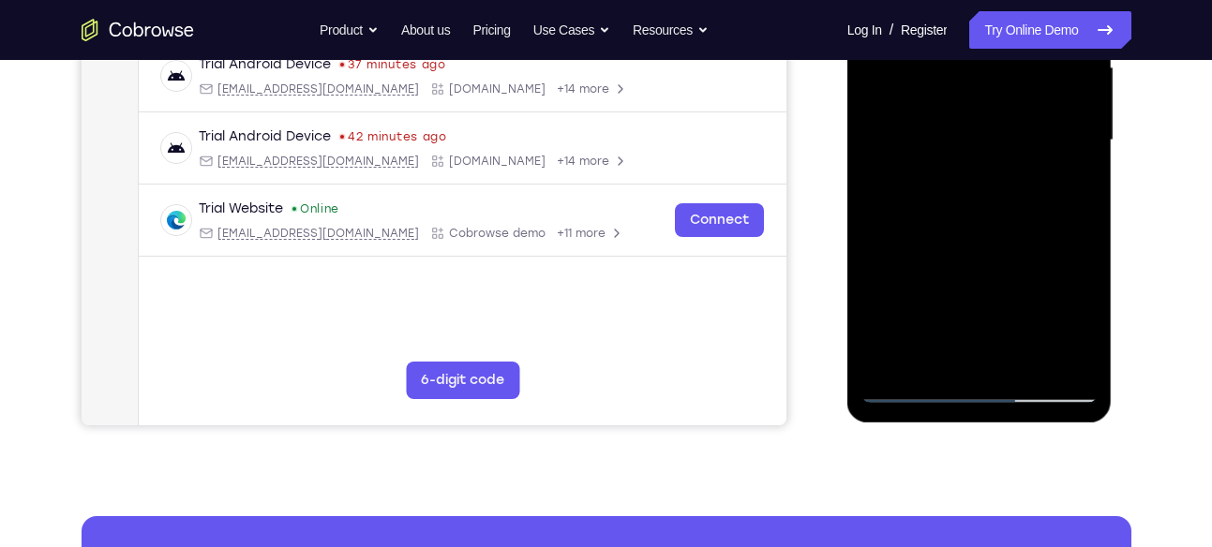
click at [888, 364] on div at bounding box center [979, 140] width 236 height 525
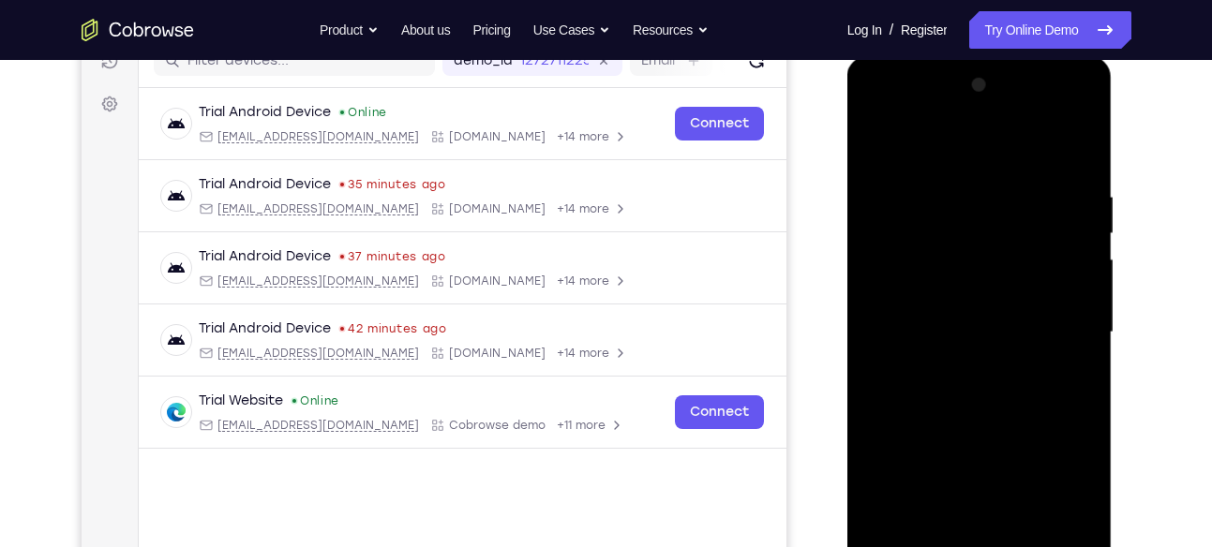
scroll to position [265, 0]
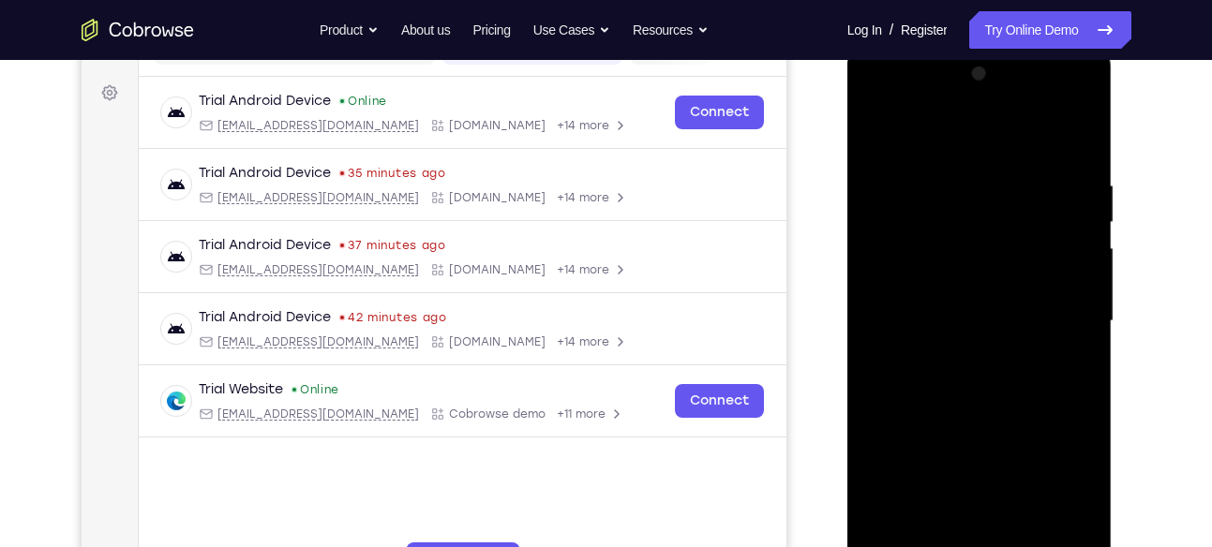
drag, startPoint x: 1020, startPoint y: 338, endPoint x: 1004, endPoint y: 142, distance: 196.6
click at [1004, 142] on div at bounding box center [979, 321] width 236 height 525
drag, startPoint x: 994, startPoint y: 401, endPoint x: 998, endPoint y: 150, distance: 251.1
click at [998, 150] on div at bounding box center [979, 321] width 236 height 525
drag, startPoint x: 1001, startPoint y: 436, endPoint x: 998, endPoint y: 150, distance: 285.8
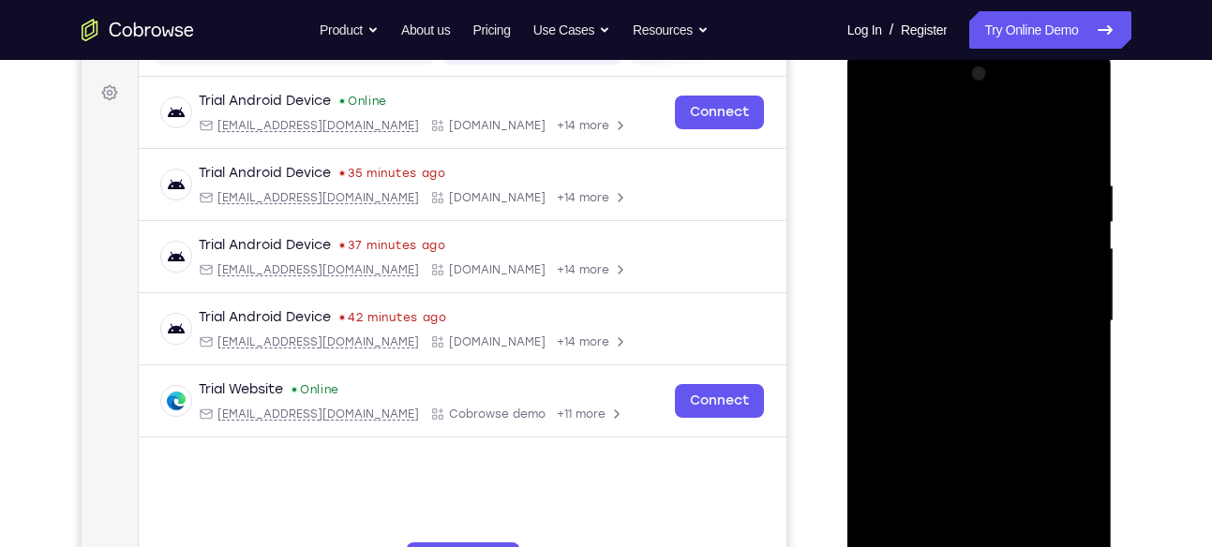
click at [998, 150] on div at bounding box center [979, 321] width 236 height 525
drag, startPoint x: 1013, startPoint y: 454, endPoint x: 1010, endPoint y: 164, distance: 290.5
click at [1010, 164] on div at bounding box center [979, 321] width 236 height 525
drag, startPoint x: 1012, startPoint y: 445, endPoint x: 1015, endPoint y: 160, distance: 284.9
click at [1015, 160] on div at bounding box center [979, 321] width 236 height 525
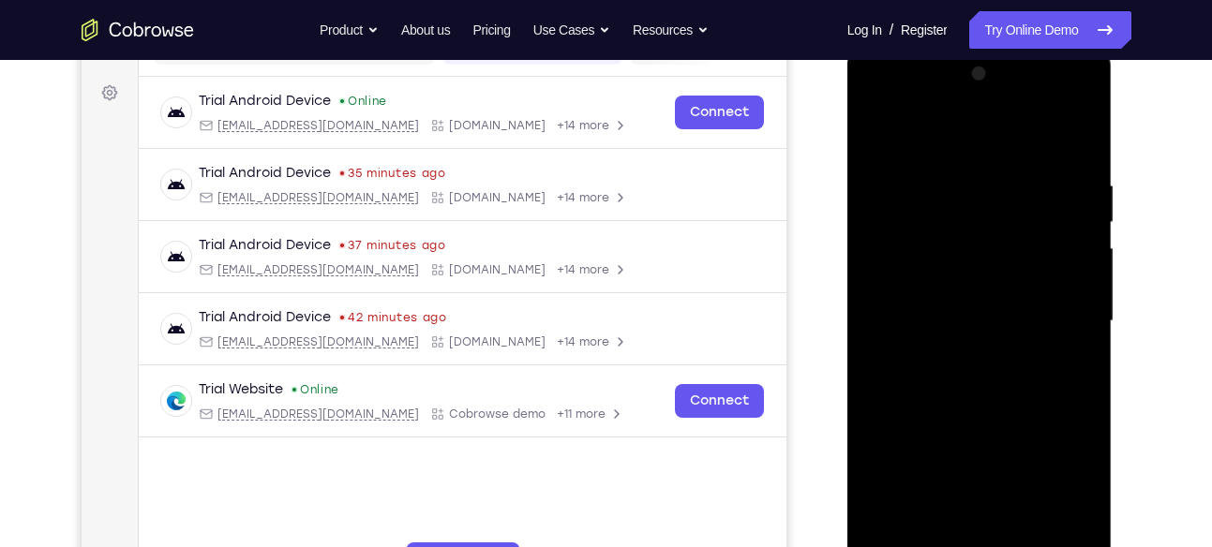
drag, startPoint x: 1025, startPoint y: 442, endPoint x: 1022, endPoint y: 175, distance: 267.1
click at [1022, 175] on div at bounding box center [979, 321] width 236 height 525
drag, startPoint x: 999, startPoint y: 296, endPoint x: 999, endPoint y: 124, distance: 172.4
click at [999, 124] on div at bounding box center [979, 321] width 236 height 525
drag, startPoint x: 1011, startPoint y: 472, endPoint x: 989, endPoint y: 186, distance: 286.6
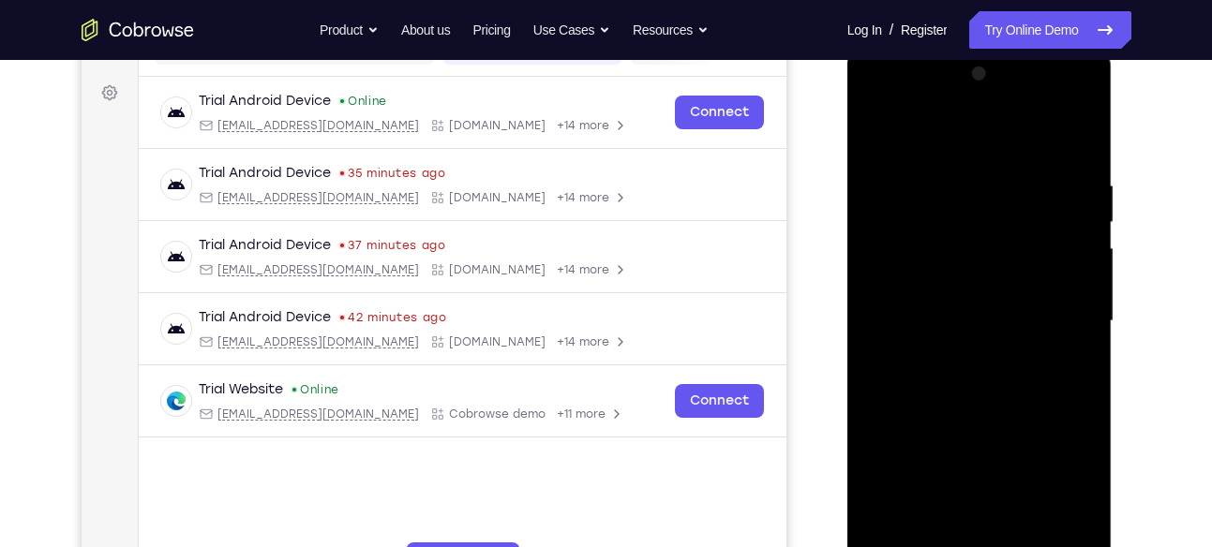
click at [989, 186] on div at bounding box center [979, 321] width 236 height 525
drag, startPoint x: 997, startPoint y: 437, endPoint x: 1008, endPoint y: 163, distance: 273.8
click at [1008, 163] on div at bounding box center [979, 321] width 236 height 525
drag, startPoint x: 1019, startPoint y: 280, endPoint x: 1019, endPoint y: 557, distance: 276.4
click at [1019, 546] on div at bounding box center [979, 321] width 236 height 525
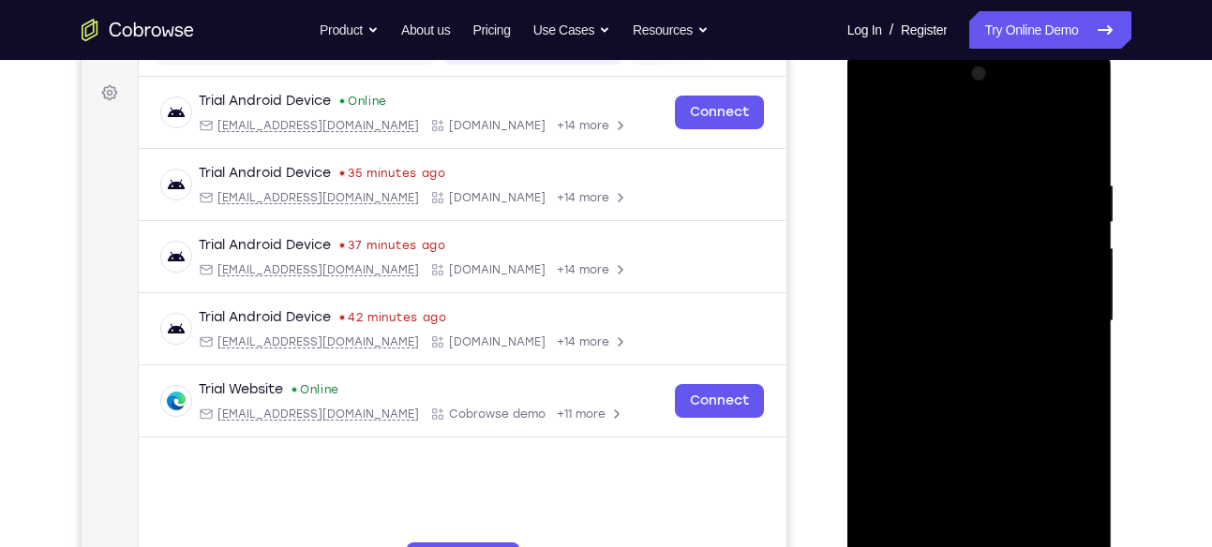
drag, startPoint x: 988, startPoint y: 250, endPoint x: 1005, endPoint y: 467, distance: 217.2
click at [1005, 467] on div at bounding box center [979, 321] width 236 height 525
drag, startPoint x: 998, startPoint y: 256, endPoint x: 996, endPoint y: 305, distance: 49.7
click at [996, 305] on div at bounding box center [979, 321] width 236 height 525
click at [1030, 534] on div at bounding box center [979, 321] width 236 height 525
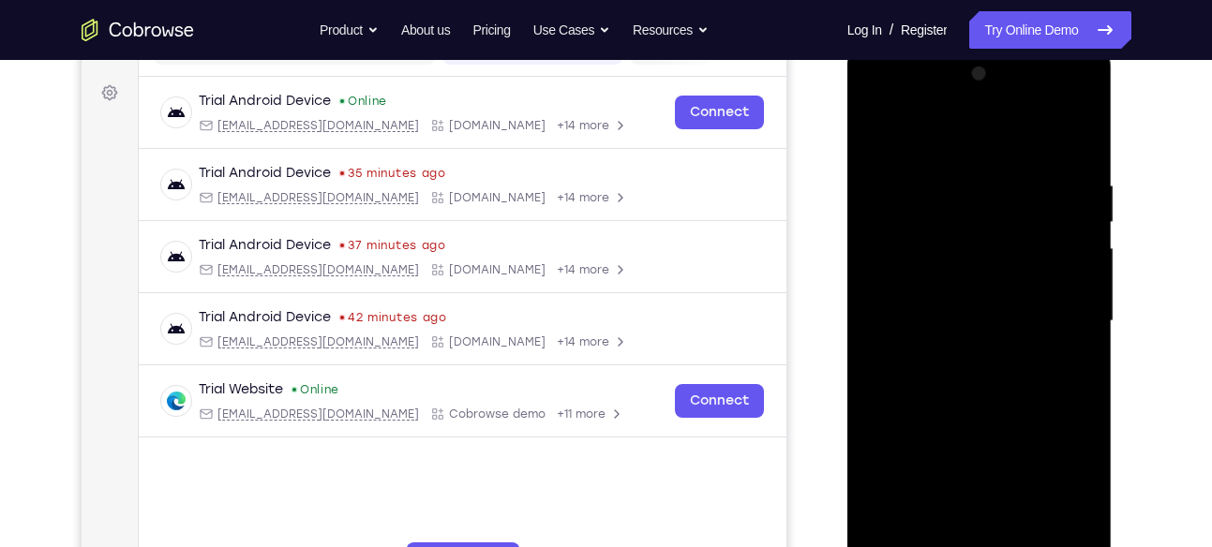
click at [998, 422] on div at bounding box center [979, 321] width 236 height 525
click at [960, 360] on div at bounding box center [979, 321] width 236 height 525
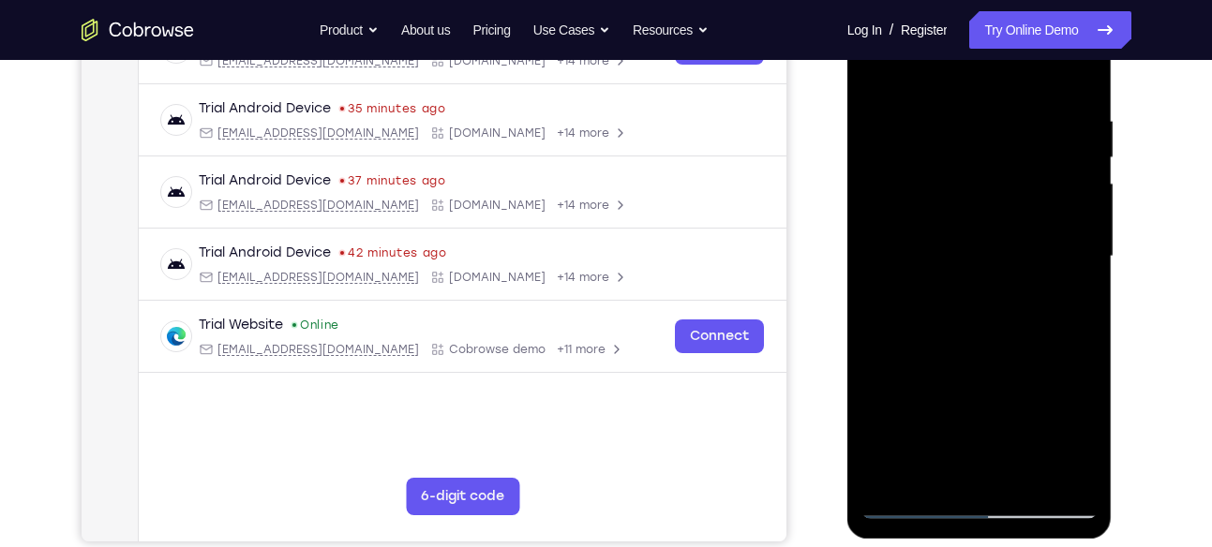
scroll to position [338, 0]
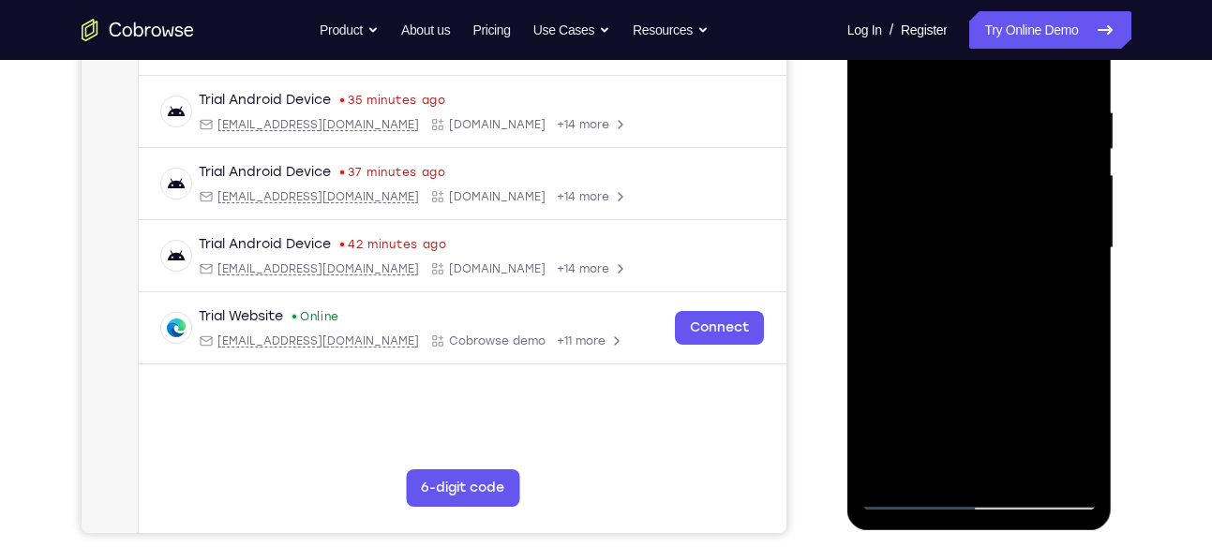
click at [1075, 430] on div at bounding box center [979, 248] width 236 height 525
click at [946, 296] on div at bounding box center [979, 248] width 236 height 525
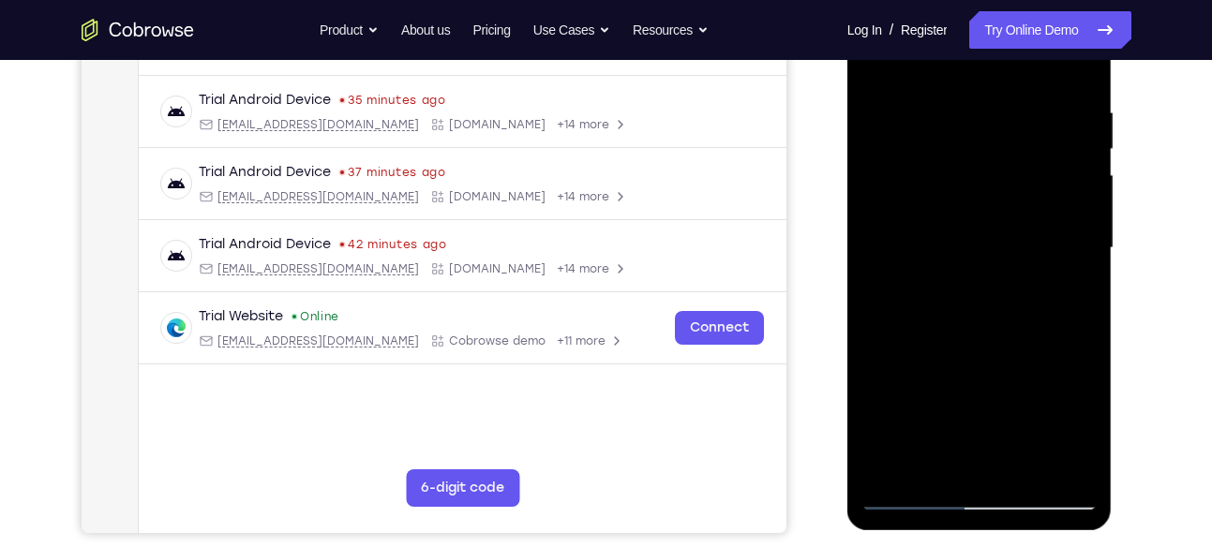
click at [975, 288] on div at bounding box center [979, 248] width 236 height 525
click at [1063, 297] on div at bounding box center [979, 248] width 236 height 525
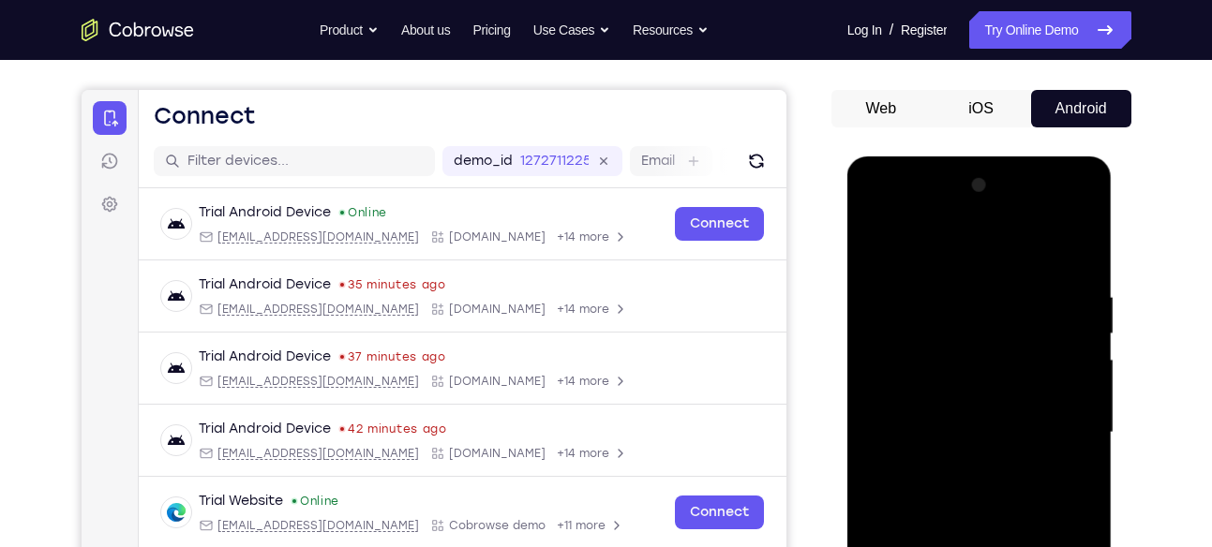
scroll to position [153, 0]
click at [880, 244] on div at bounding box center [979, 433] width 236 height 525
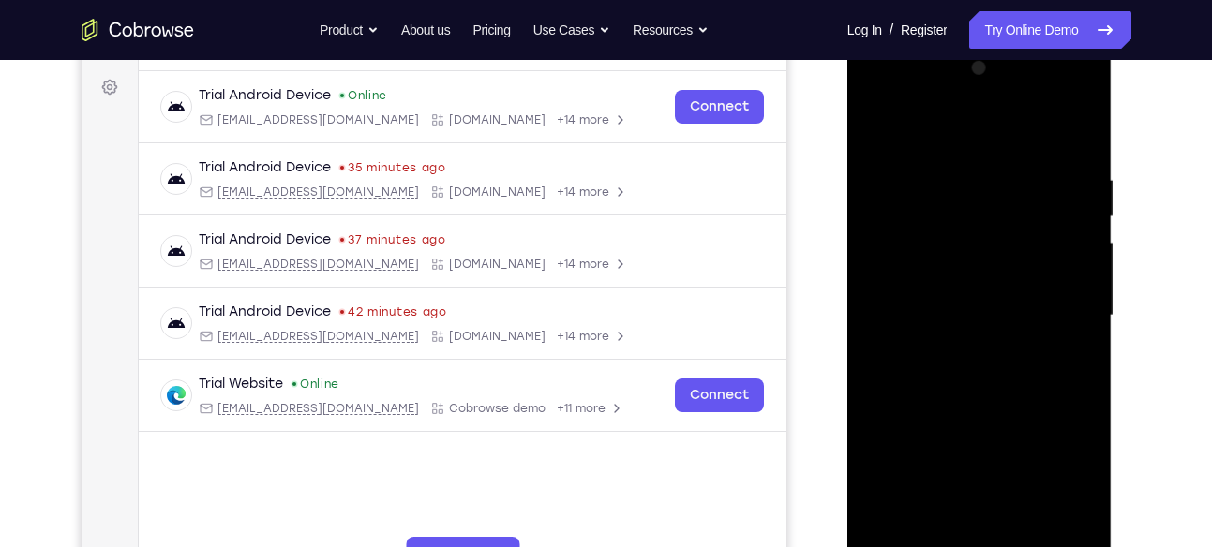
scroll to position [274, 0]
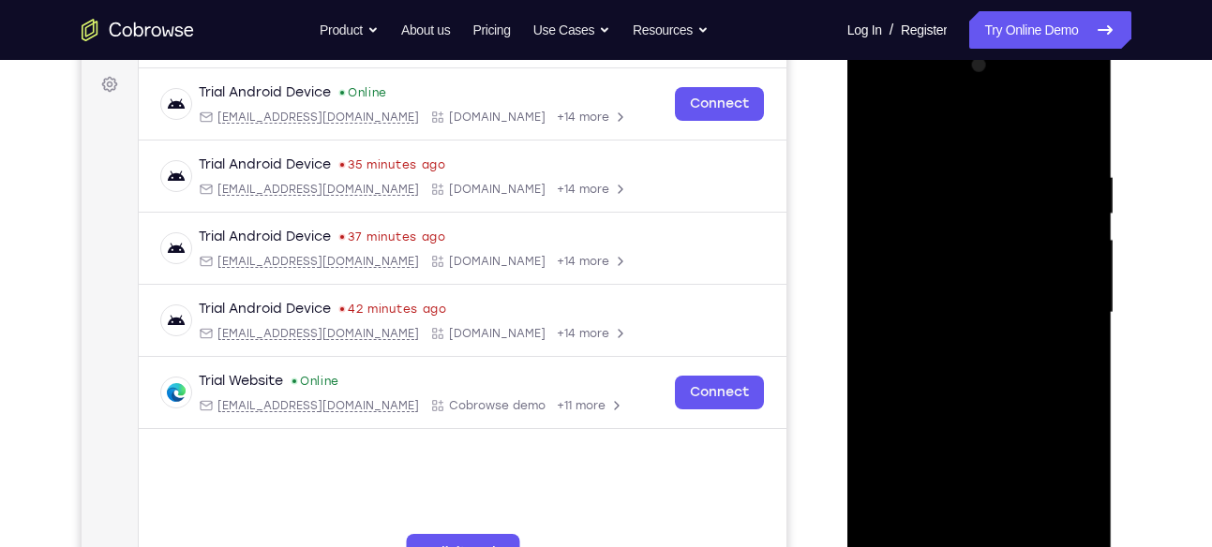
drag, startPoint x: 992, startPoint y: 421, endPoint x: 998, endPoint y: 261, distance: 159.4
click at [998, 261] on div at bounding box center [979, 313] width 236 height 525
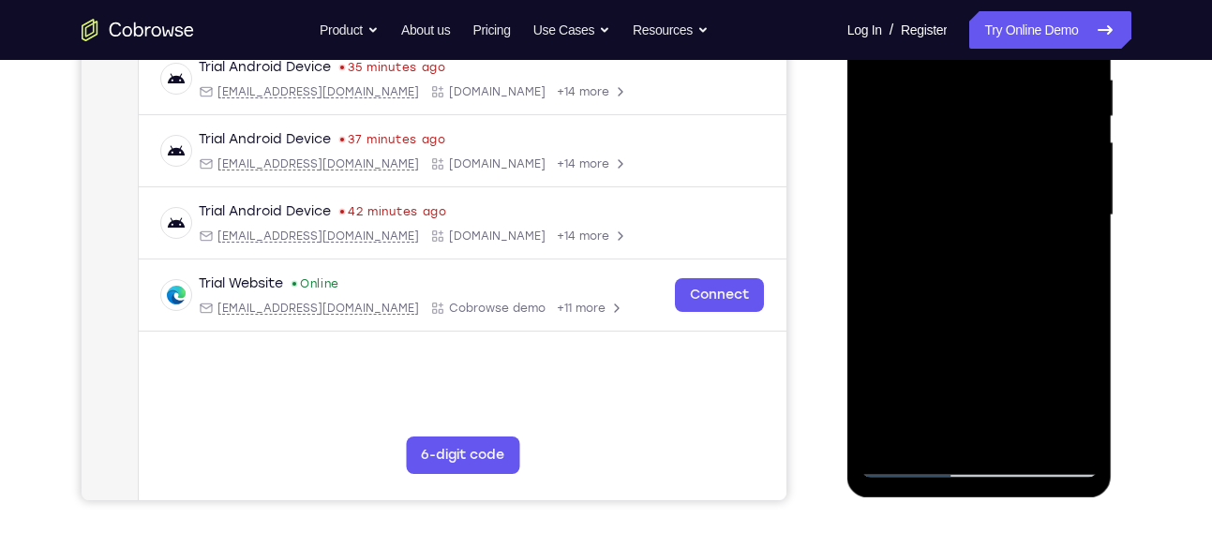
scroll to position [372, 0]
drag, startPoint x: 1023, startPoint y: 365, endPoint x: 1006, endPoint y: 205, distance: 161.1
click at [1006, 205] on div at bounding box center [979, 214] width 236 height 525
drag, startPoint x: 983, startPoint y: 375, endPoint x: 983, endPoint y: 283, distance: 91.8
click at [983, 283] on div at bounding box center [979, 214] width 236 height 525
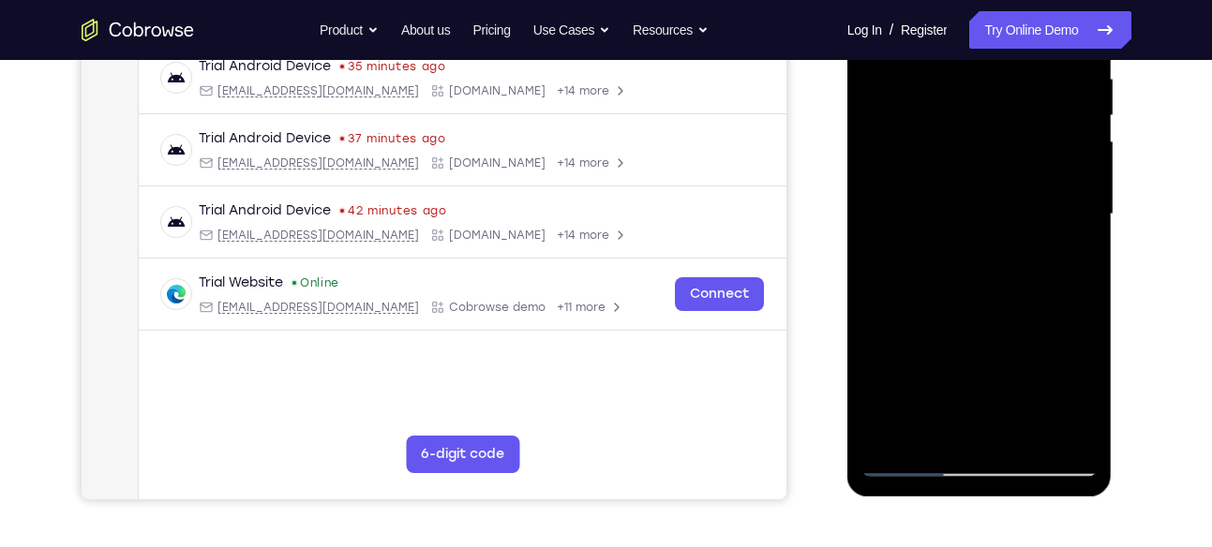
drag, startPoint x: 971, startPoint y: 395, endPoint x: 952, endPoint y: 282, distance: 114.9
click at [952, 282] on div at bounding box center [979, 214] width 236 height 525
drag, startPoint x: 948, startPoint y: 399, endPoint x: 938, endPoint y: 286, distance: 113.8
click at [938, 286] on div at bounding box center [979, 214] width 236 height 525
click at [906, 461] on div at bounding box center [979, 214] width 236 height 525
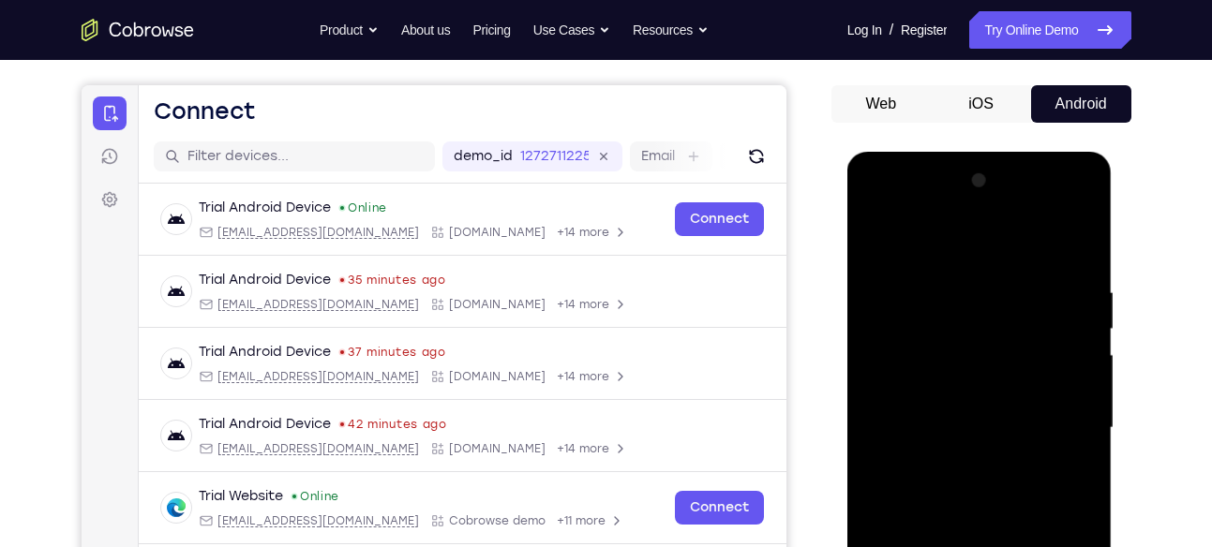
scroll to position [84, 0]
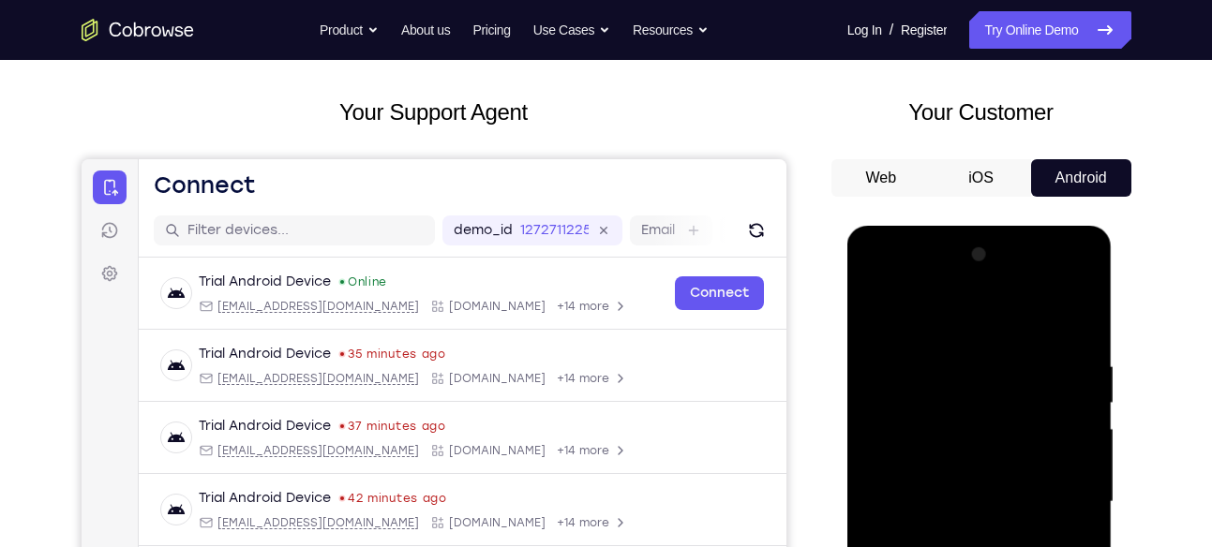
click at [877, 314] on div at bounding box center [979, 502] width 236 height 525
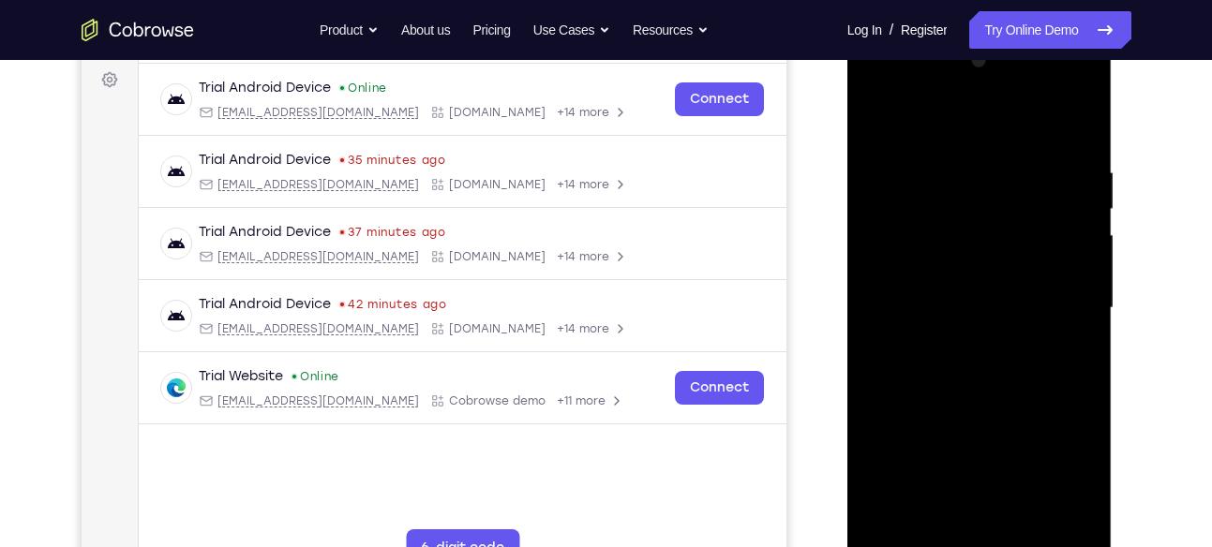
scroll to position [277, 0]
click at [885, 120] on div at bounding box center [979, 309] width 236 height 525
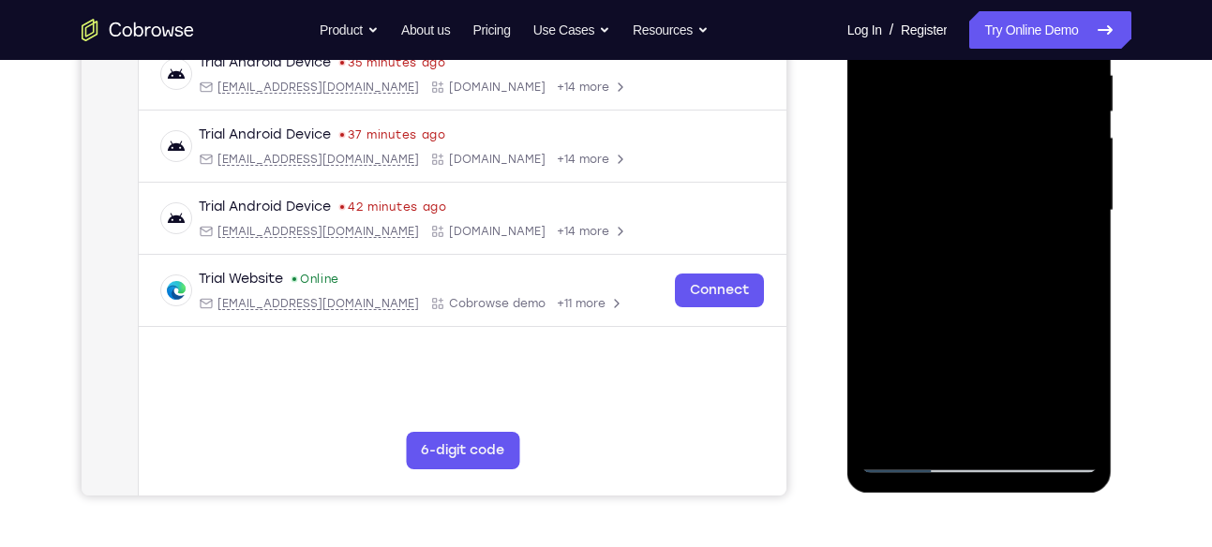
scroll to position [377, 0]
click at [884, 427] on div at bounding box center [979, 210] width 236 height 525
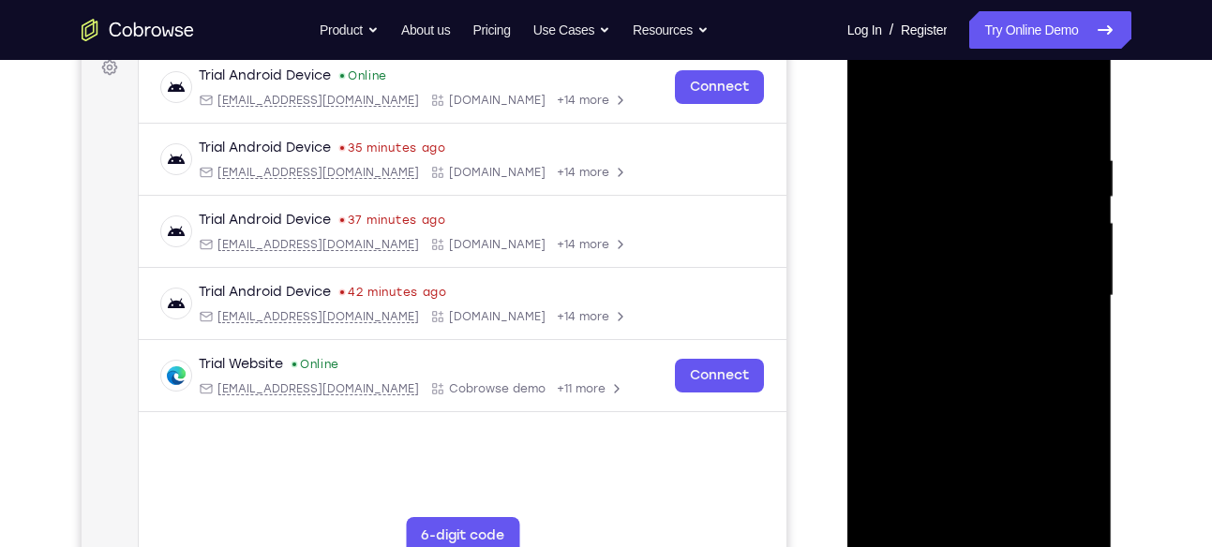
scroll to position [280, 0]
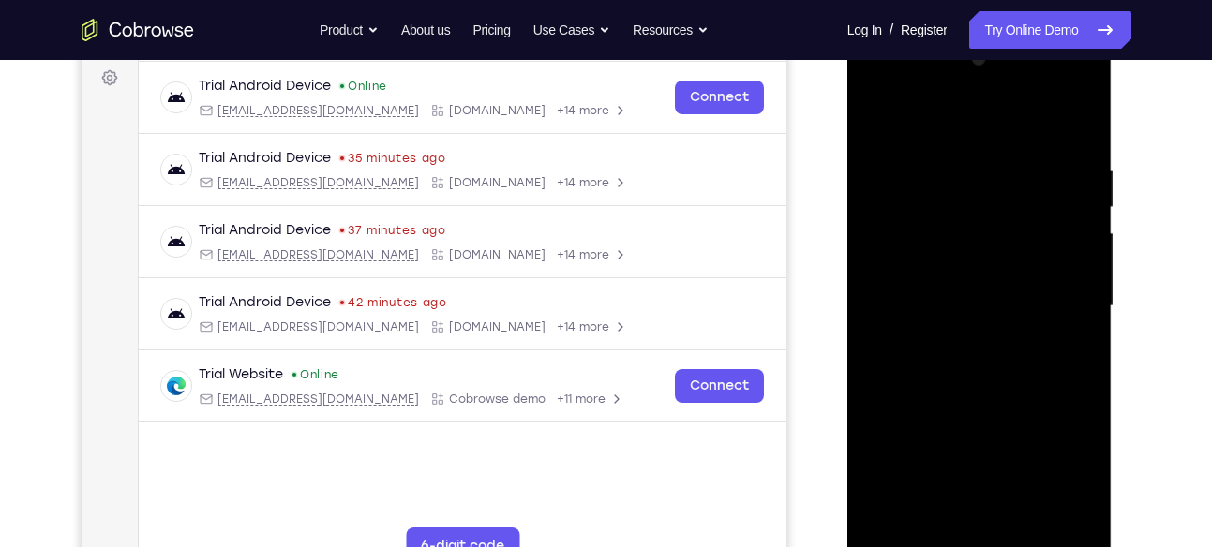
drag, startPoint x: 1059, startPoint y: 157, endPoint x: 906, endPoint y: 164, distance: 152.9
click at [906, 164] on div at bounding box center [979, 306] width 236 height 525
drag, startPoint x: 1046, startPoint y: 160, endPoint x: 935, endPoint y: 167, distance: 110.8
click at [935, 167] on div at bounding box center [979, 306] width 236 height 525
click at [1038, 158] on div at bounding box center [979, 306] width 236 height 525
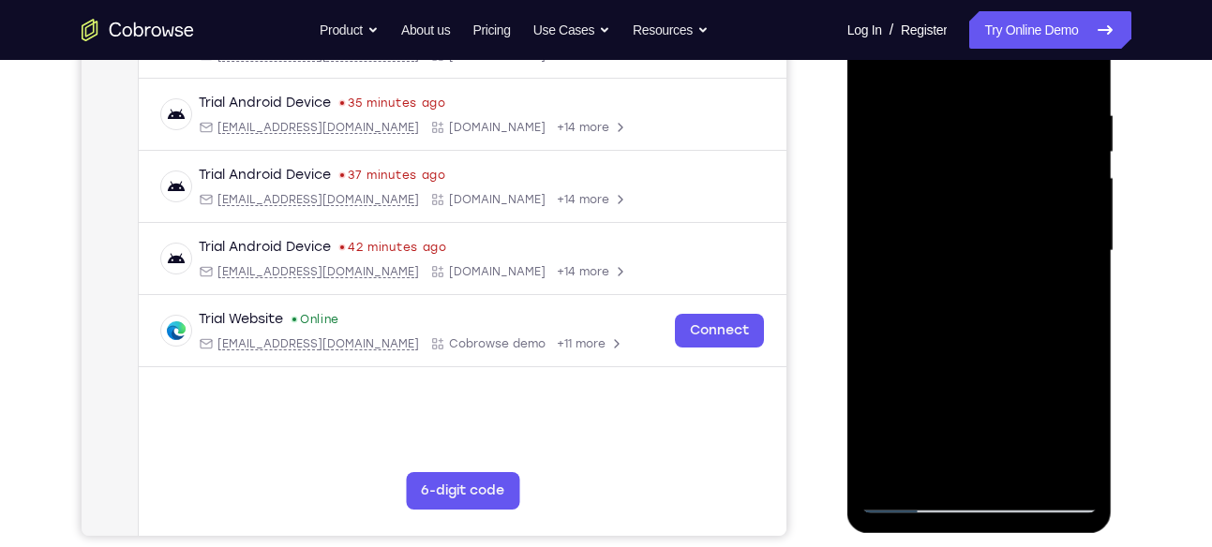
scroll to position [336, 0]
click at [952, 457] on div at bounding box center [979, 250] width 236 height 525
click at [906, 497] on div at bounding box center [979, 250] width 236 height 525
click at [1076, 465] on div at bounding box center [979, 250] width 236 height 525
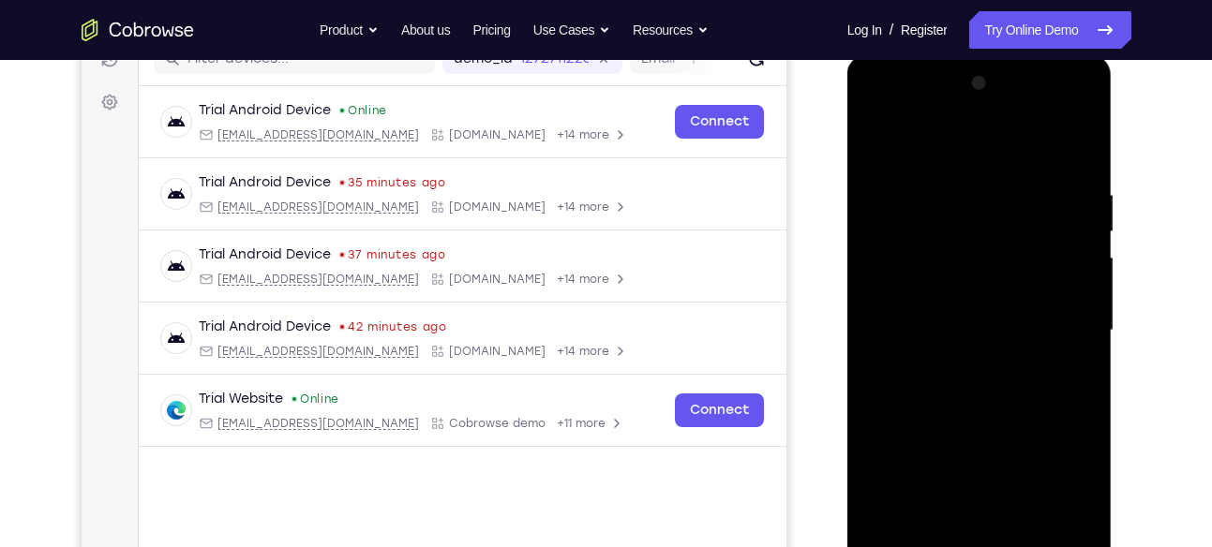
scroll to position [242, 0]
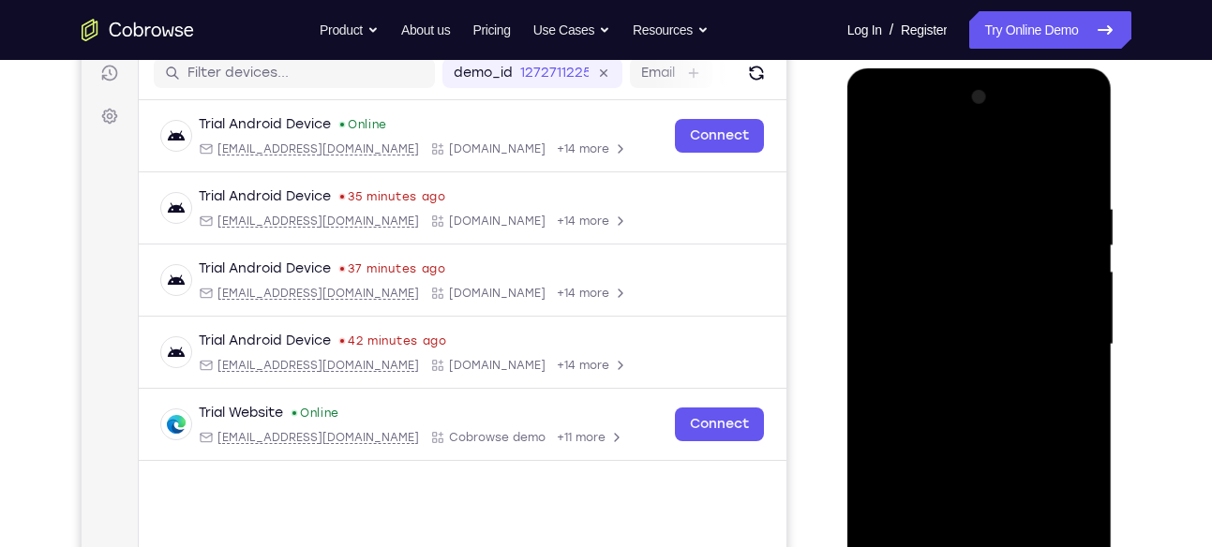
click at [1080, 220] on div at bounding box center [979, 344] width 236 height 525
click at [1074, 158] on div at bounding box center [979, 344] width 236 height 525
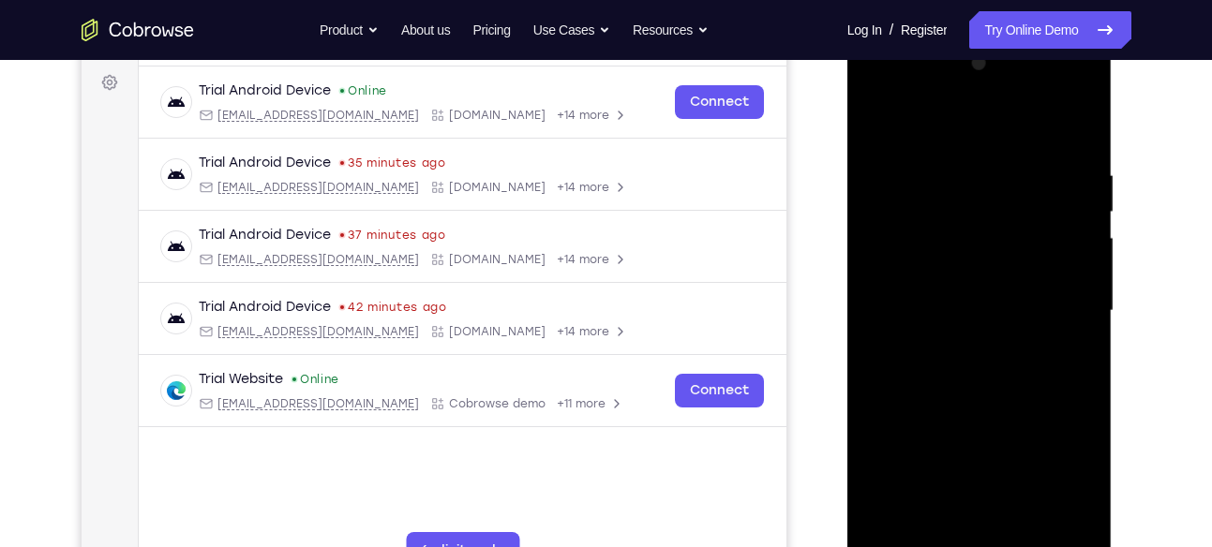
scroll to position [274, 0]
click at [992, 171] on div at bounding box center [979, 313] width 236 height 525
click at [1070, 130] on div at bounding box center [979, 313] width 236 height 525
drag, startPoint x: 989, startPoint y: 425, endPoint x: 987, endPoint y: 204, distance: 221.1
click at [987, 204] on div at bounding box center [979, 313] width 236 height 525
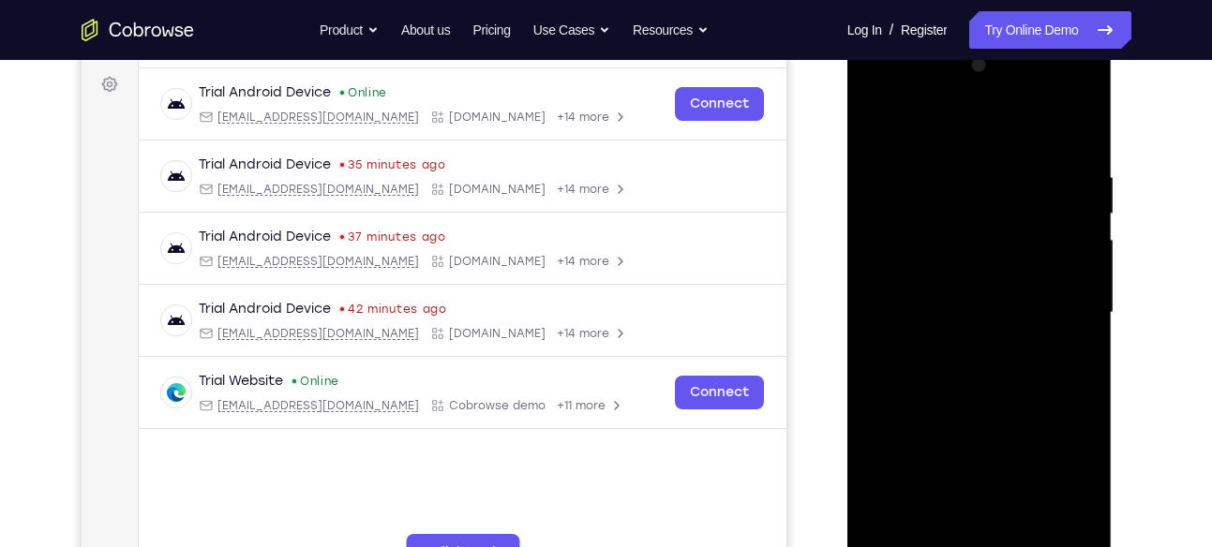
drag, startPoint x: 1004, startPoint y: 432, endPoint x: 1004, endPoint y: 303, distance: 129.3
click at [1004, 303] on div at bounding box center [979, 313] width 236 height 525
click at [1029, 526] on div at bounding box center [979, 313] width 236 height 525
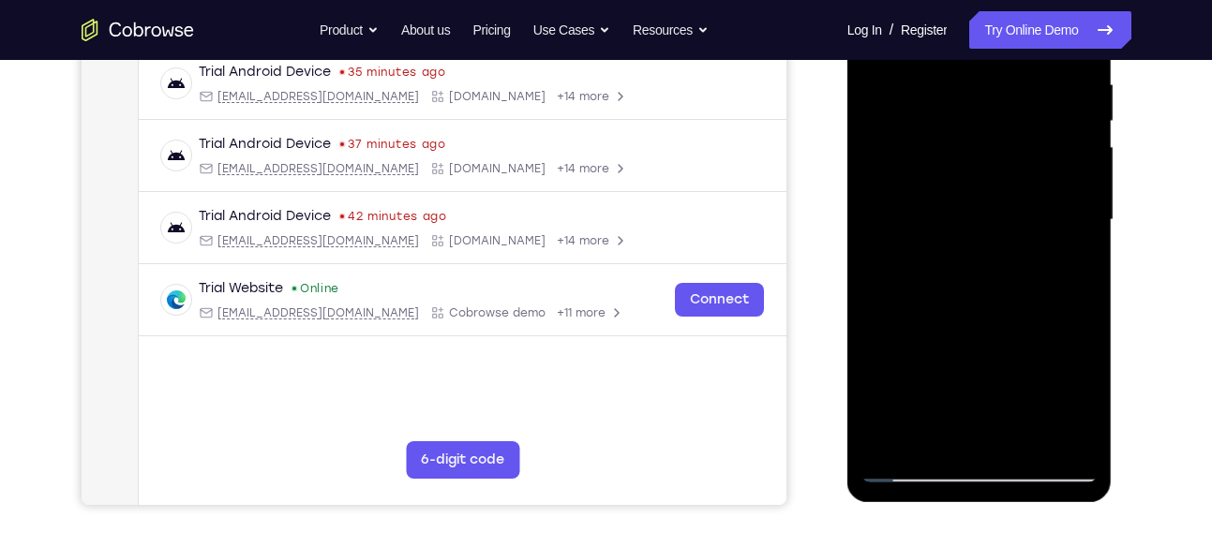
scroll to position [367, 0]
click at [911, 466] on div at bounding box center [979, 219] width 236 height 525
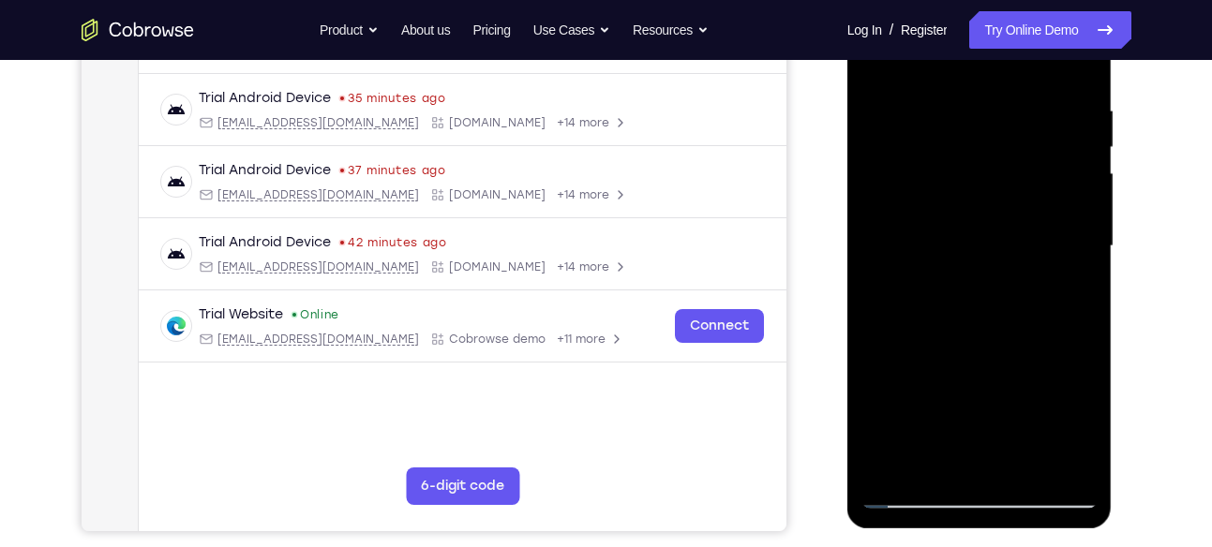
scroll to position [335, 0]
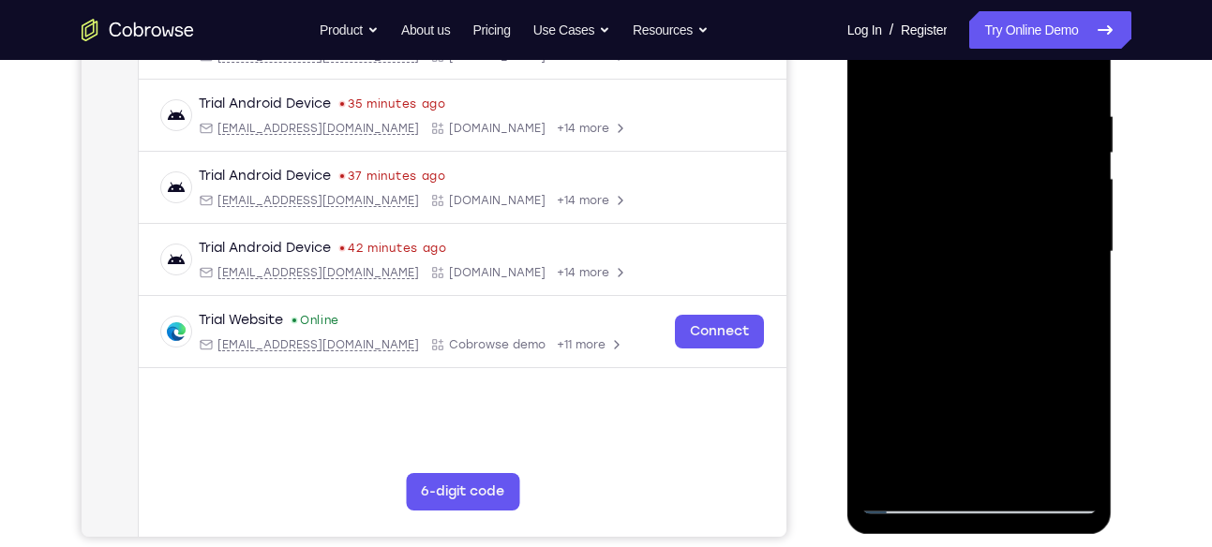
click at [1083, 258] on div at bounding box center [979, 252] width 236 height 525
drag, startPoint x: 1018, startPoint y: 320, endPoint x: 1016, endPoint y: 288, distance: 31.9
click at [1016, 288] on div at bounding box center [979, 252] width 236 height 525
click at [872, 234] on div at bounding box center [979, 252] width 236 height 525
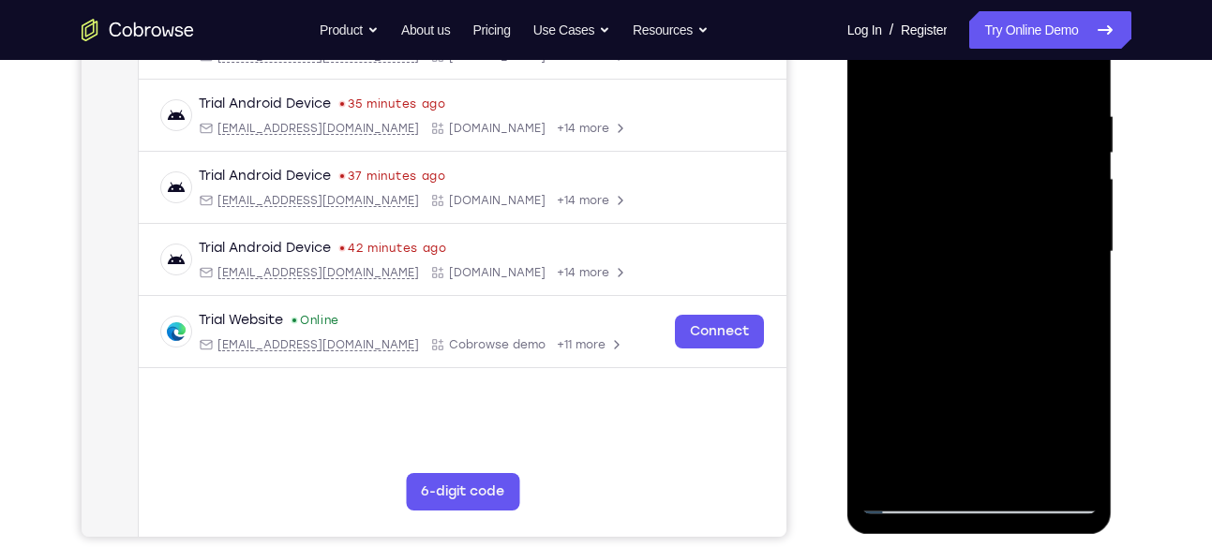
click at [1087, 235] on div at bounding box center [979, 252] width 236 height 525
click at [875, 233] on div at bounding box center [979, 252] width 236 height 525
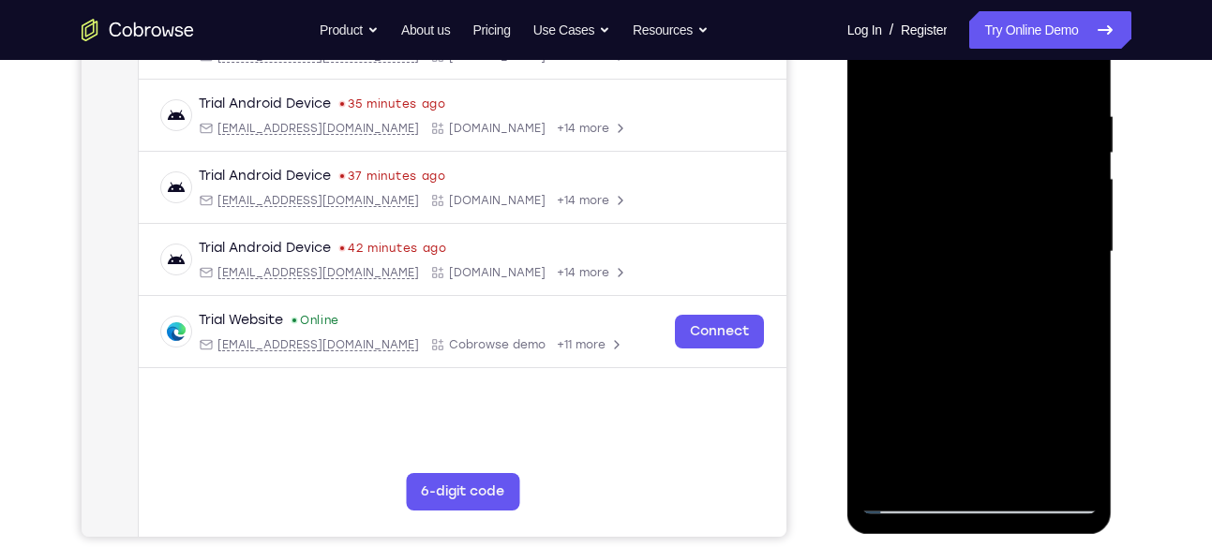
click at [875, 233] on div at bounding box center [979, 252] width 236 height 525
drag, startPoint x: 992, startPoint y: 395, endPoint x: 992, endPoint y: 233, distance: 162.1
click at [992, 233] on div at bounding box center [979, 252] width 236 height 525
drag, startPoint x: 985, startPoint y: 389, endPoint x: 983, endPoint y: 251, distance: 137.8
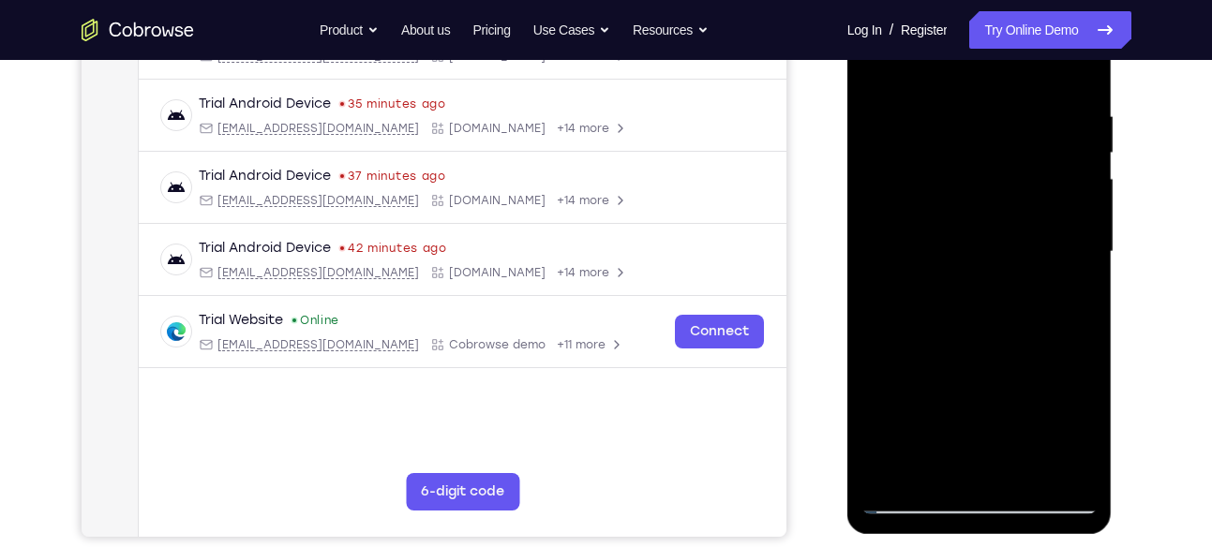
click at [983, 251] on div at bounding box center [979, 252] width 236 height 525
click at [1080, 233] on div at bounding box center [979, 252] width 236 height 525
drag, startPoint x: 919, startPoint y: 428, endPoint x: 923, endPoint y: 170, distance: 258.6
click at [923, 170] on div at bounding box center [979, 252] width 236 height 525
drag, startPoint x: 1007, startPoint y: 324, endPoint x: 1024, endPoint y: 233, distance: 92.4
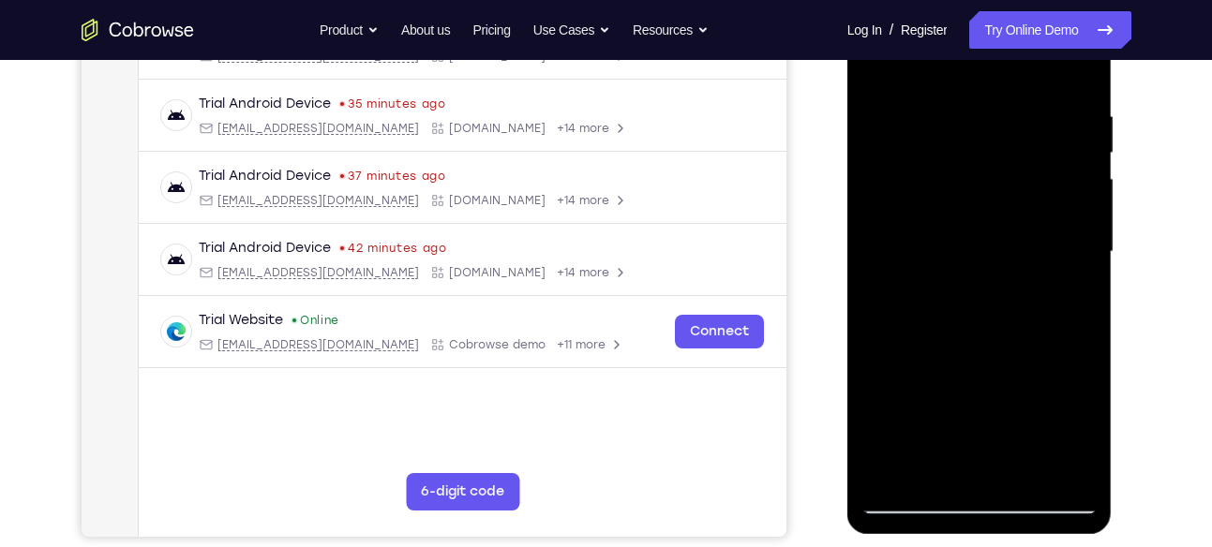
click at [1024, 233] on div at bounding box center [979, 252] width 236 height 525
drag, startPoint x: 1013, startPoint y: 240, endPoint x: 1019, endPoint y: 518, distance: 278.4
click at [1019, 518] on div at bounding box center [979, 255] width 265 height 558
click at [877, 183] on div at bounding box center [979, 252] width 236 height 525
